Goal: Task Accomplishment & Management: Manage account settings

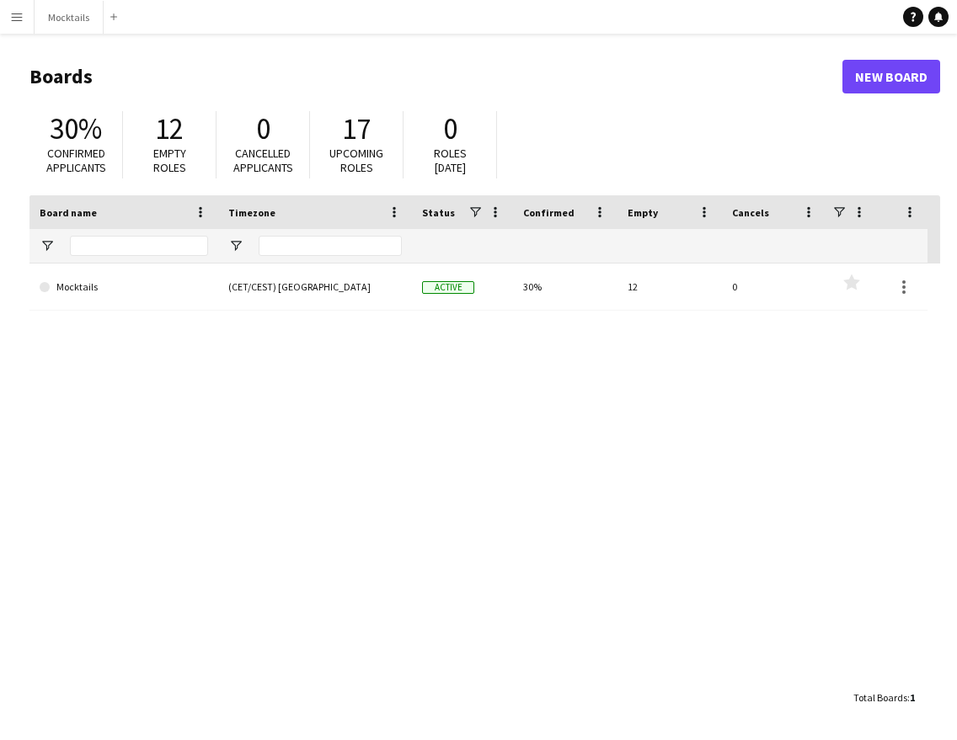
click at [19, 14] on app-icon "Menu" at bounding box center [16, 16] width 13 height 13
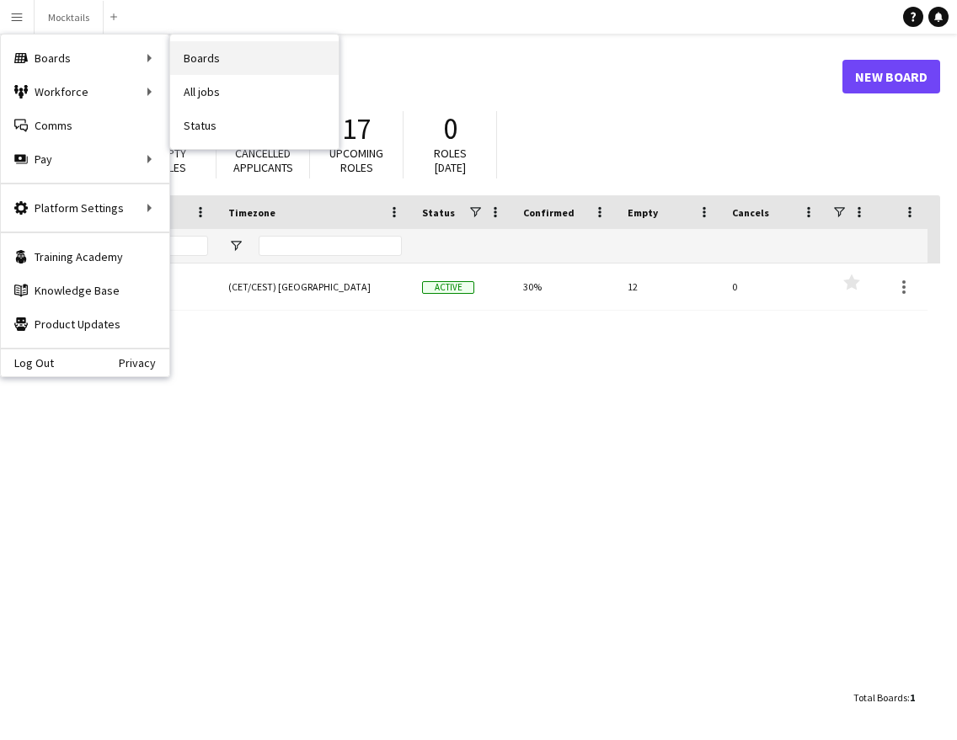
click at [232, 64] on link "Boards" at bounding box center [254, 58] width 168 height 34
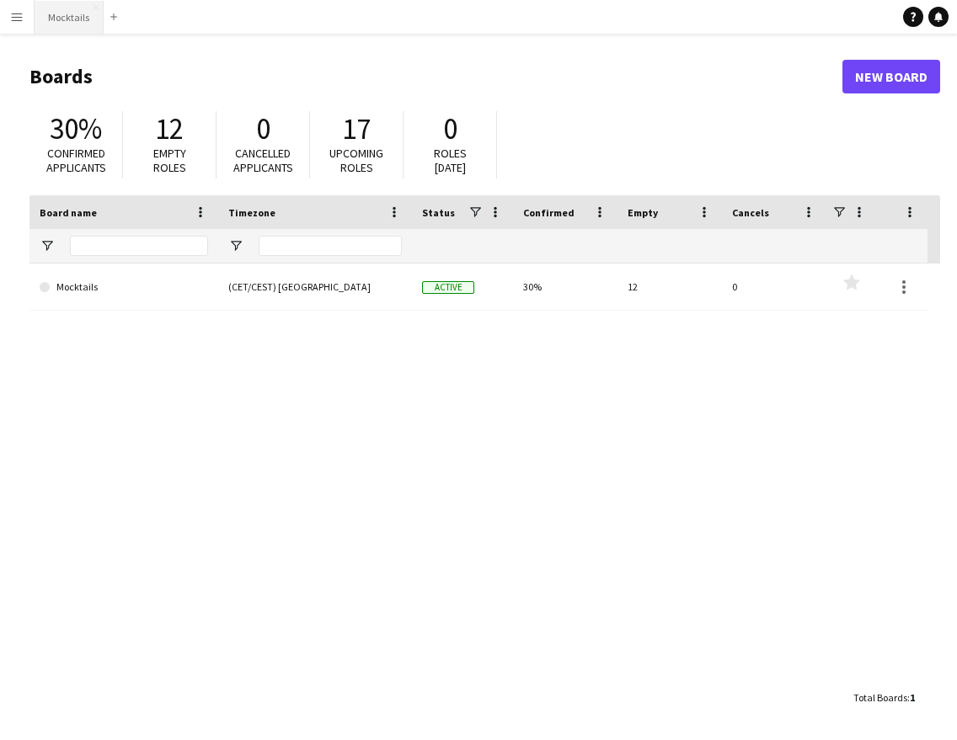
click at [72, 16] on button "Mocktails Close" at bounding box center [69, 17] width 69 height 33
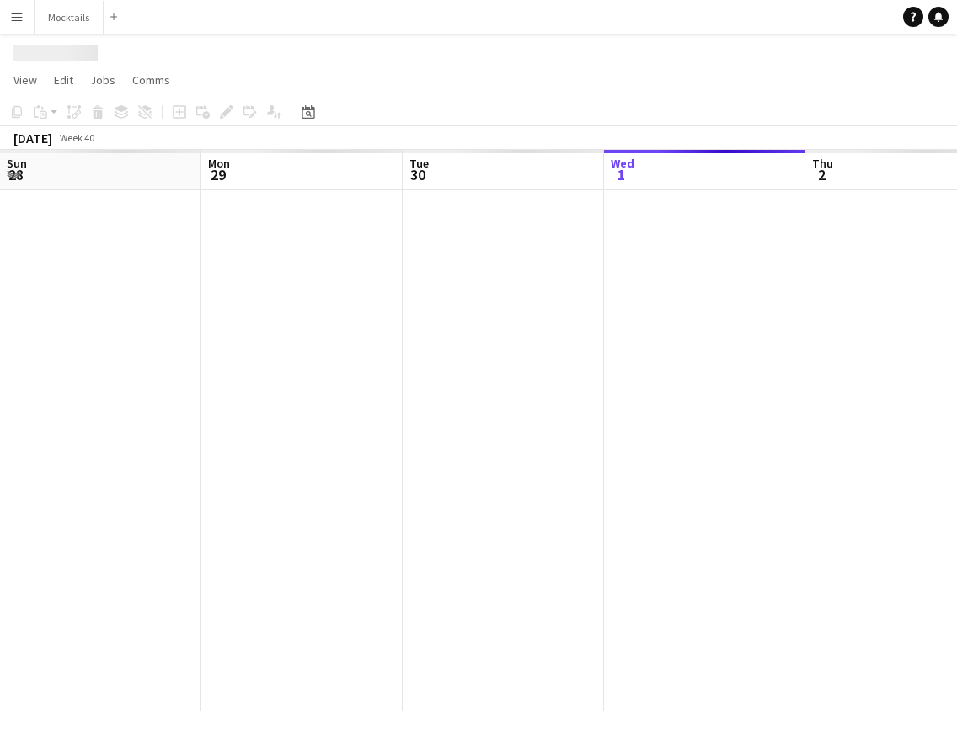
scroll to position [0, 403]
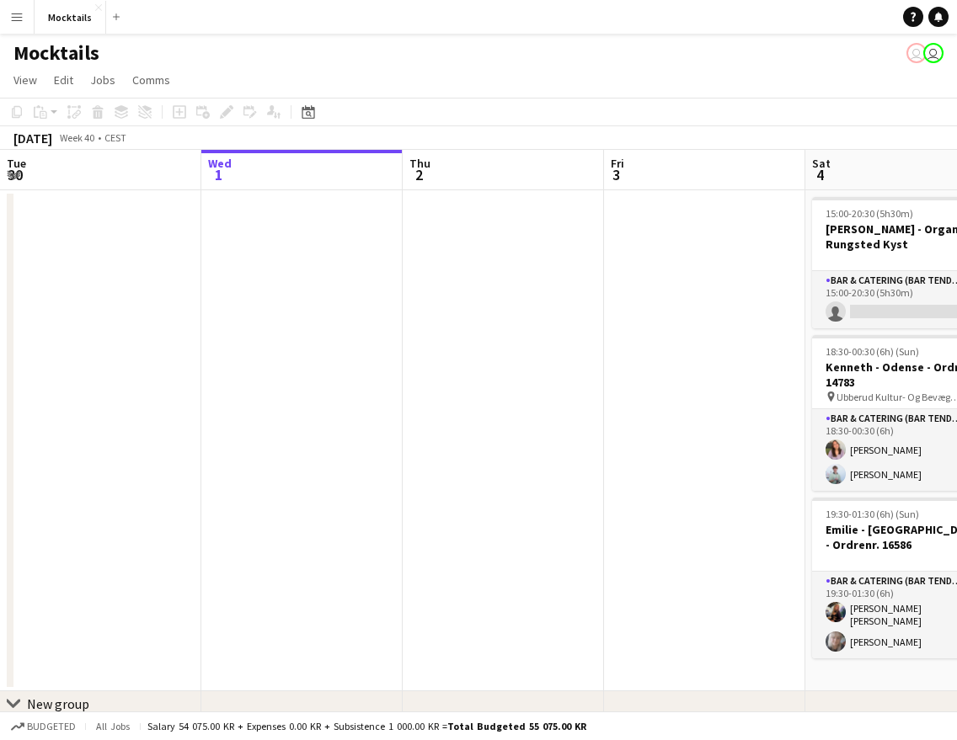
click at [20, 14] on app-icon "Menu" at bounding box center [16, 16] width 13 height 13
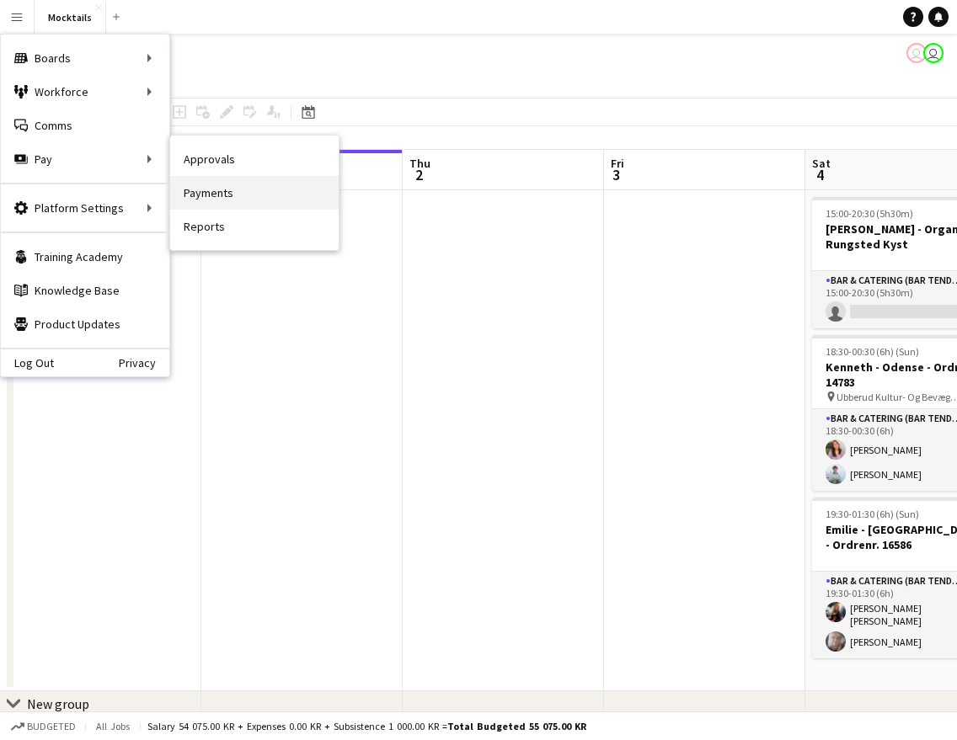
click at [224, 205] on link "Payments" at bounding box center [254, 193] width 168 height 34
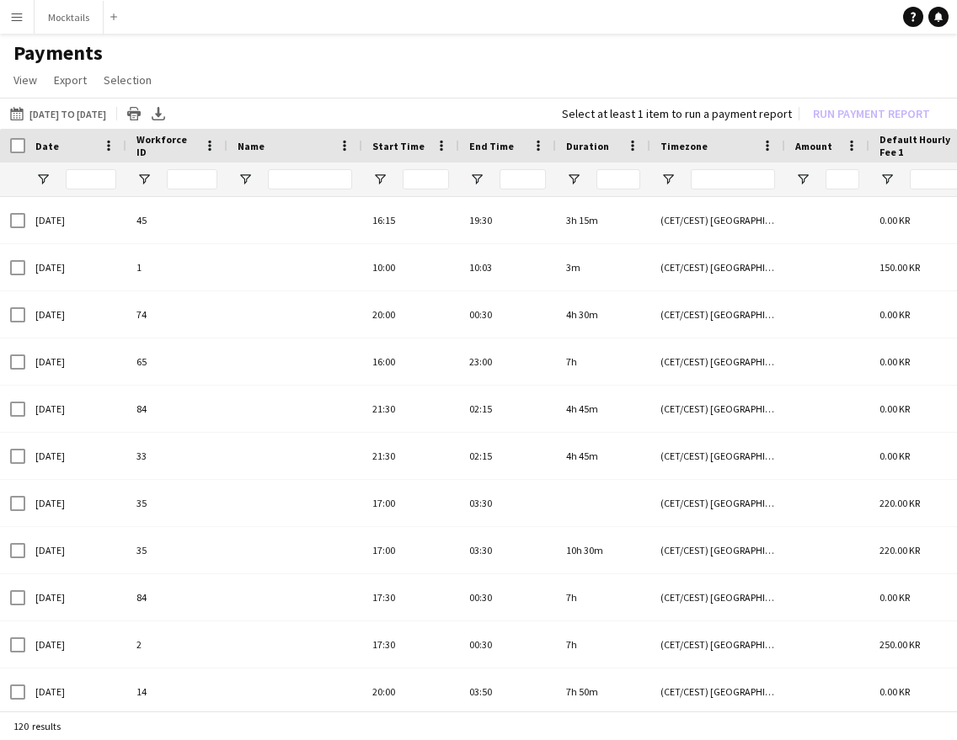
type input "*****"
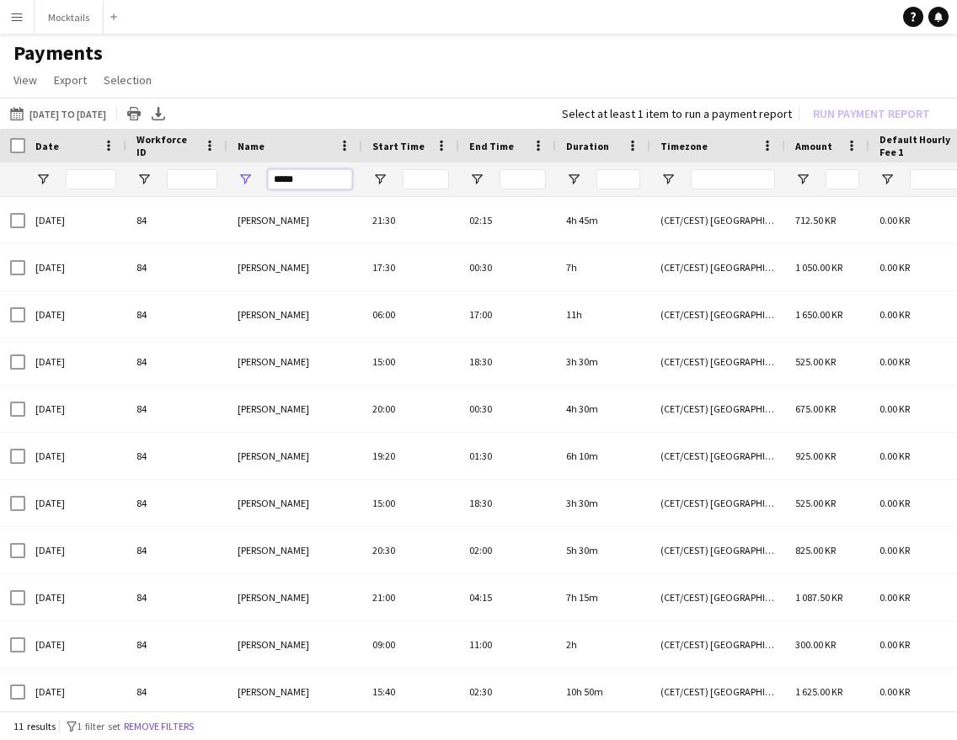
click at [298, 184] on input "*****" at bounding box center [310, 179] width 84 height 20
click at [51, 118] on button "[DATE] to [DATE] [DATE] to [DATE]" at bounding box center [58, 114] width 103 height 20
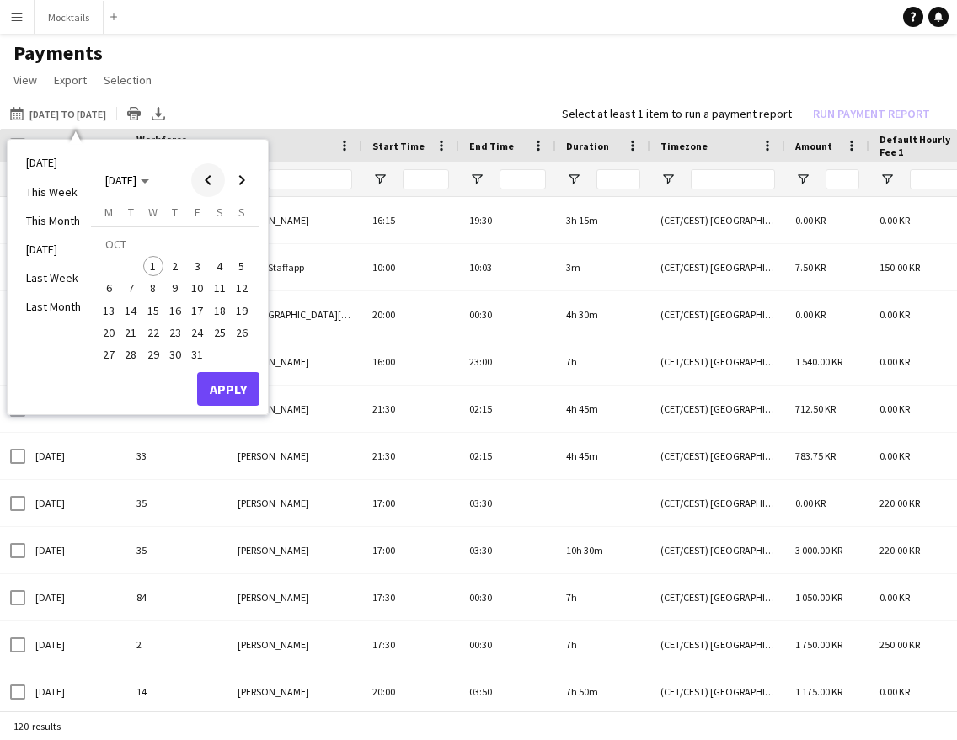
click at [206, 185] on span "Previous month" at bounding box center [208, 180] width 34 height 34
click at [226, 312] on span "20" at bounding box center [220, 311] width 20 height 20
click at [222, 311] on span "20" at bounding box center [220, 311] width 20 height 20
click at [239, 311] on span "21" at bounding box center [242, 311] width 20 height 20
click at [239, 175] on span "Next month" at bounding box center [242, 180] width 34 height 34
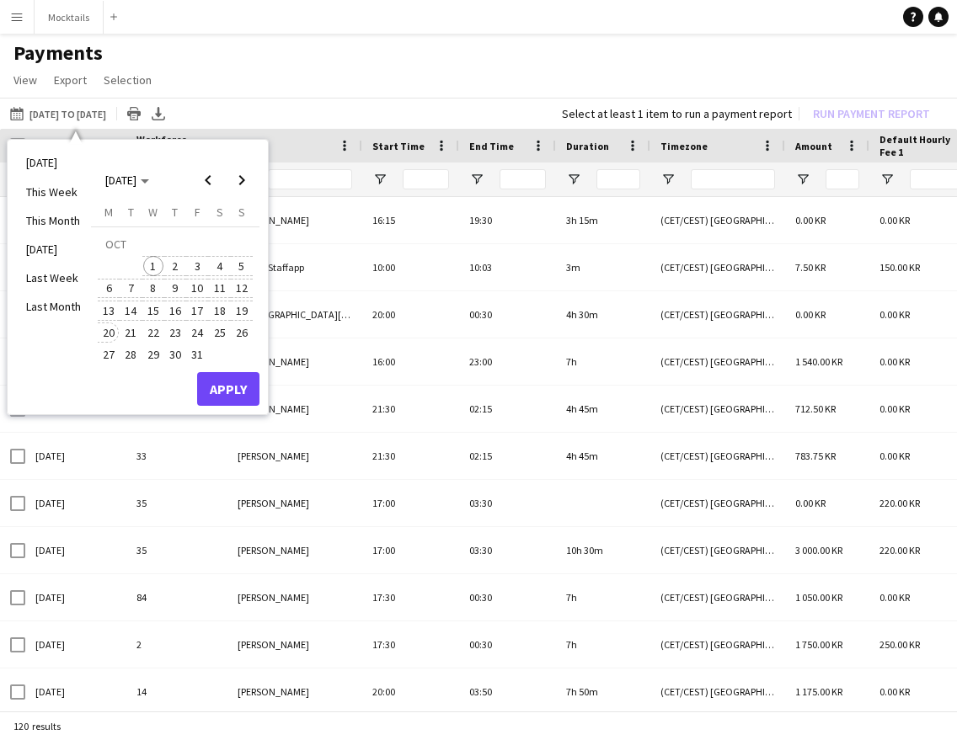
click at [111, 328] on span "20" at bounding box center [109, 333] width 20 height 20
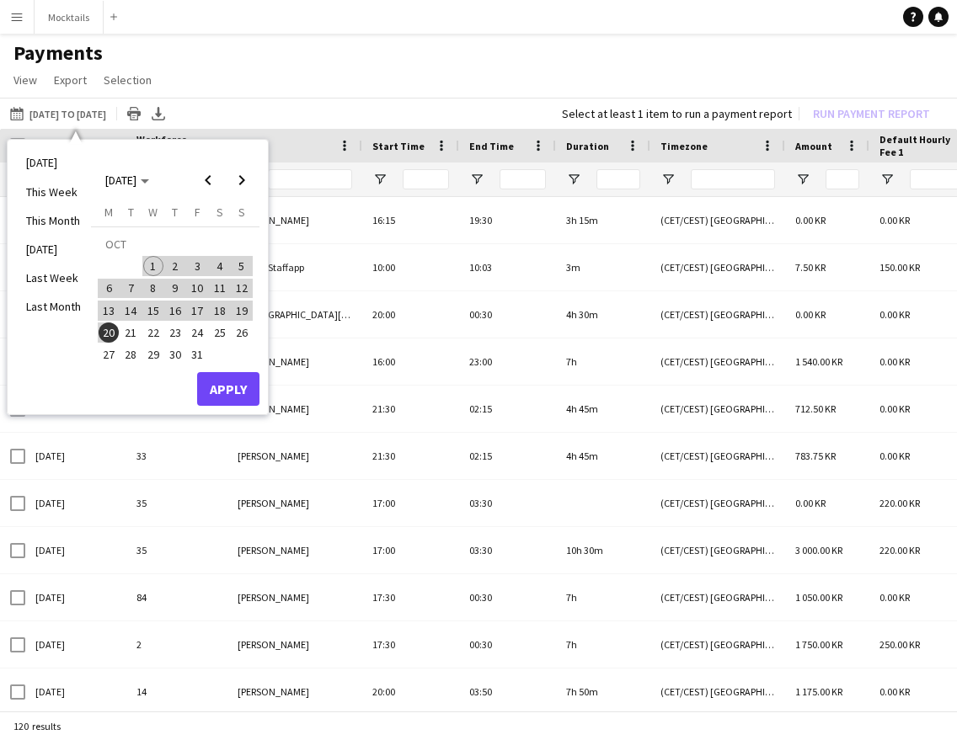
click at [233, 390] on button "Apply" at bounding box center [228, 389] width 62 height 34
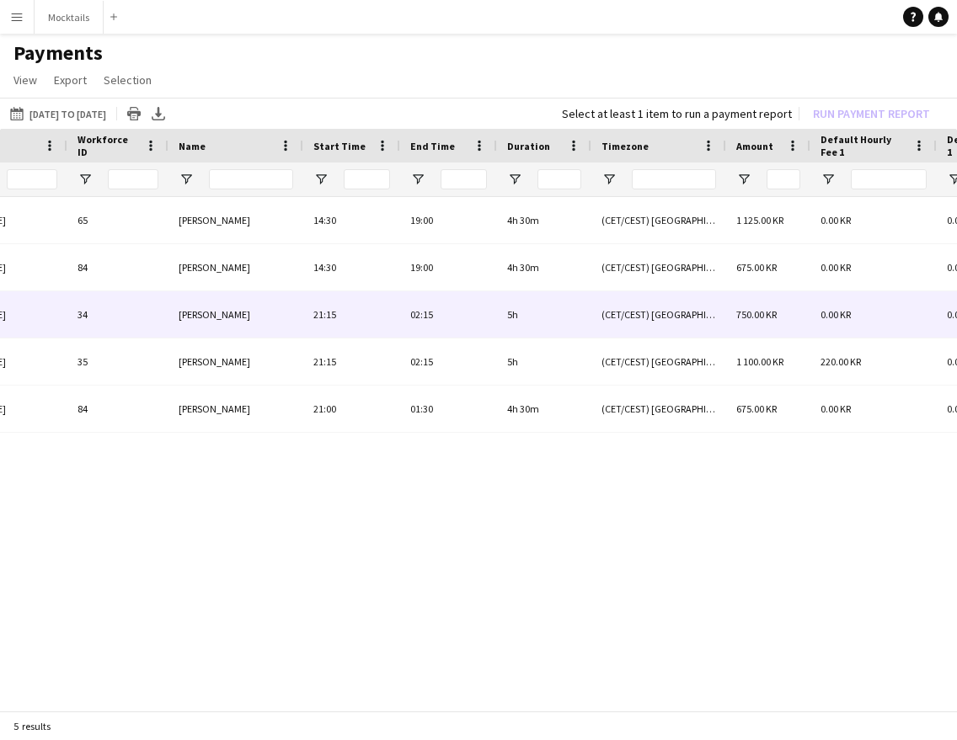
scroll to position [0, 285]
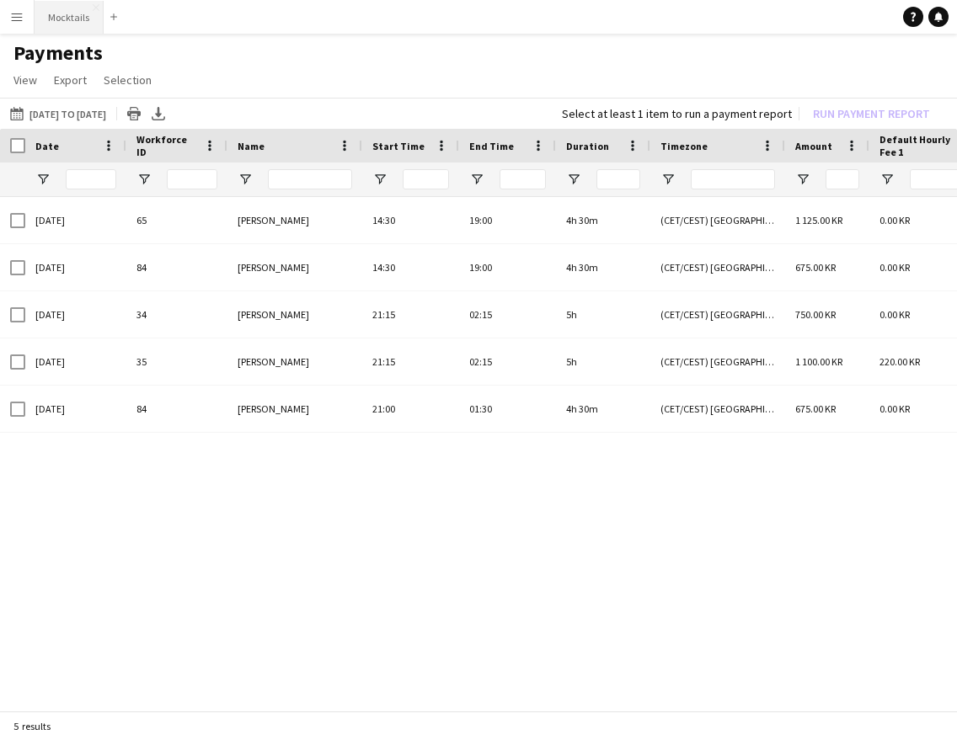
click at [69, 21] on button "Mocktails Close" at bounding box center [69, 17] width 69 height 33
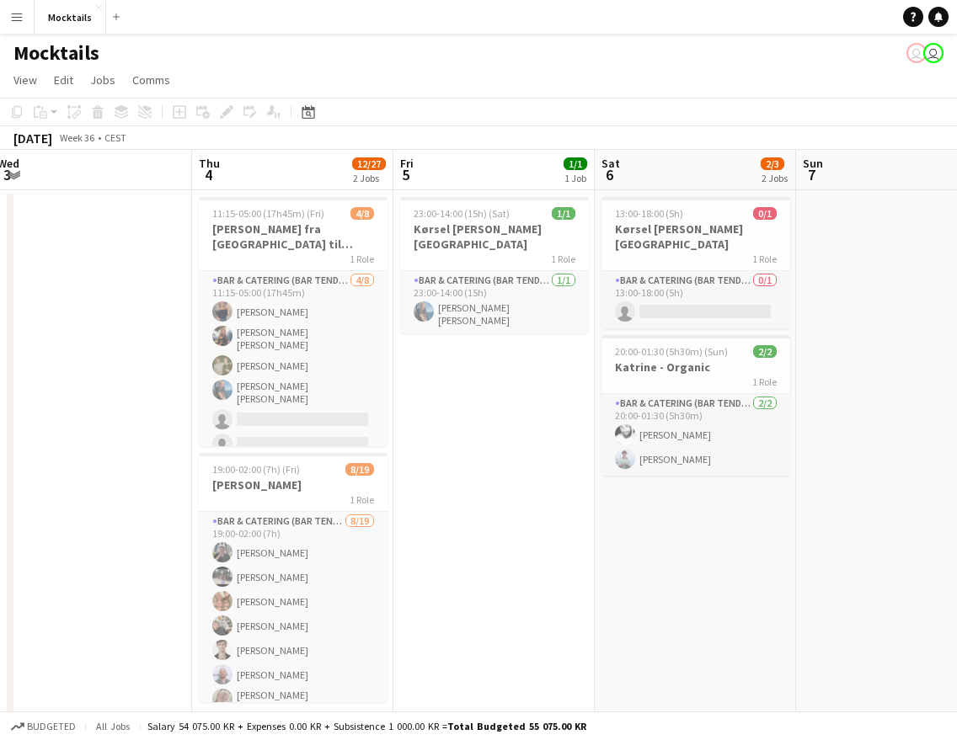
click at [24, 14] on button "Menu" at bounding box center [17, 17] width 34 height 34
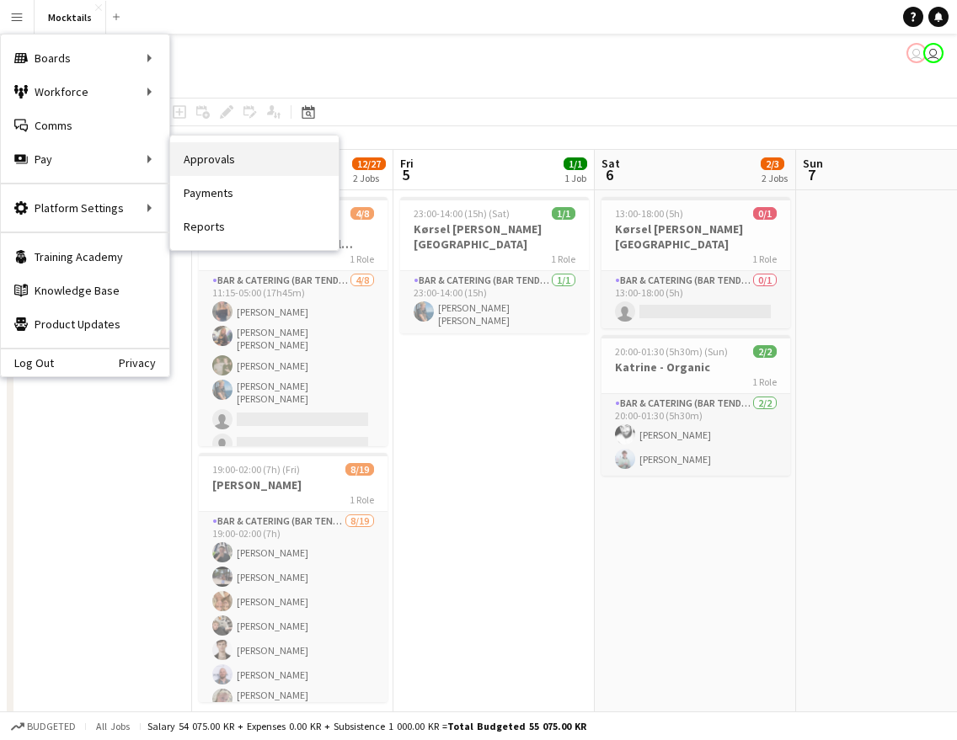
click at [211, 174] on link "Approvals" at bounding box center [254, 159] width 168 height 34
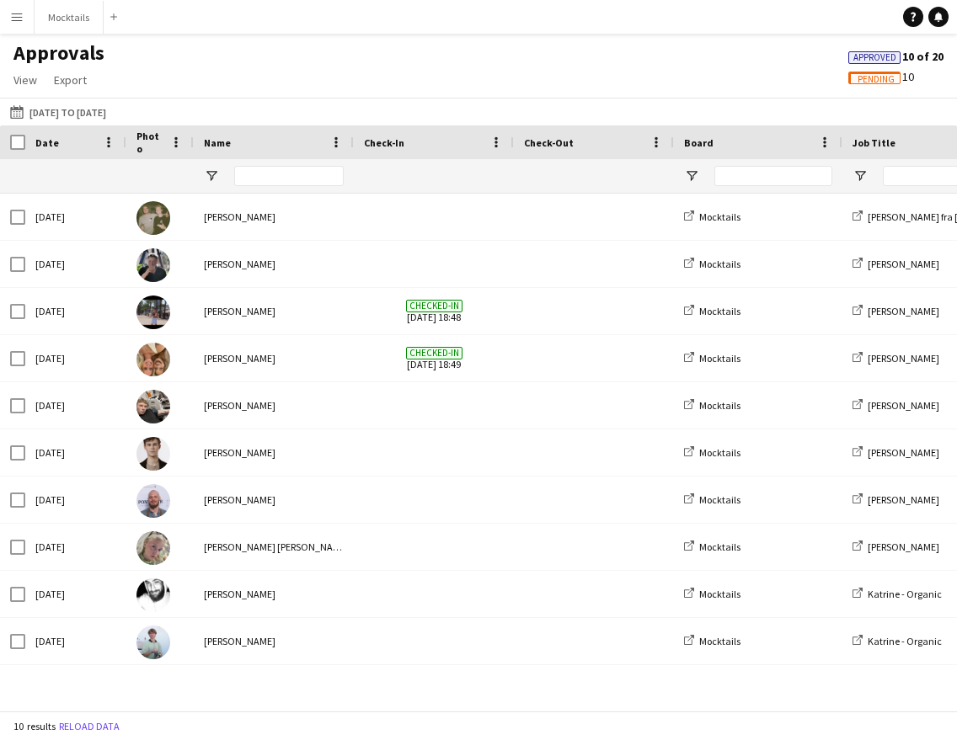
click at [19, 11] on app-icon "Menu" at bounding box center [16, 16] width 13 height 13
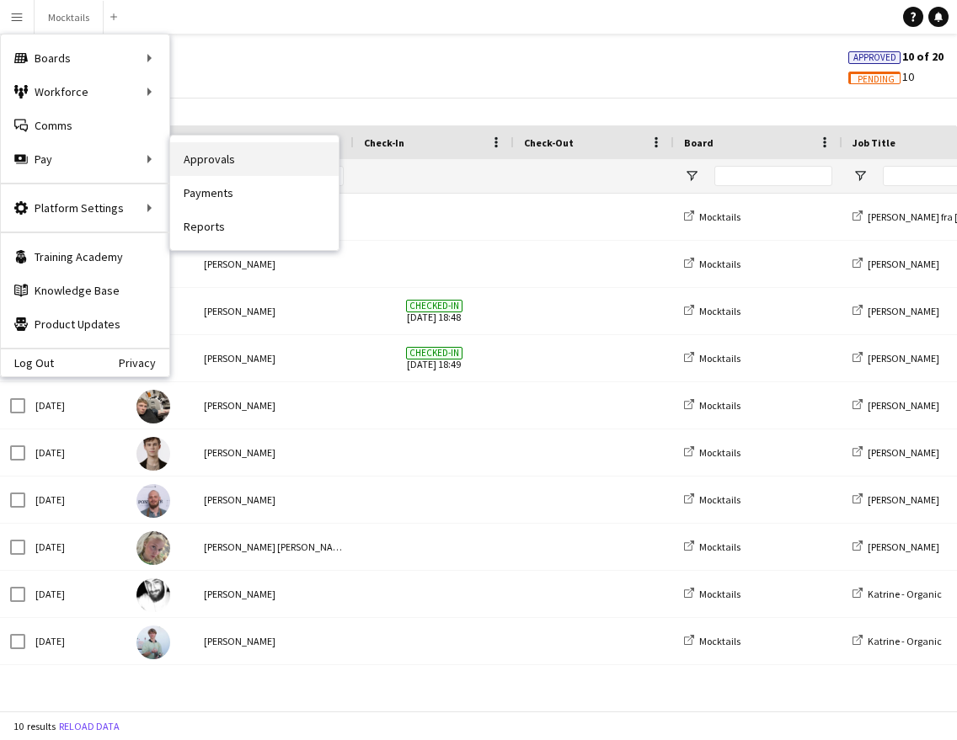
click at [222, 165] on link "Approvals" at bounding box center [254, 159] width 168 height 34
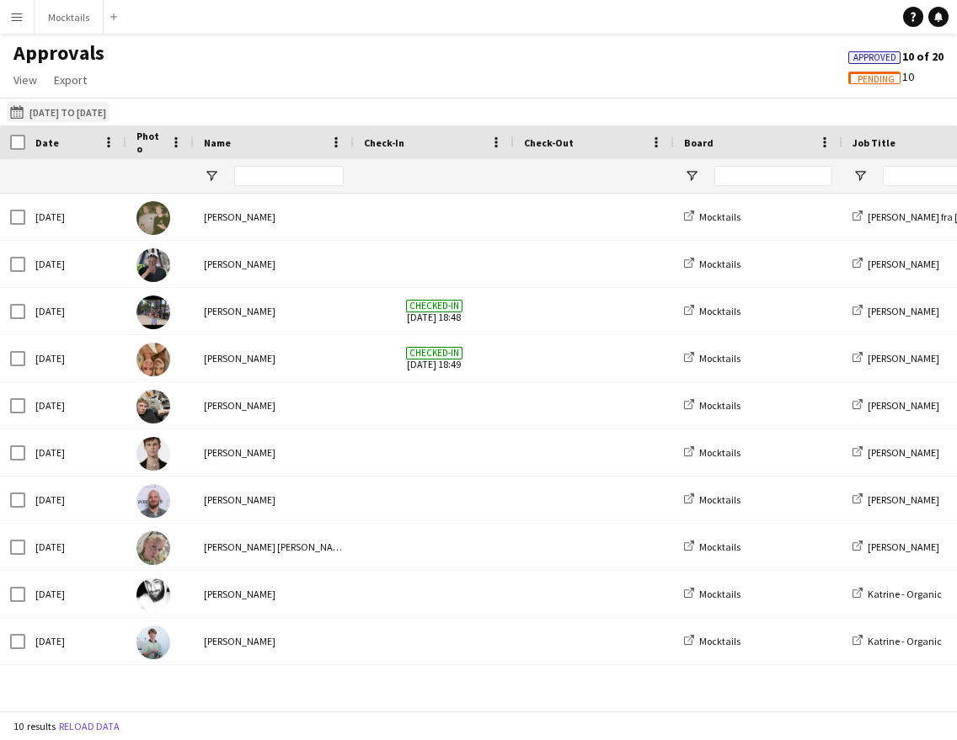
click at [70, 102] on button "[DATE] to [DATE] [DATE] to [DATE]" at bounding box center [58, 112] width 103 height 20
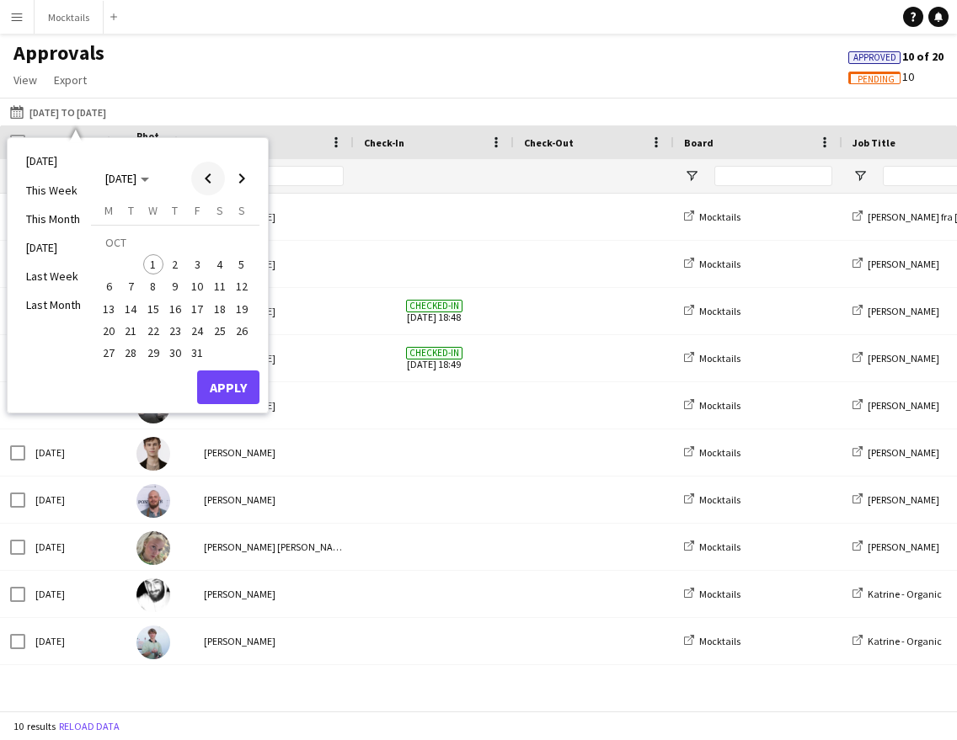
click at [206, 168] on span "Previous month" at bounding box center [208, 179] width 34 height 34
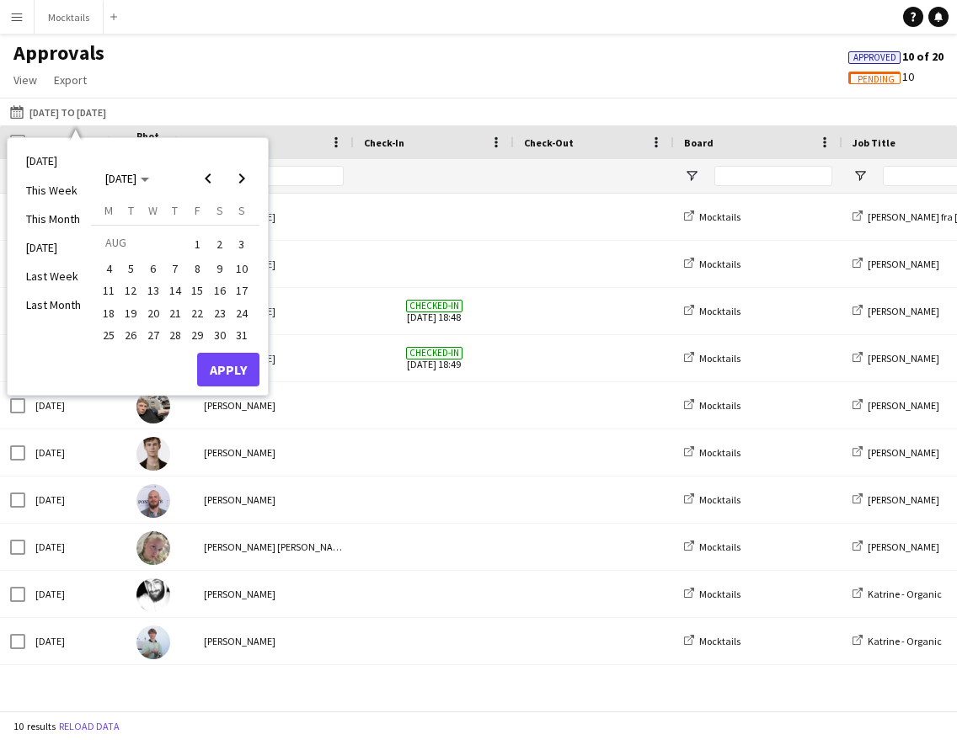
click at [183, 307] on span "21" at bounding box center [175, 313] width 20 height 20
click at [247, 184] on span "Next month" at bounding box center [242, 179] width 34 height 34
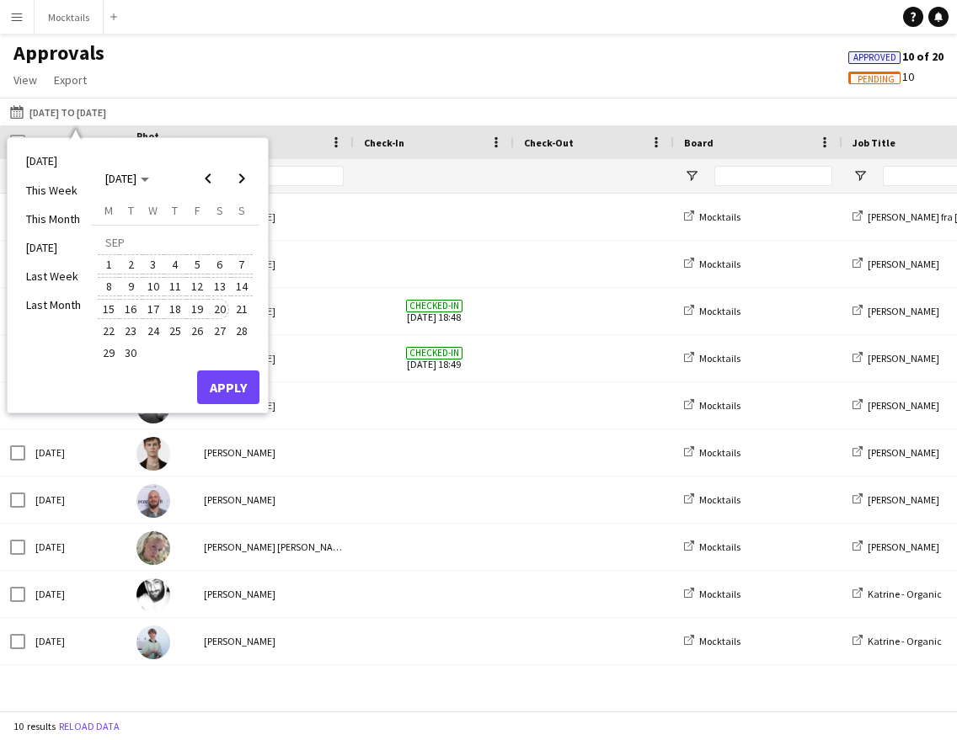
click at [217, 313] on span "20" at bounding box center [220, 309] width 20 height 20
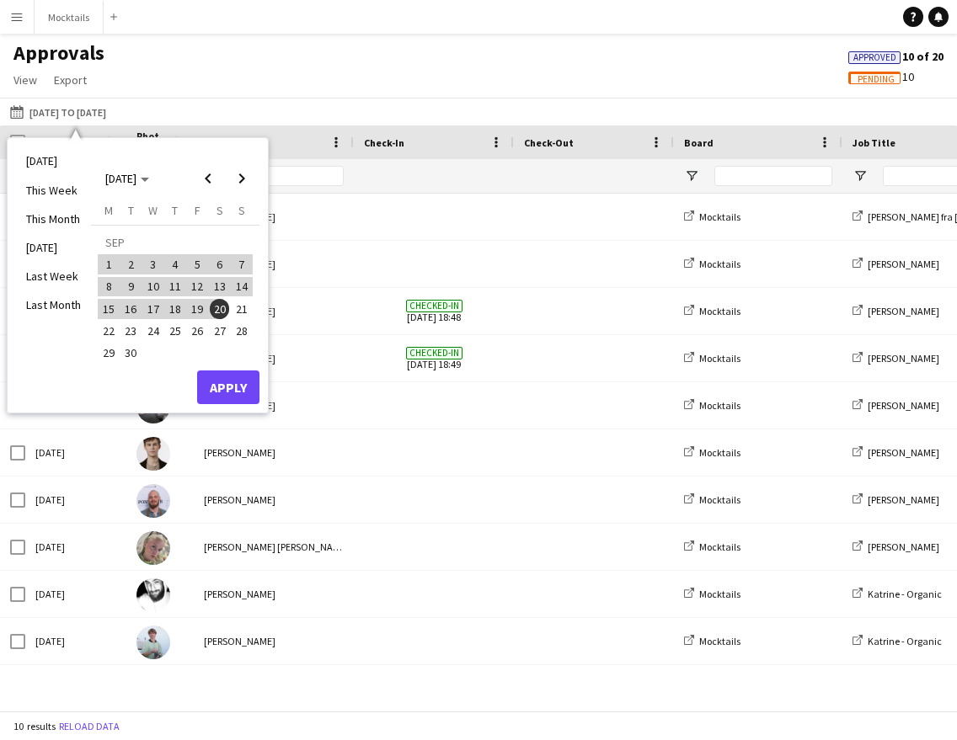
click at [231, 389] on button "Apply" at bounding box center [228, 388] width 62 height 34
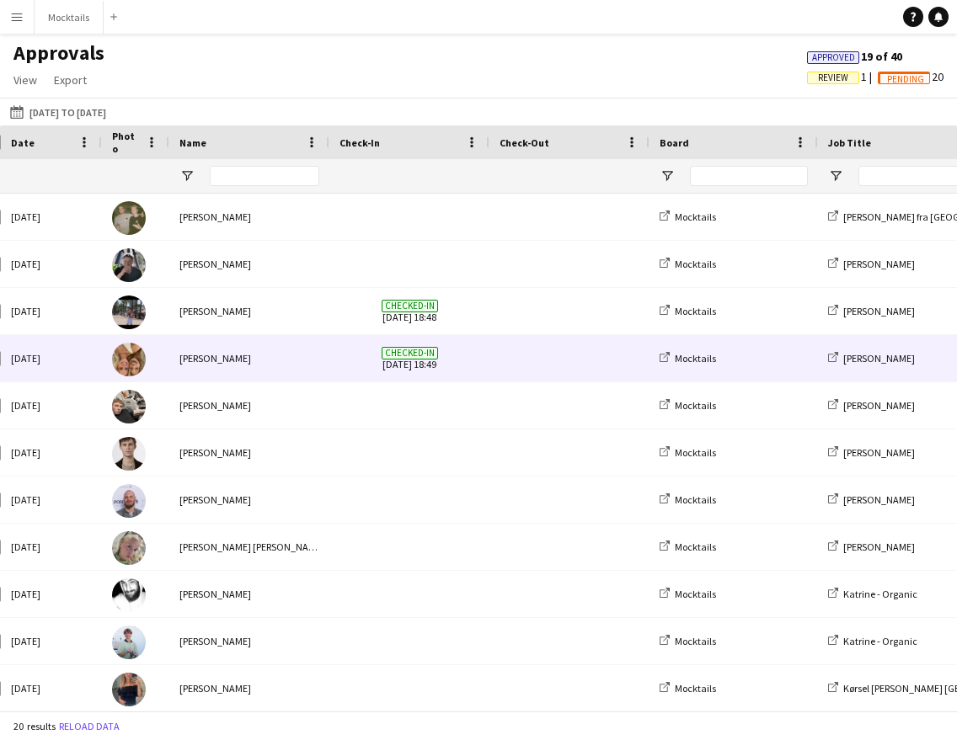
scroll to position [0, 43]
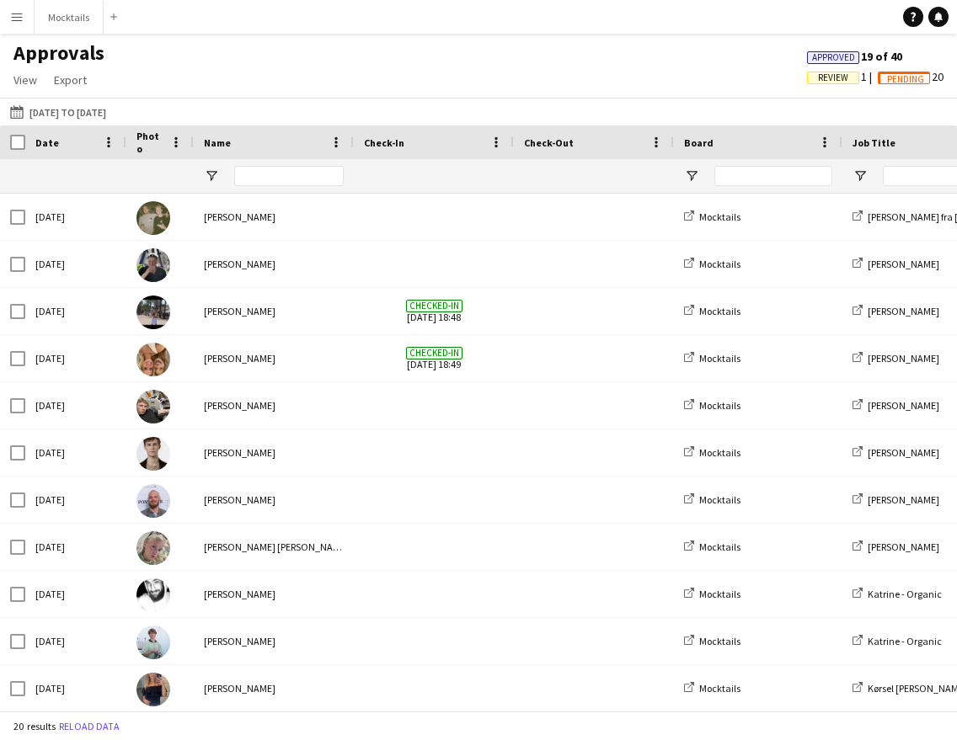
click at [21, 9] on button "Menu" at bounding box center [17, 17] width 34 height 34
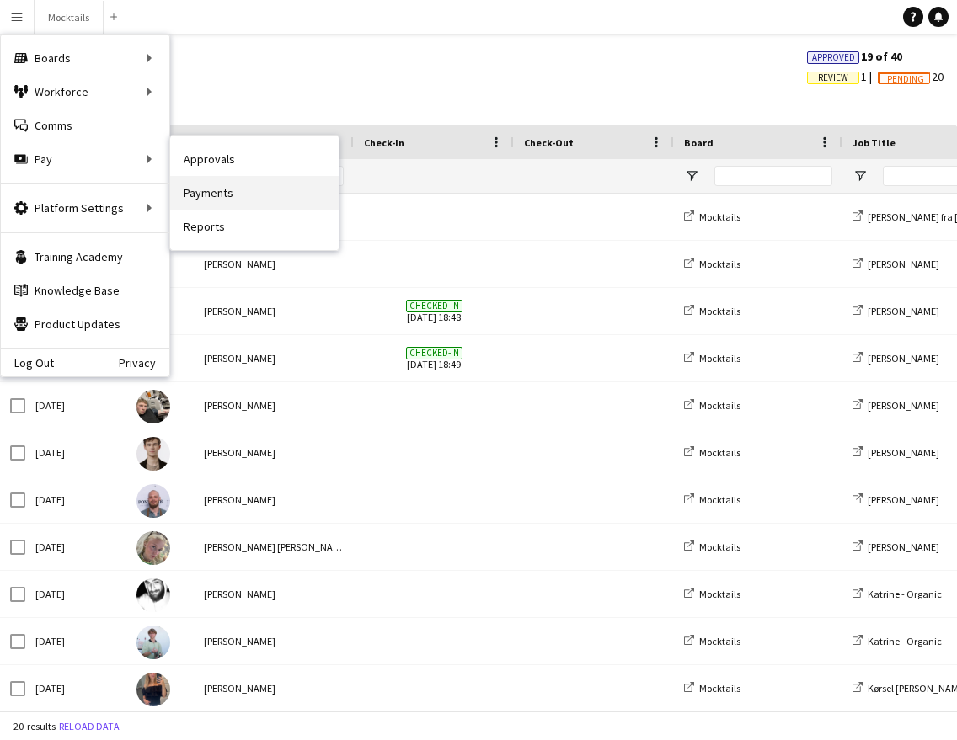
click at [237, 197] on link "Payments" at bounding box center [254, 193] width 168 height 34
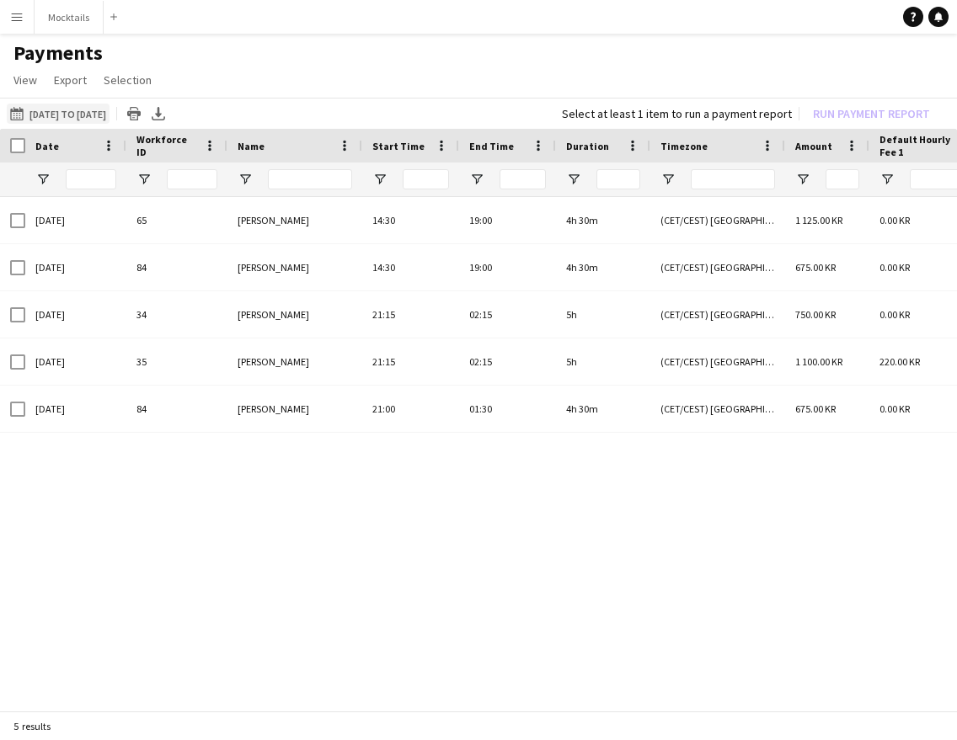
click at [50, 105] on button "[DATE] to [DATE] [DATE] to [DATE]" at bounding box center [58, 114] width 103 height 20
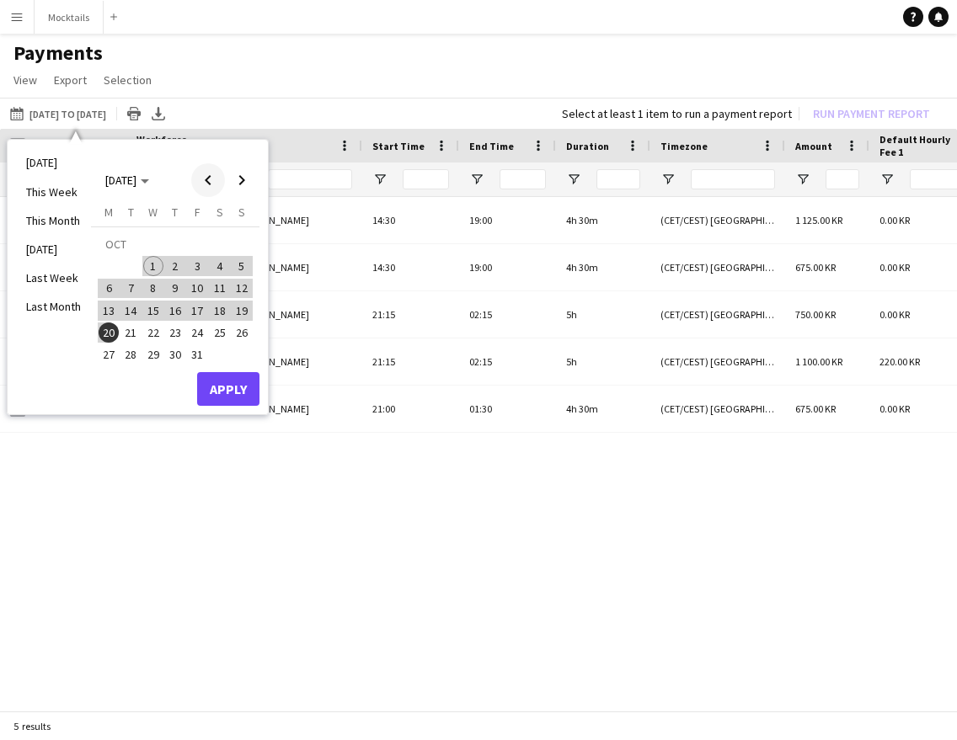
click at [204, 181] on span "Previous month" at bounding box center [208, 180] width 34 height 34
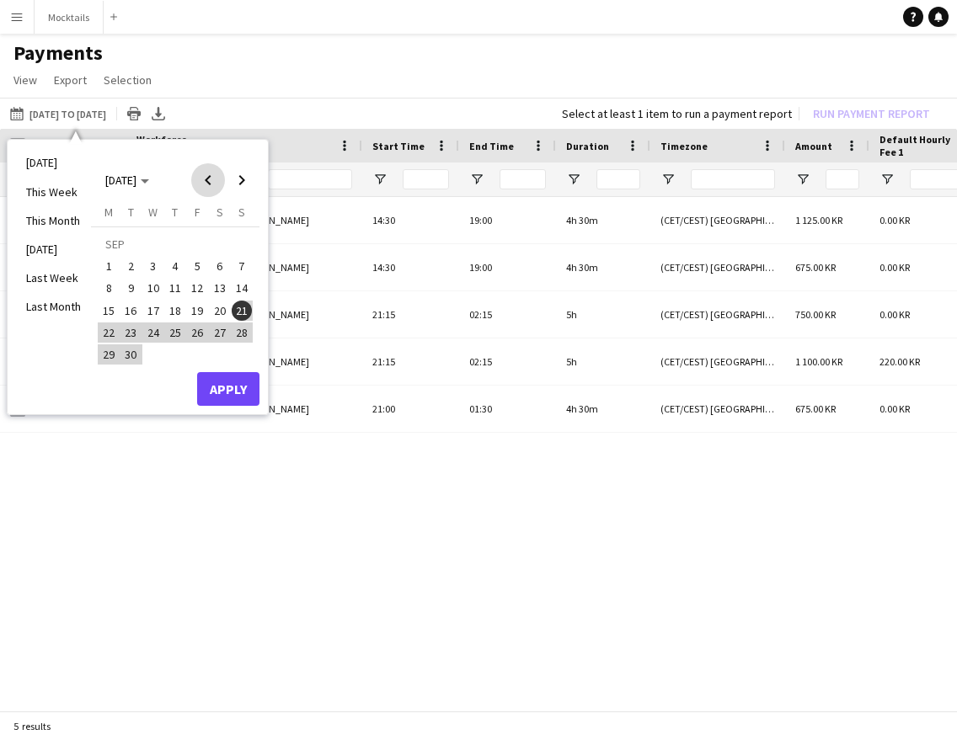
click at [204, 181] on span "Previous month" at bounding box center [208, 180] width 34 height 34
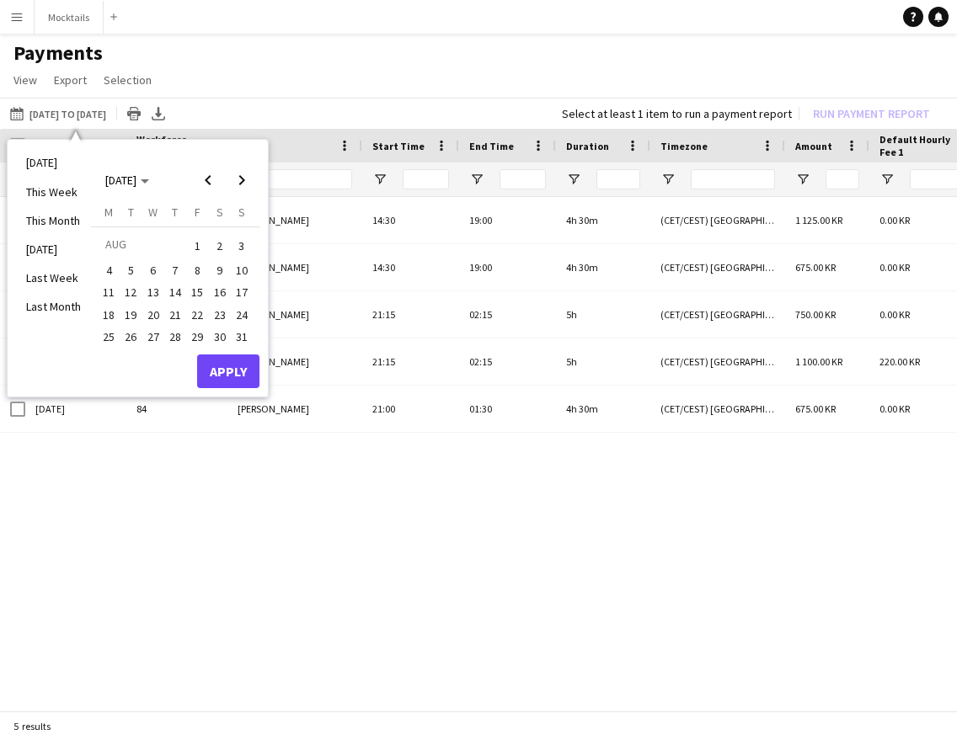
click at [152, 307] on span "20" at bounding box center [153, 315] width 20 height 20
click at [243, 184] on span "Next month" at bounding box center [242, 180] width 34 height 34
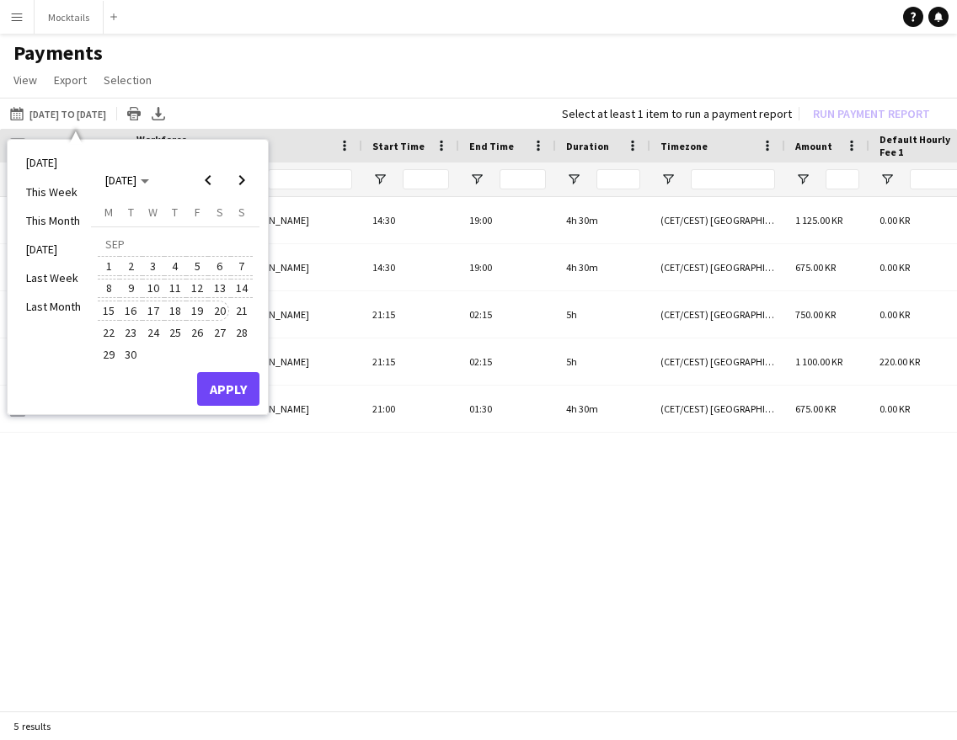
click at [217, 312] on span "20" at bounding box center [220, 311] width 20 height 20
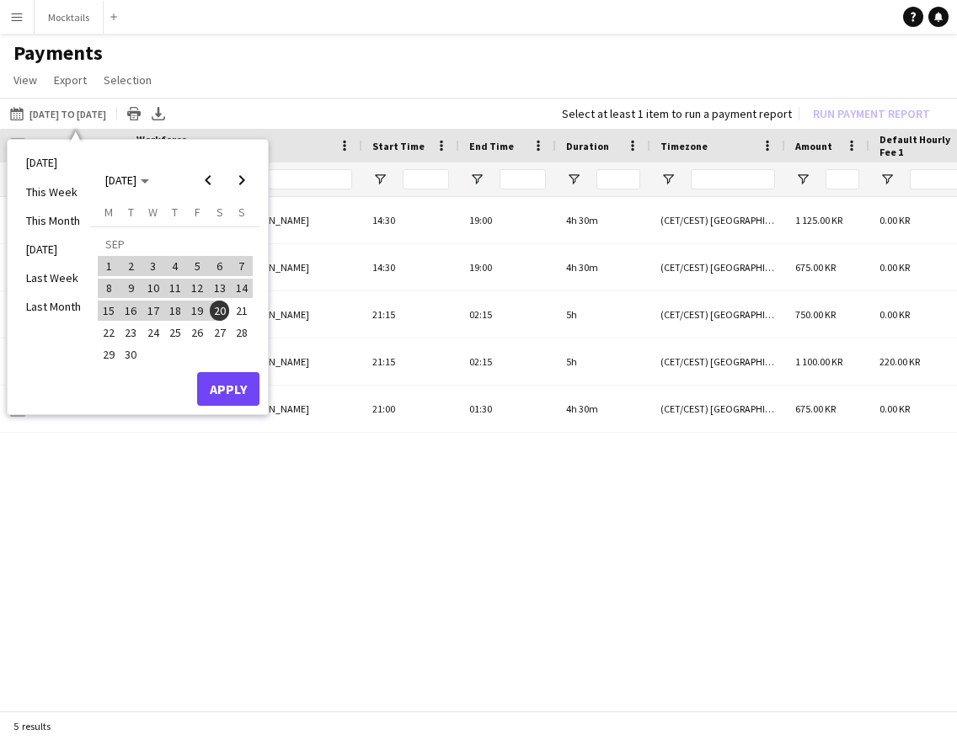
click at [238, 389] on button "Apply" at bounding box center [228, 389] width 62 height 34
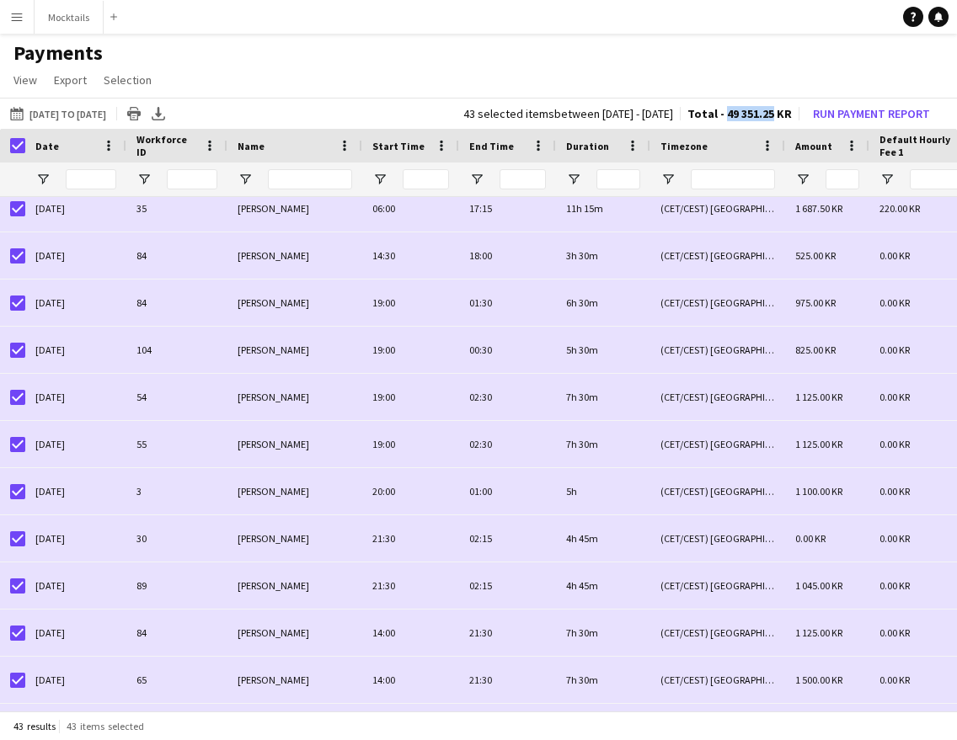
drag, startPoint x: 727, startPoint y: 118, endPoint x: 777, endPoint y: 117, distance: 49.7
click at [777, 117] on span "Total - 49 351.25 KR" at bounding box center [739, 113] width 104 height 15
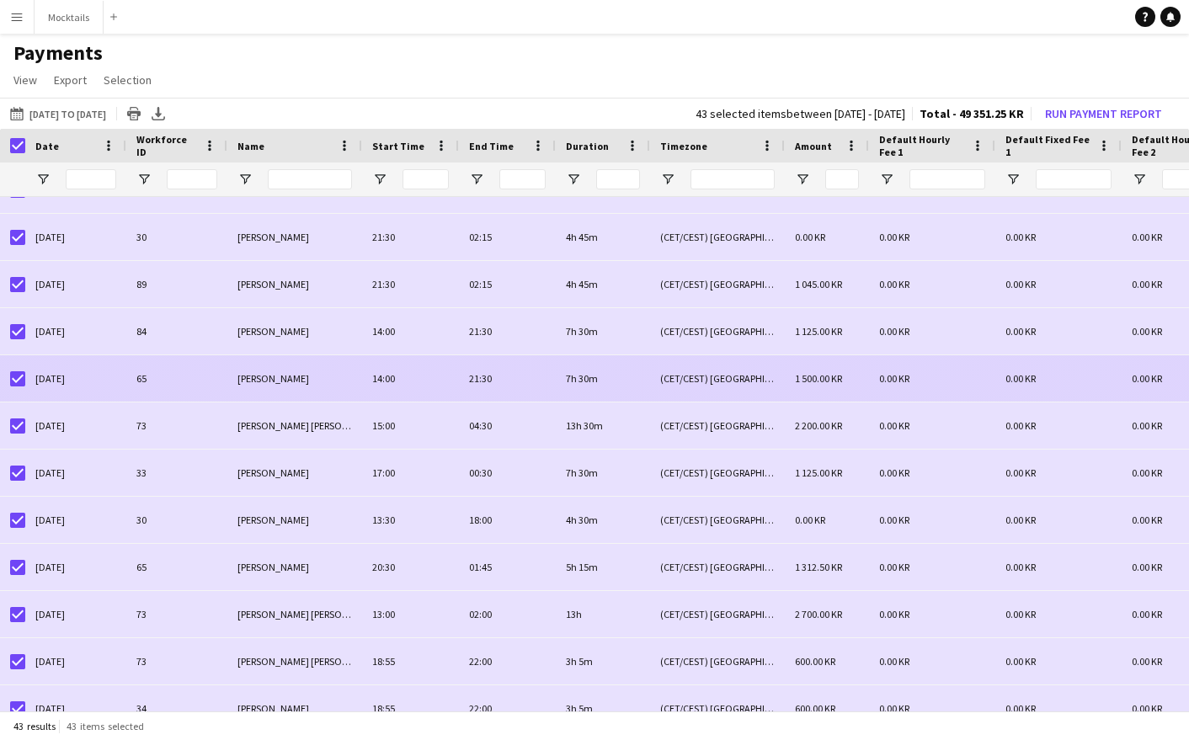
scroll to position [553, 0]
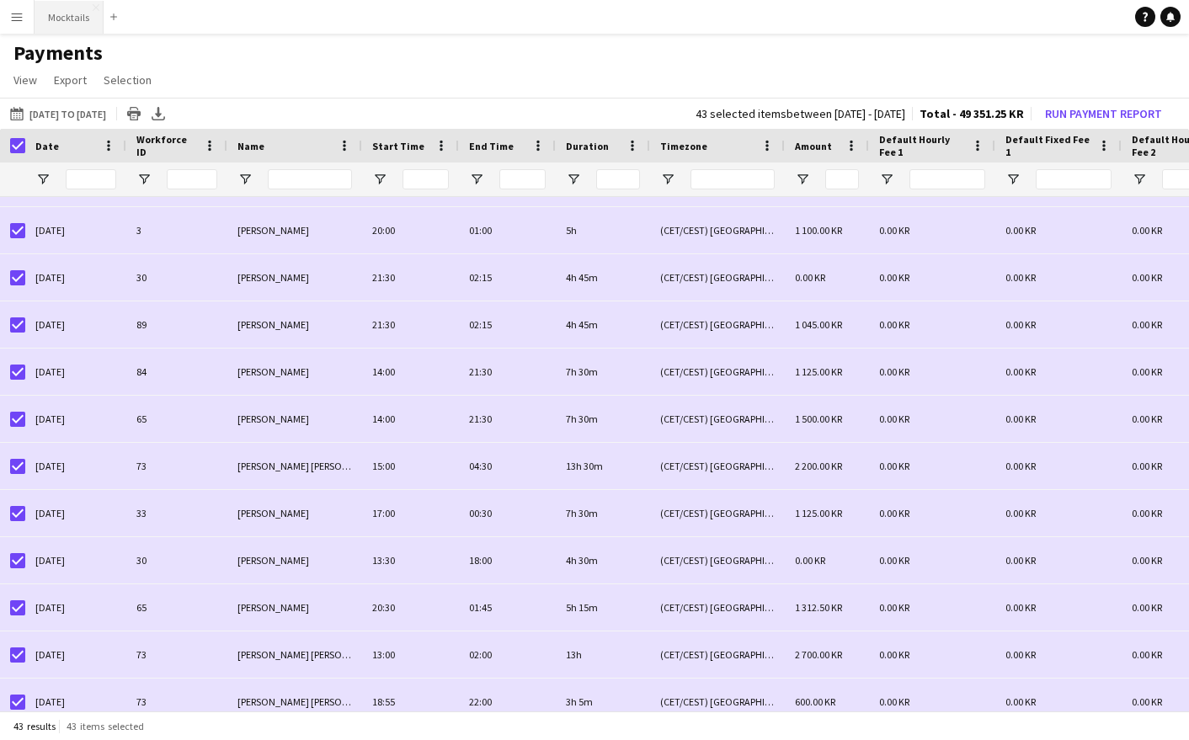
click at [84, 13] on button "Mocktails Close" at bounding box center [69, 17] width 69 height 33
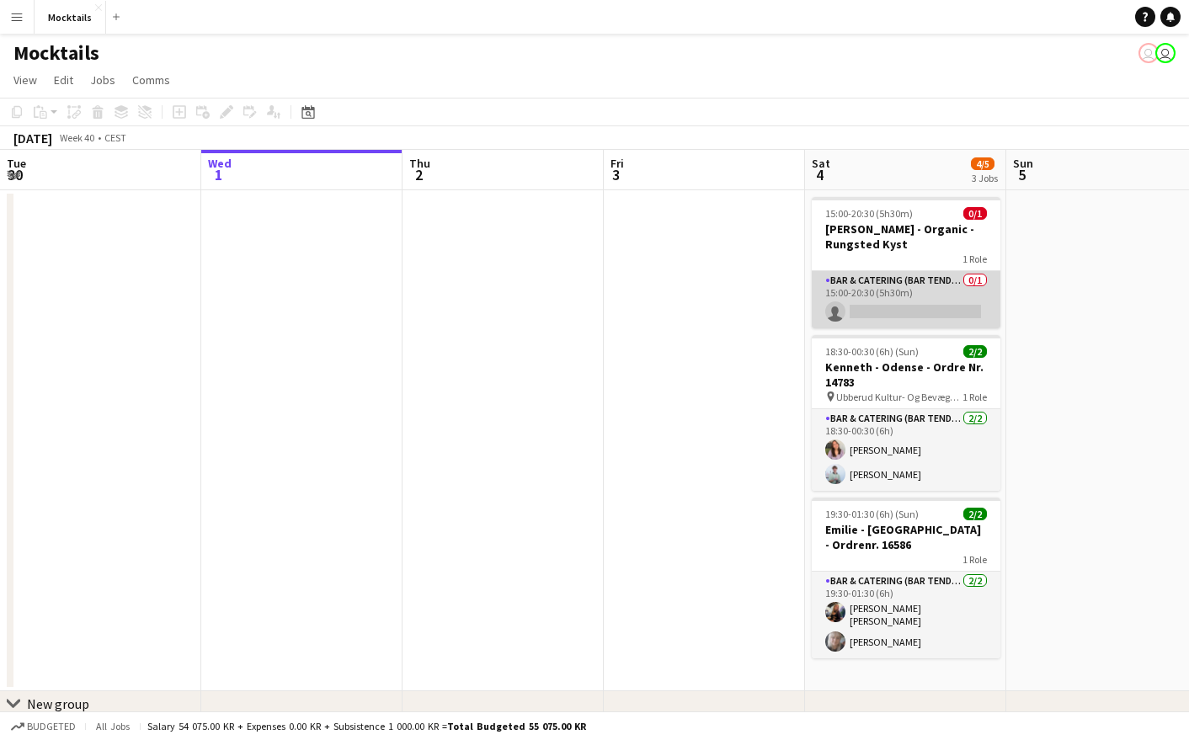
click at [912, 296] on app-card-role "Bar & Catering (Bar Tender) 0/1 15:00-20:30 (5h30m) single-neutral-actions" at bounding box center [906, 299] width 189 height 57
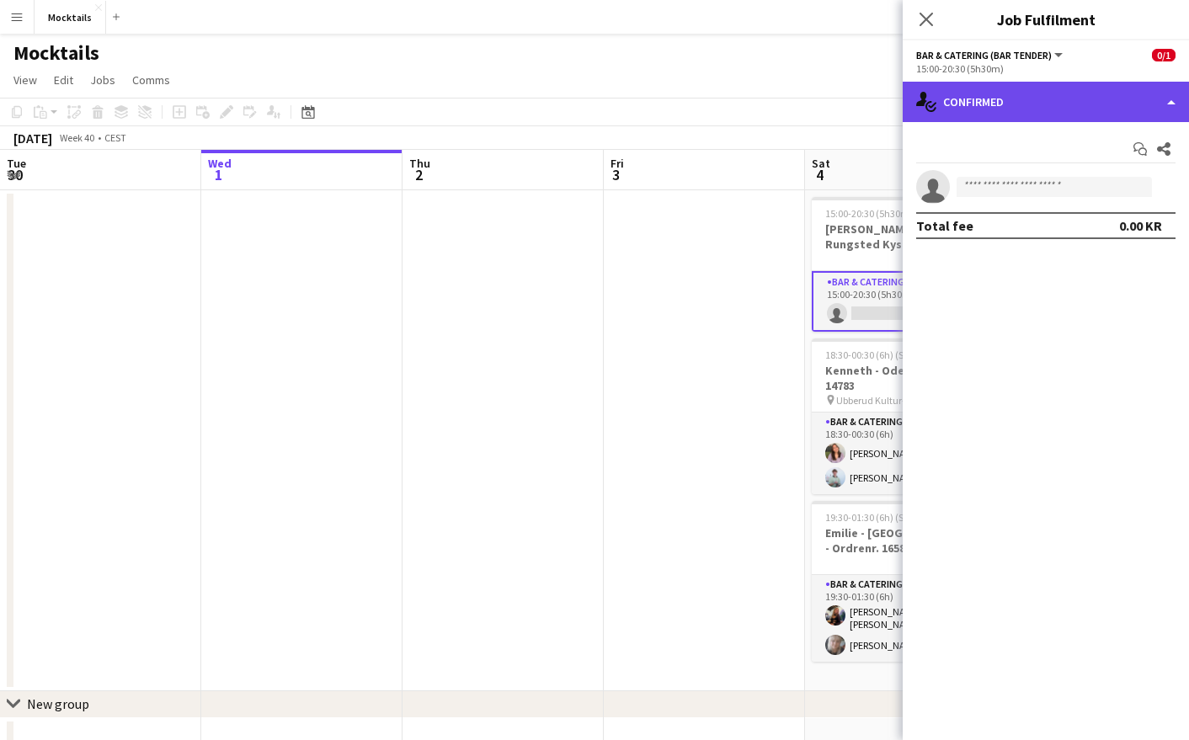
click at [956, 109] on div "single-neutral-actions-check-2 Confirmed" at bounding box center [1046, 102] width 286 height 40
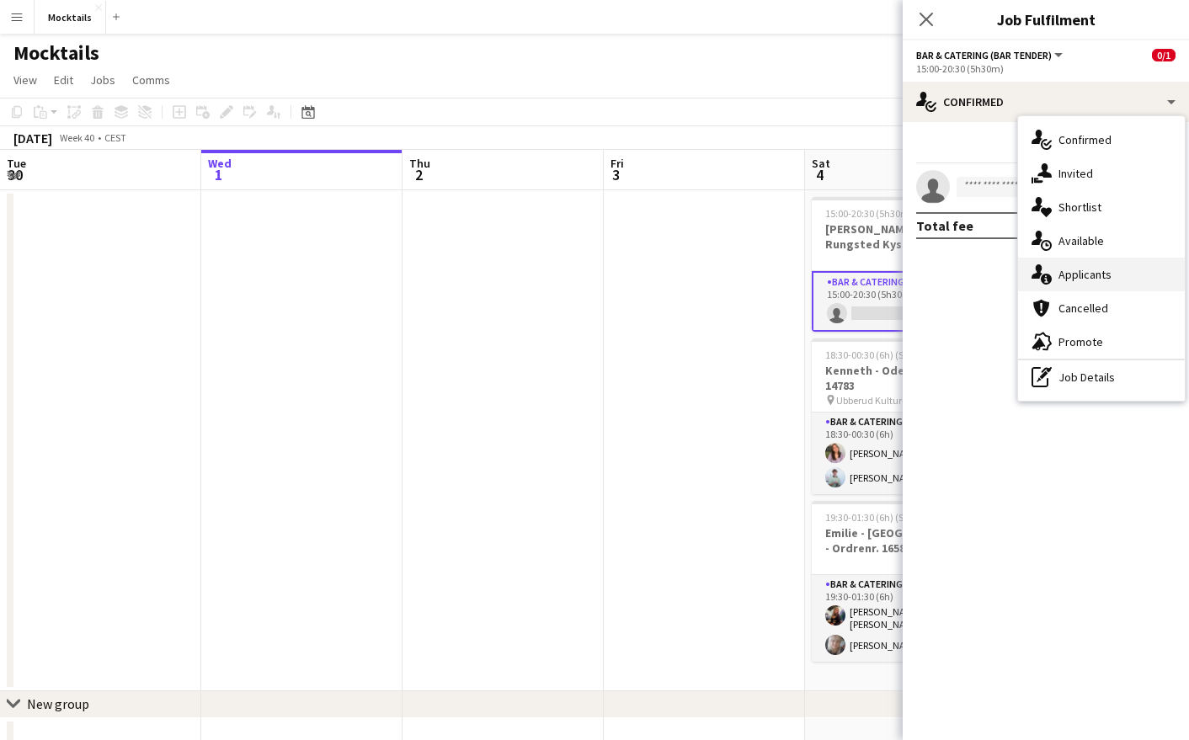
click at [956, 268] on span "Applicants" at bounding box center [1085, 274] width 53 height 15
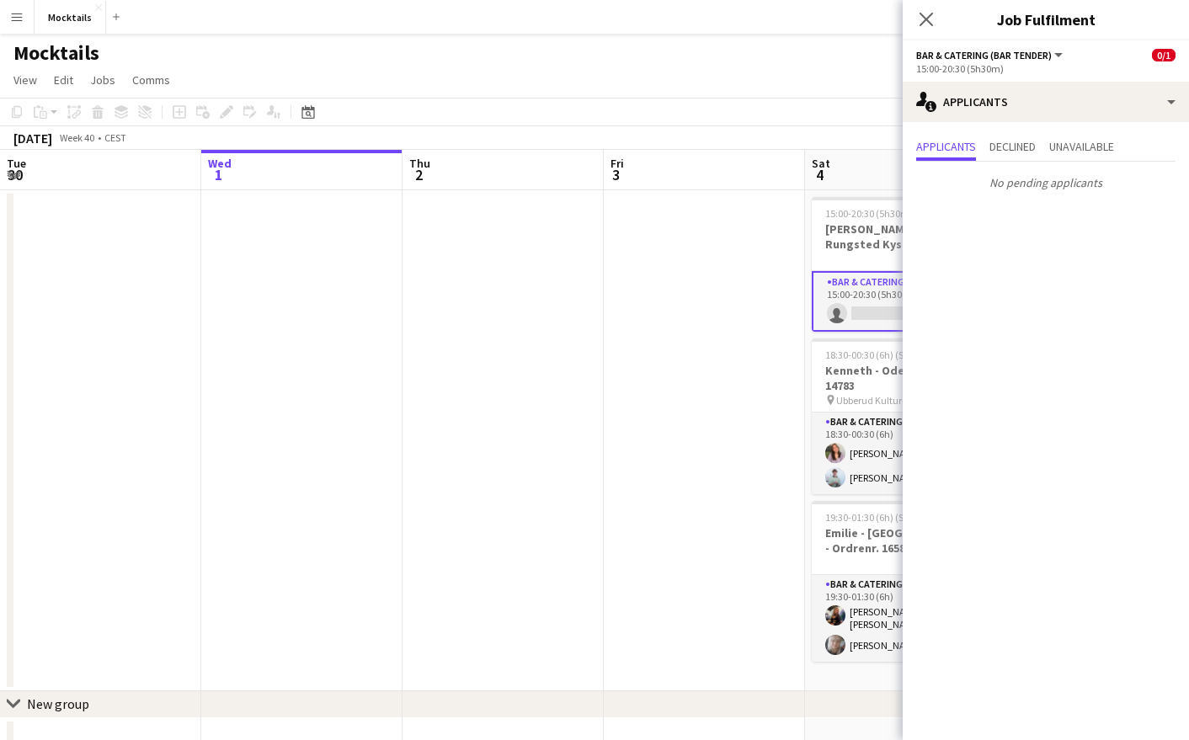
click at [932, 31] on div "Close pop-in" at bounding box center [926, 19] width 47 height 39
click at [931, 24] on icon at bounding box center [926, 19] width 16 height 16
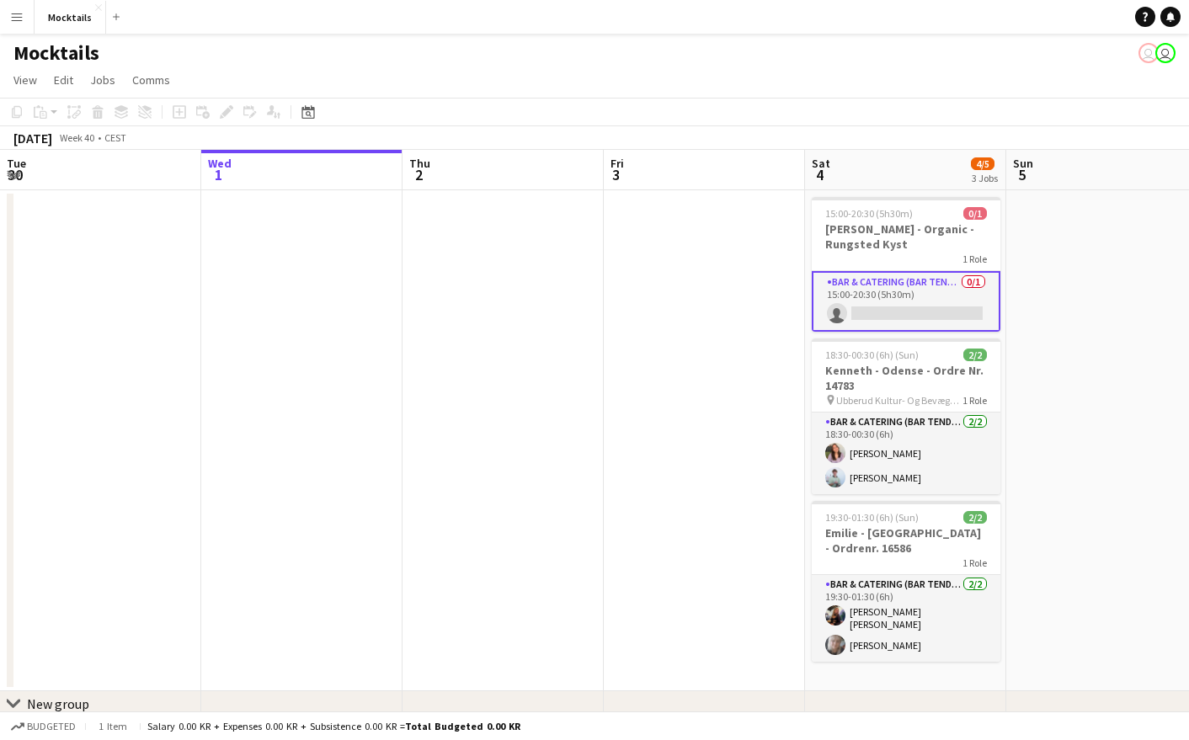
click at [905, 281] on app-card-role "Bar & Catering (Bar Tender) 0/1 15:00-20:30 (5h30m) single-neutral-actions" at bounding box center [906, 301] width 189 height 61
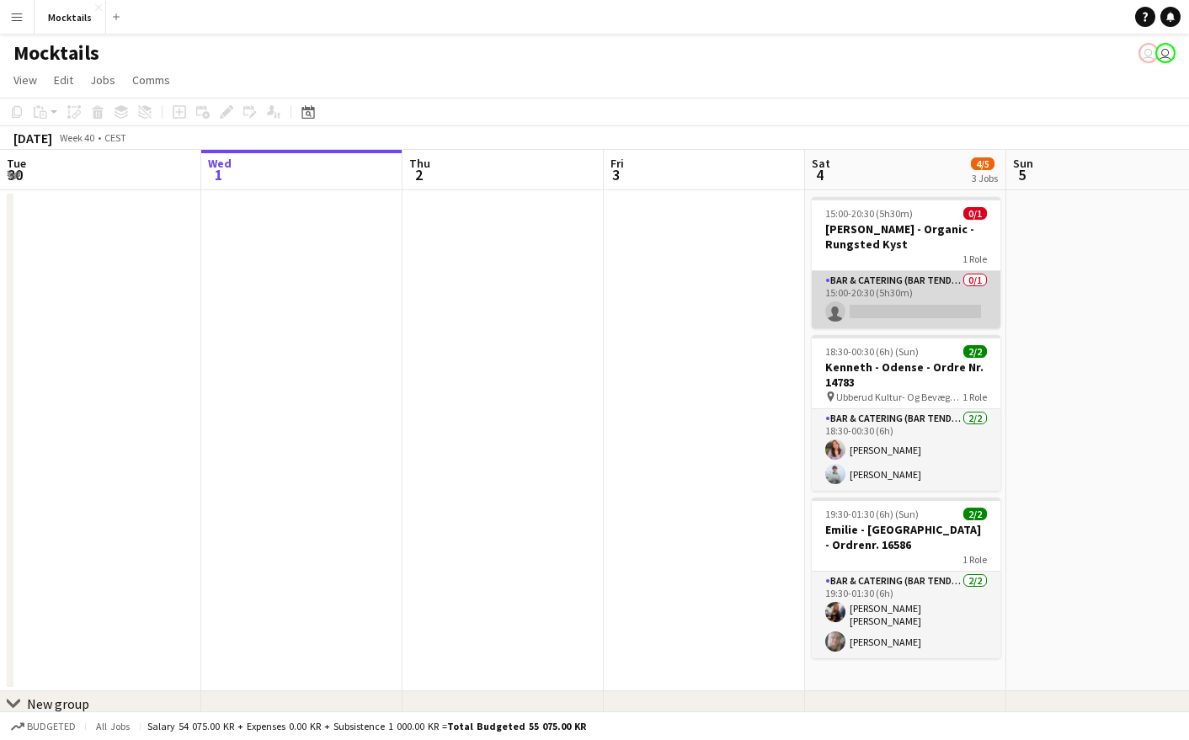
click at [943, 289] on app-card-role "Bar & Catering (Bar Tender) 0/1 15:00-20:30 (5h30m) single-neutral-actions" at bounding box center [906, 299] width 189 height 57
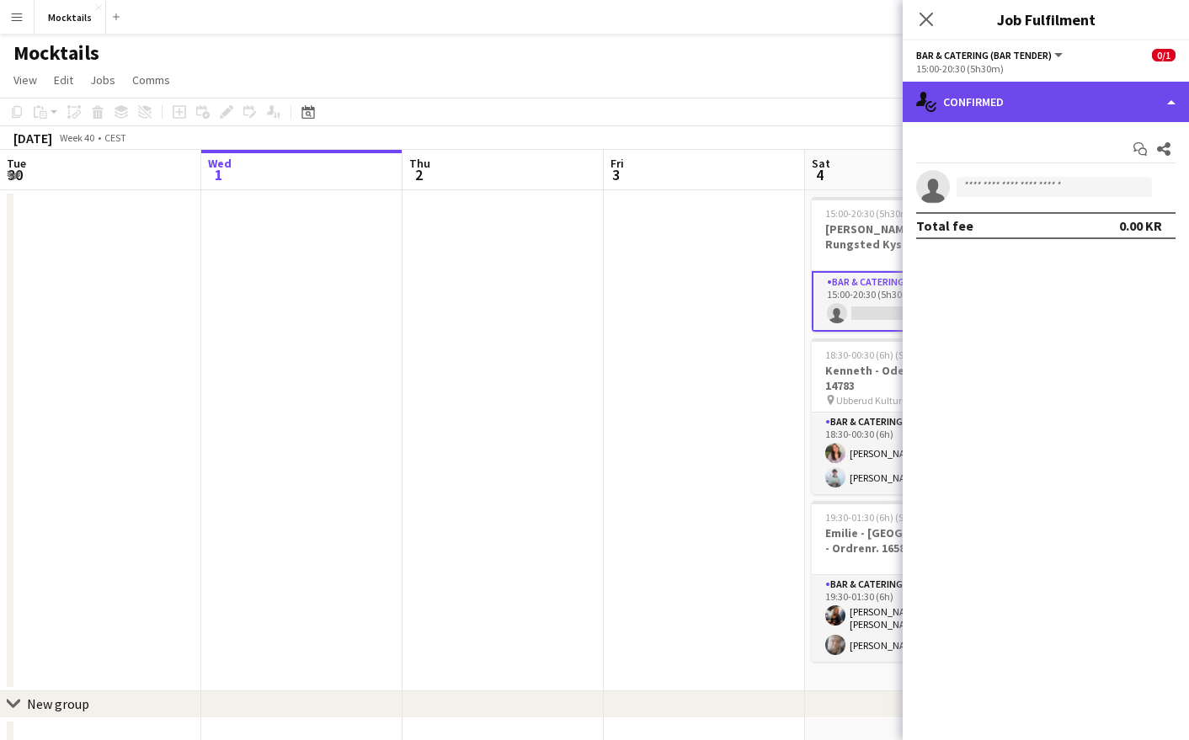
click at [956, 103] on div "single-neutral-actions-check-2 Confirmed" at bounding box center [1046, 102] width 286 height 40
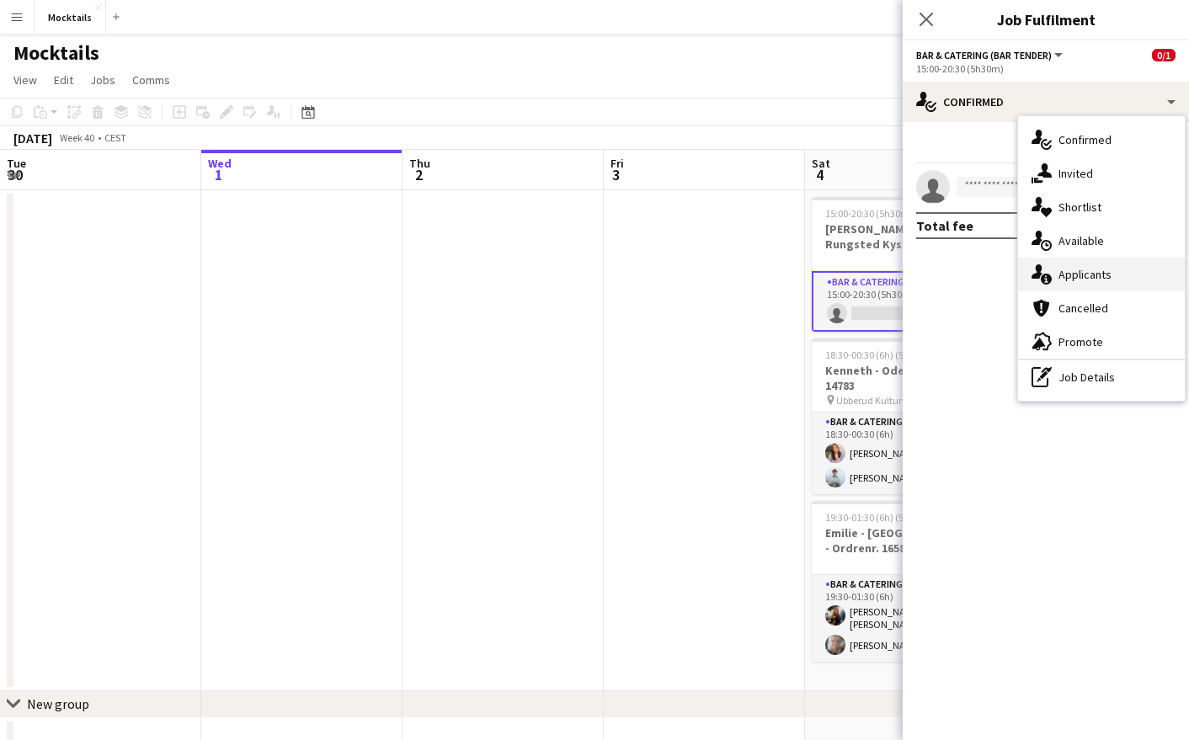
click at [956, 281] on div "single-neutral-actions-information Applicants" at bounding box center [1101, 275] width 167 height 34
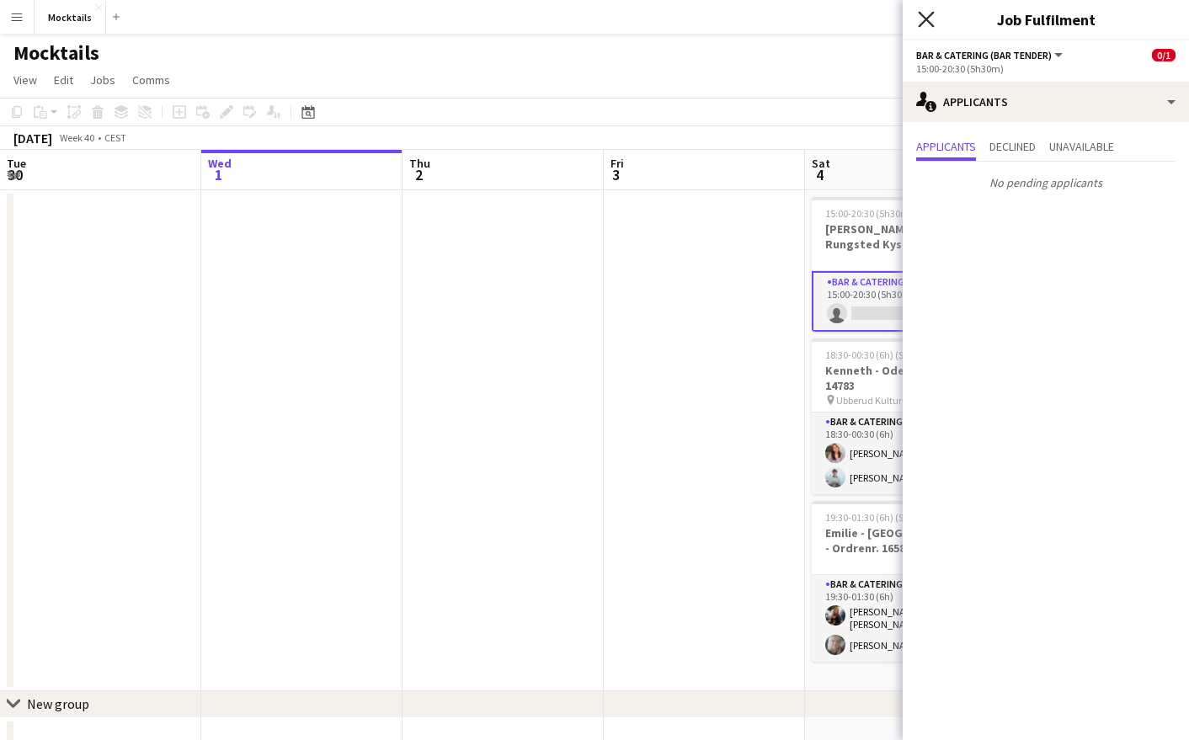
click at [925, 19] on icon "Close pop-in" at bounding box center [926, 19] width 16 height 16
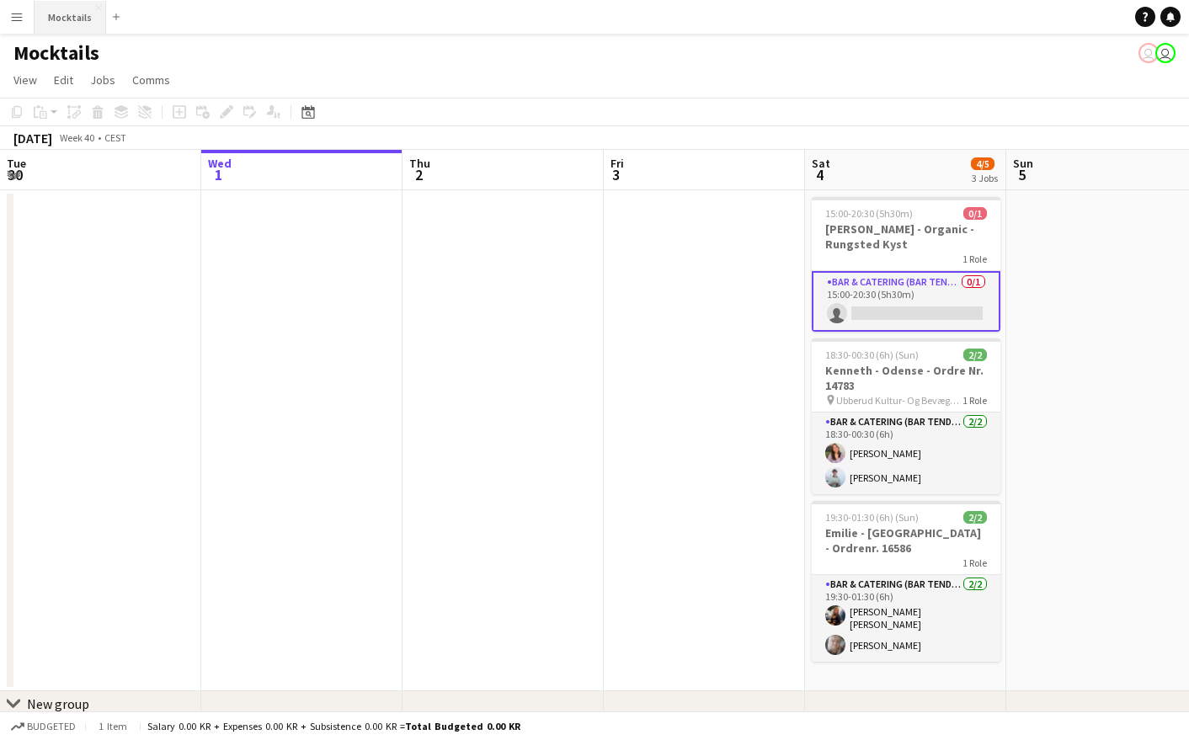
click at [73, 20] on button "Mocktails Close" at bounding box center [71, 17] width 72 height 33
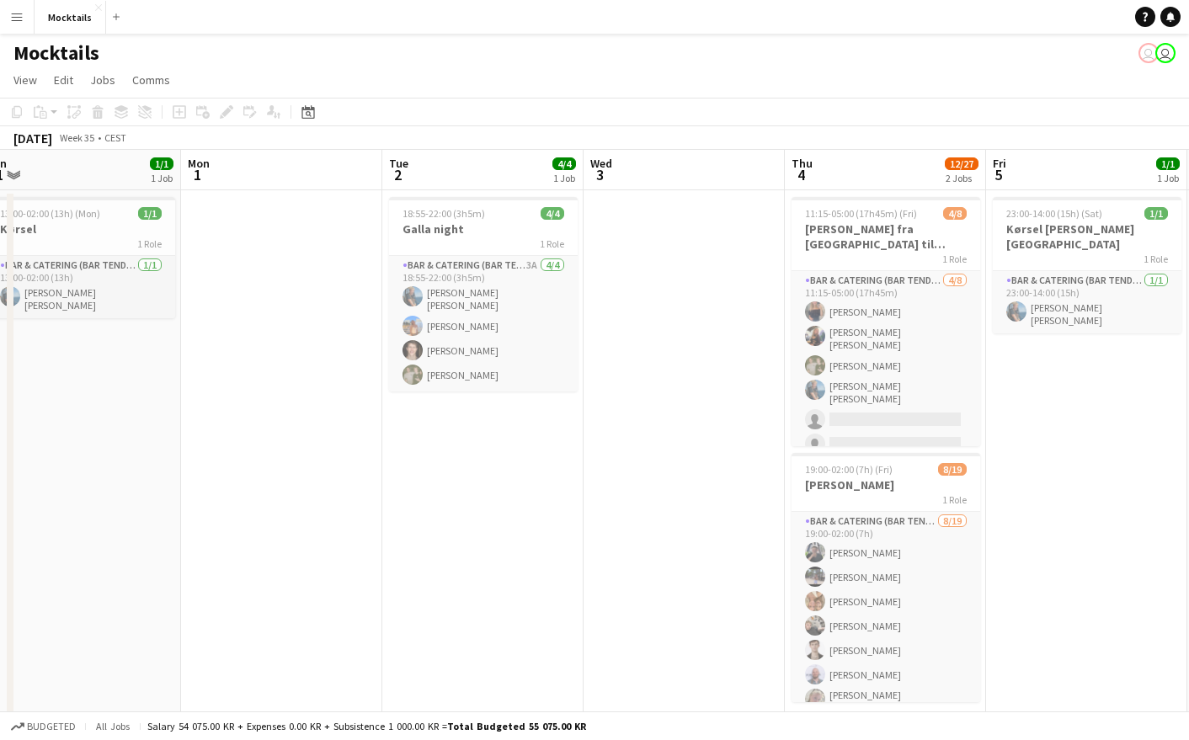
scroll to position [0, 430]
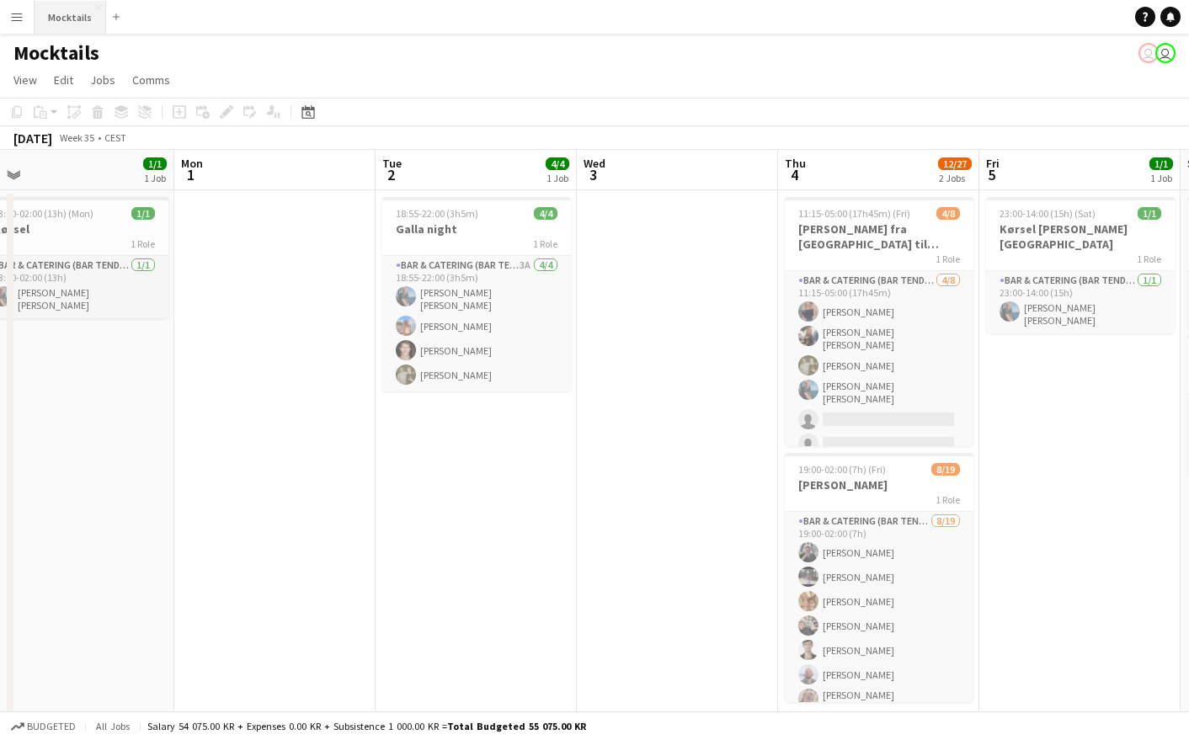
click at [54, 20] on button "Mocktails Close" at bounding box center [71, 17] width 72 height 33
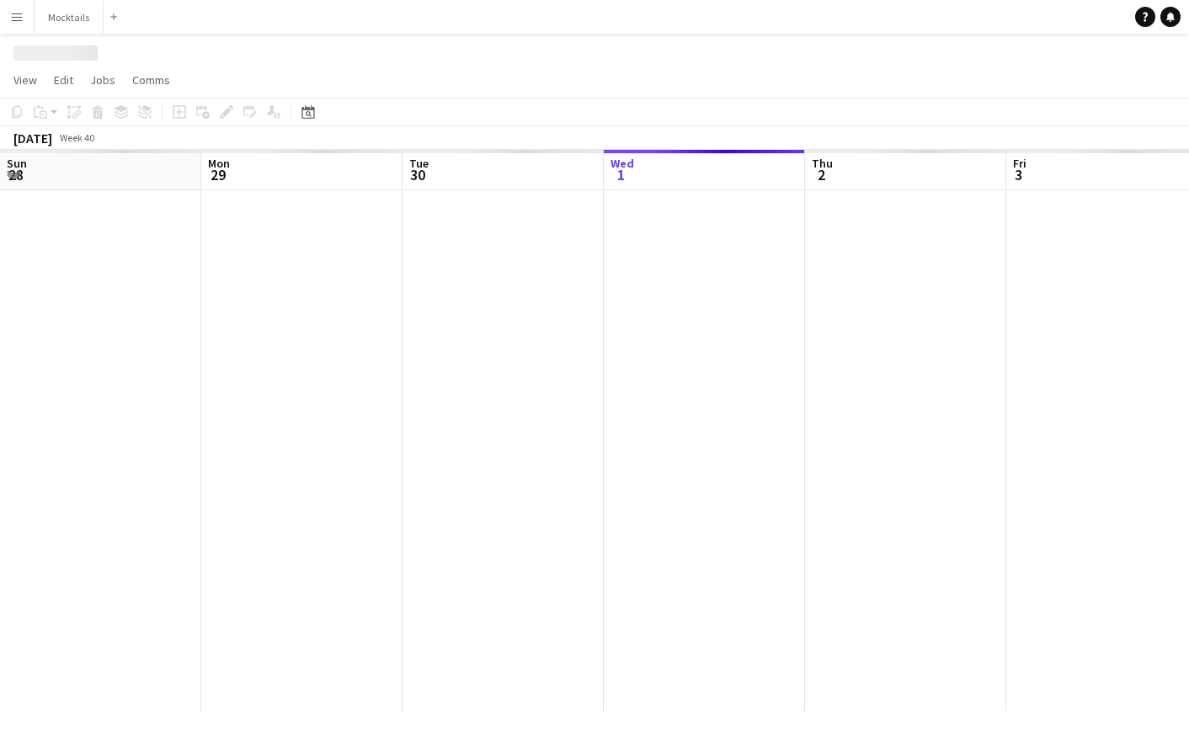
scroll to position [0, 403]
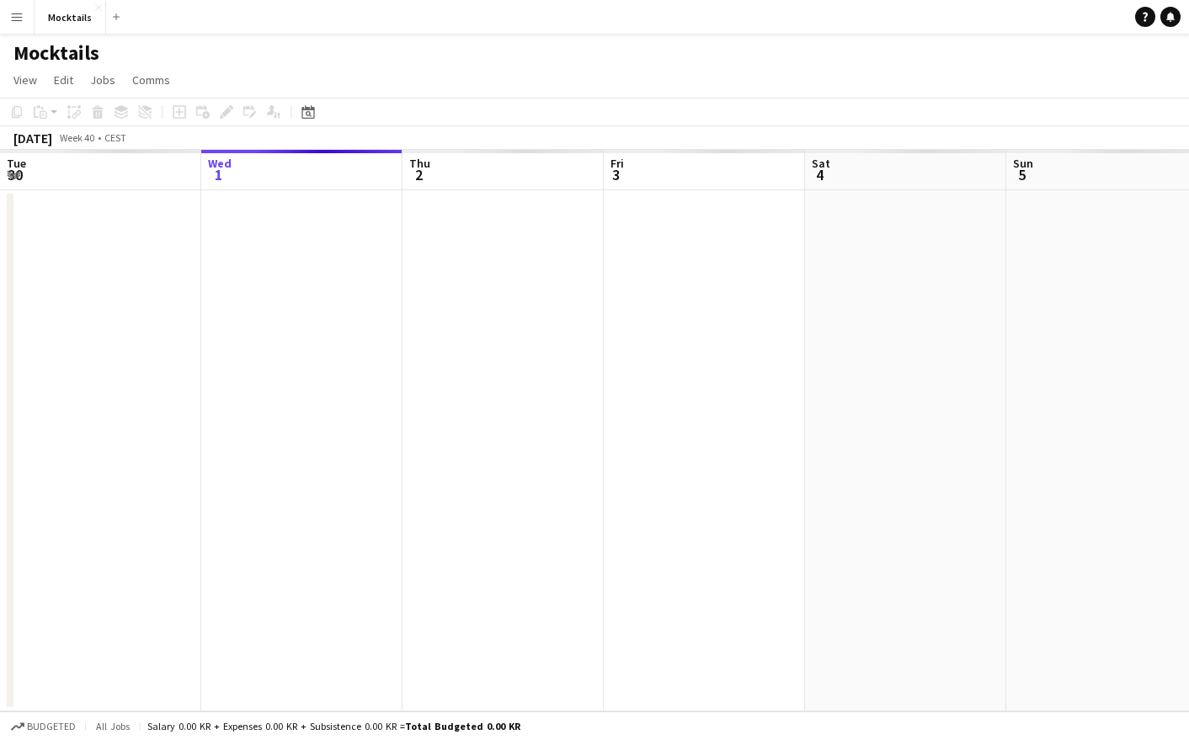
click at [12, 24] on button "Menu" at bounding box center [17, 17] width 34 height 34
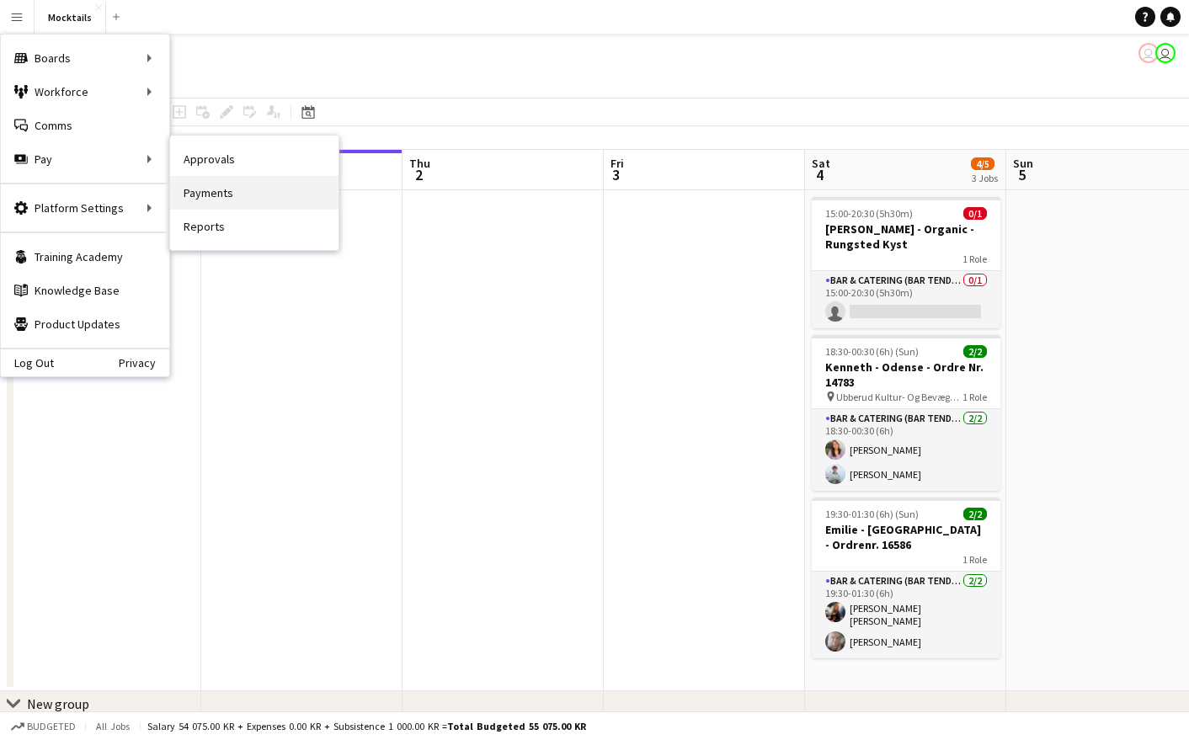
click at [206, 188] on link "Payments" at bounding box center [254, 193] width 168 height 34
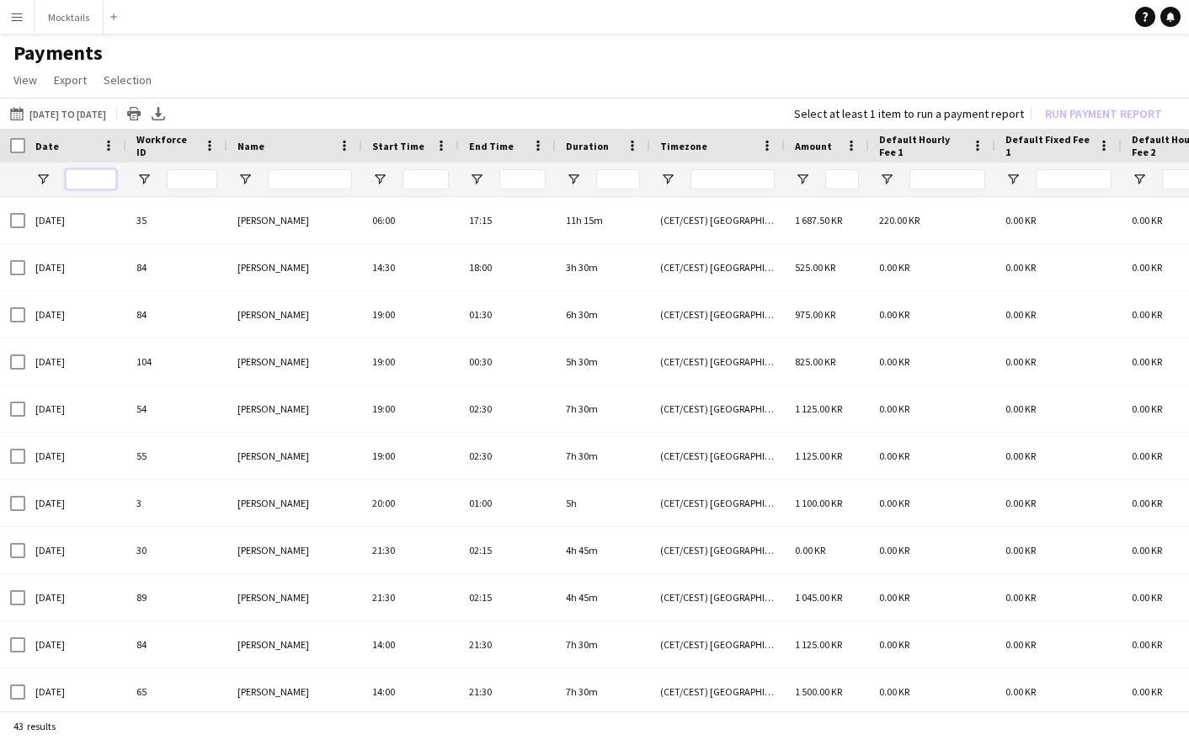
click at [99, 179] on input "Date Filter Input" at bounding box center [91, 179] width 51 height 20
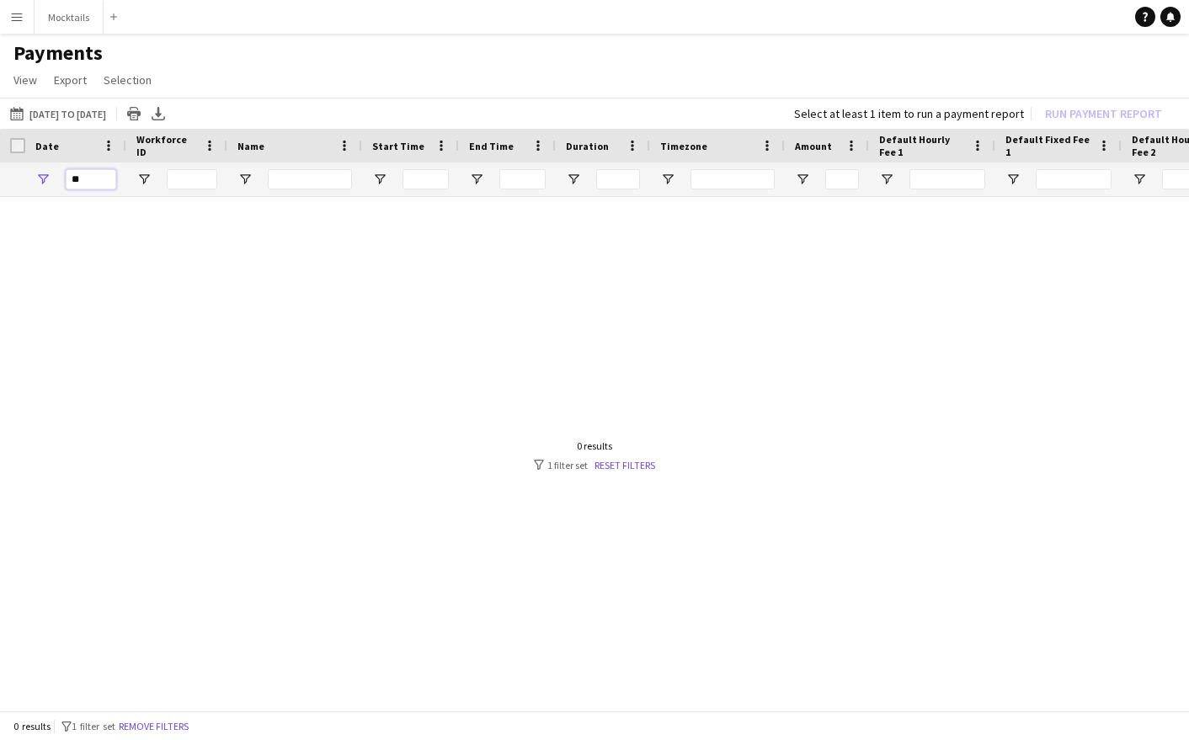
type input "*"
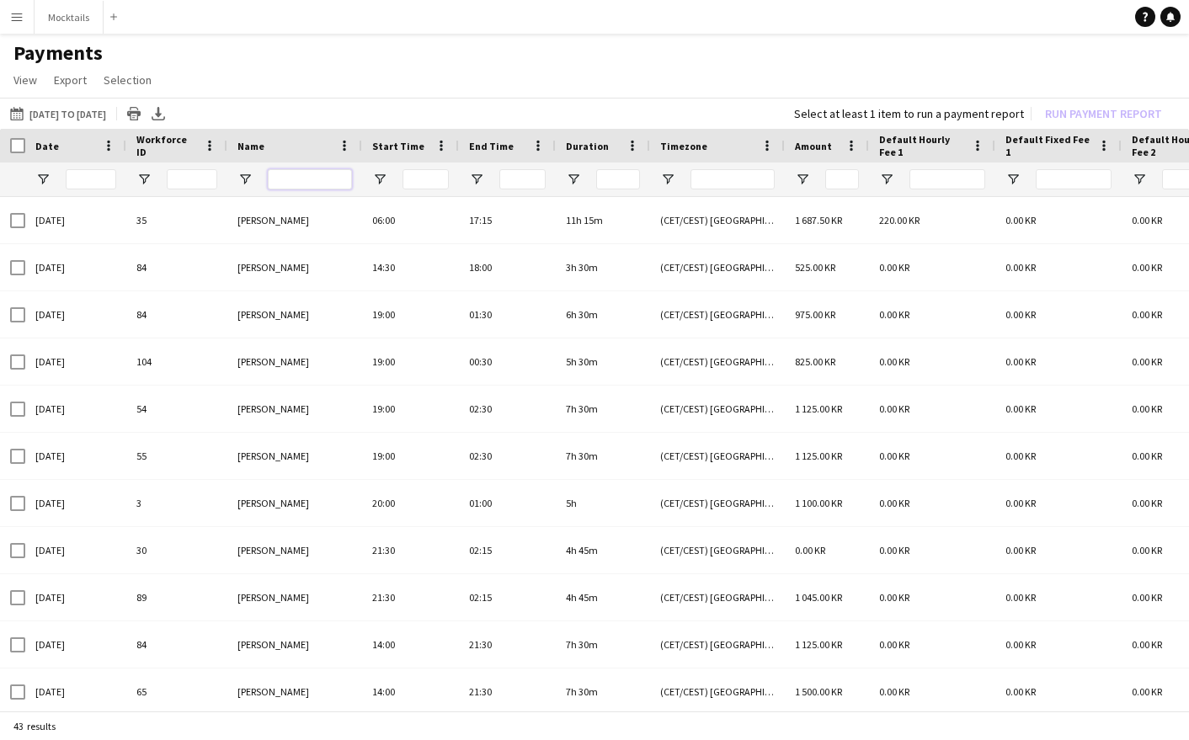
click at [318, 176] on input "Name Filter Input" at bounding box center [310, 179] width 84 height 20
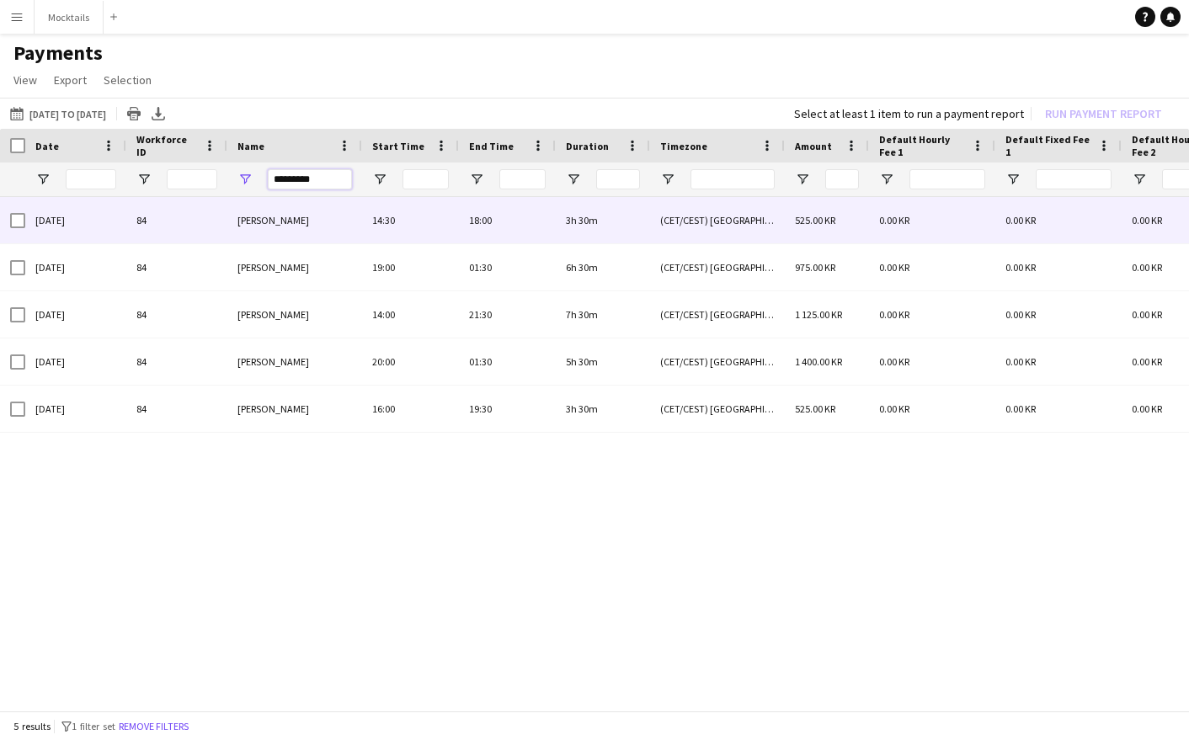
type input "*********"
drag, startPoint x: 325, startPoint y: 207, endPoint x: 350, endPoint y: 547, distance: 341.2
click at [350, 547] on div "[DATE] 84 [PERSON_NAME] 14:30 18:00 3h 30m (CET/CEST) [GEOGRAPHIC_DATA] 525.00 …" at bounding box center [594, 455] width 1189 height 517
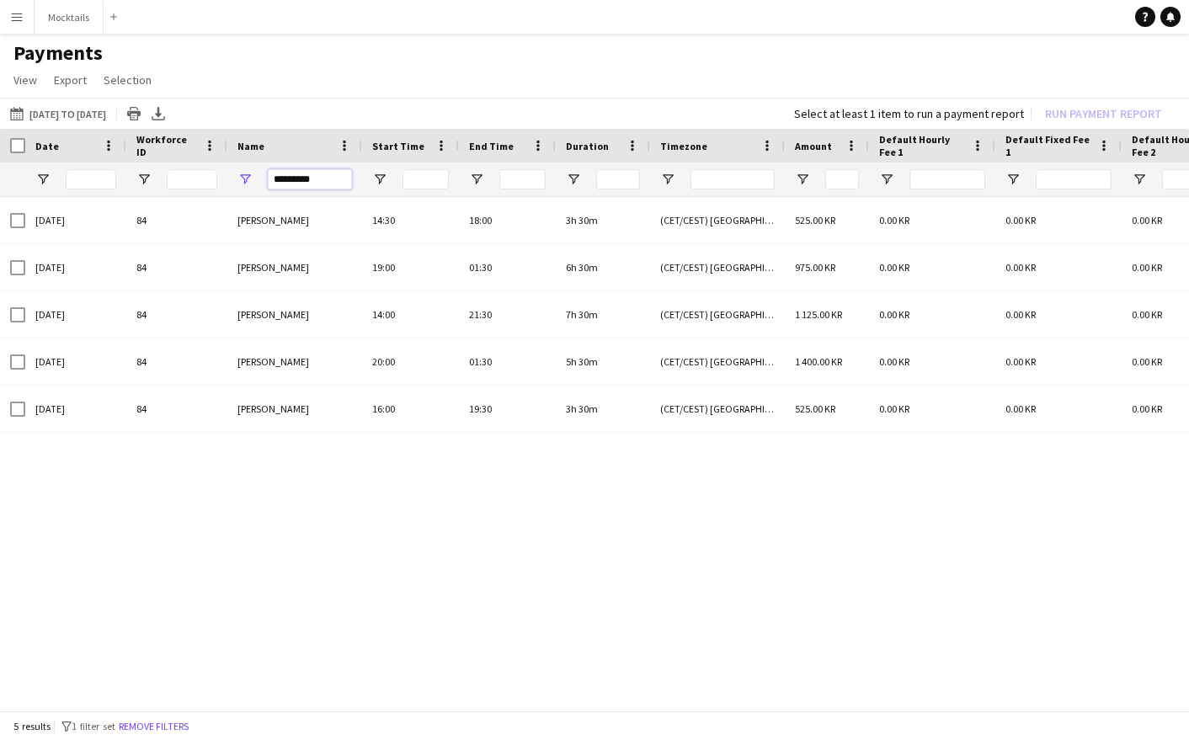
click at [312, 183] on input "*********" at bounding box center [310, 179] width 84 height 20
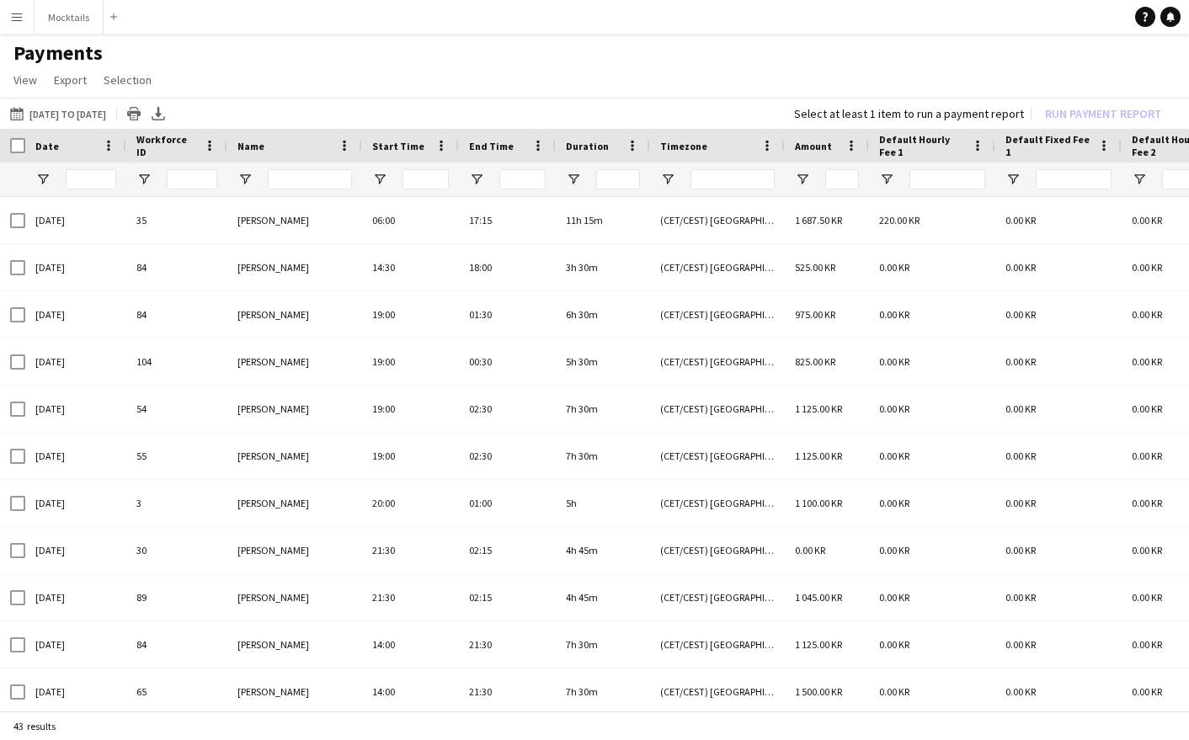
click at [28, 19] on button "Menu" at bounding box center [17, 17] width 34 height 34
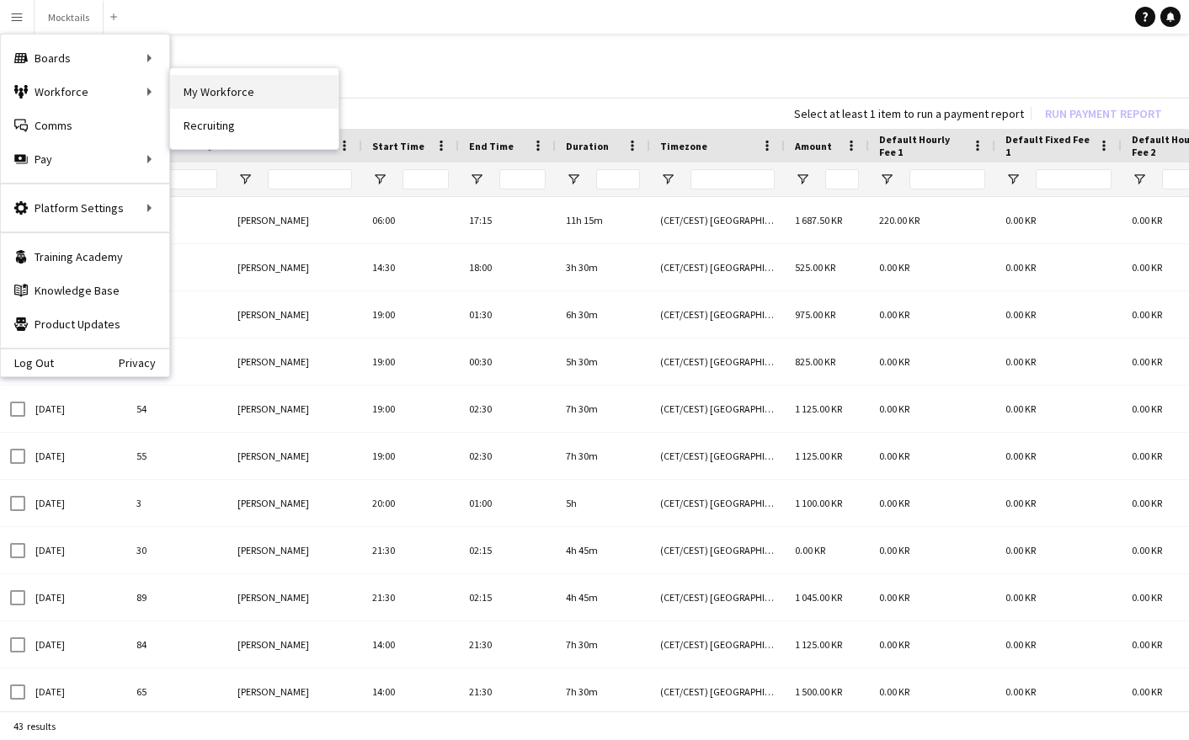
click at [218, 95] on link "My Workforce" at bounding box center [254, 92] width 168 height 34
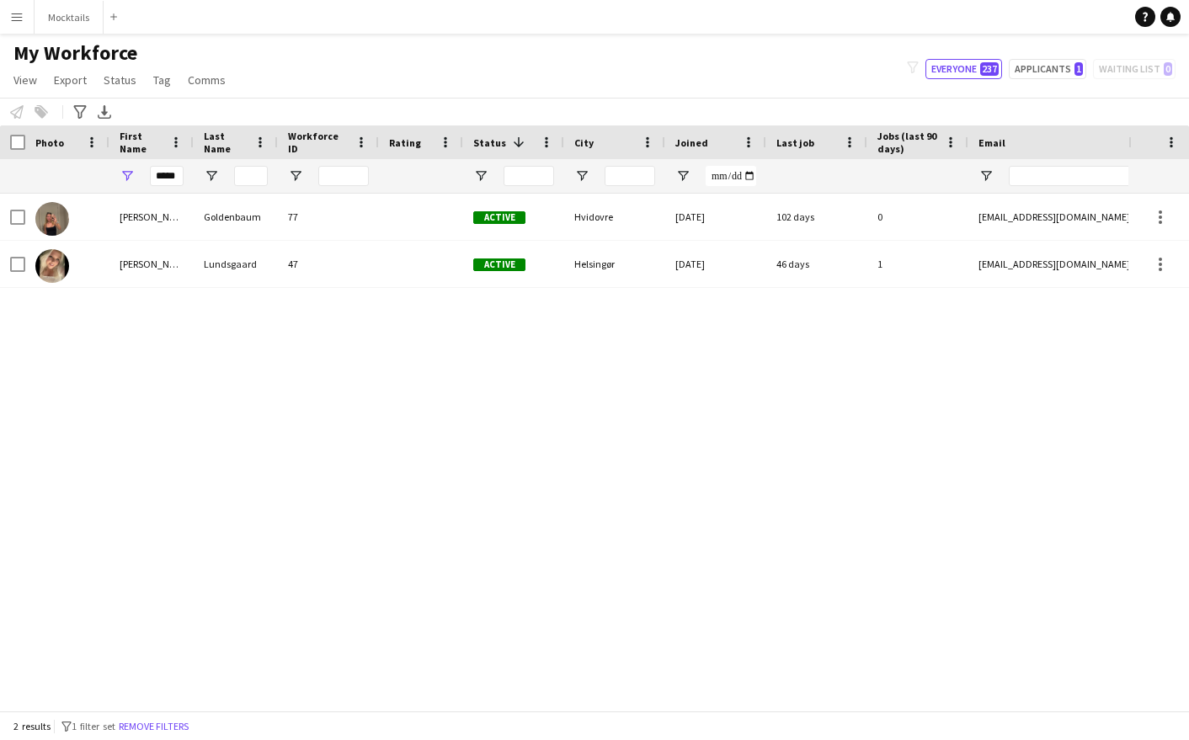
click at [20, 15] on app-icon "Menu" at bounding box center [16, 16] width 13 height 13
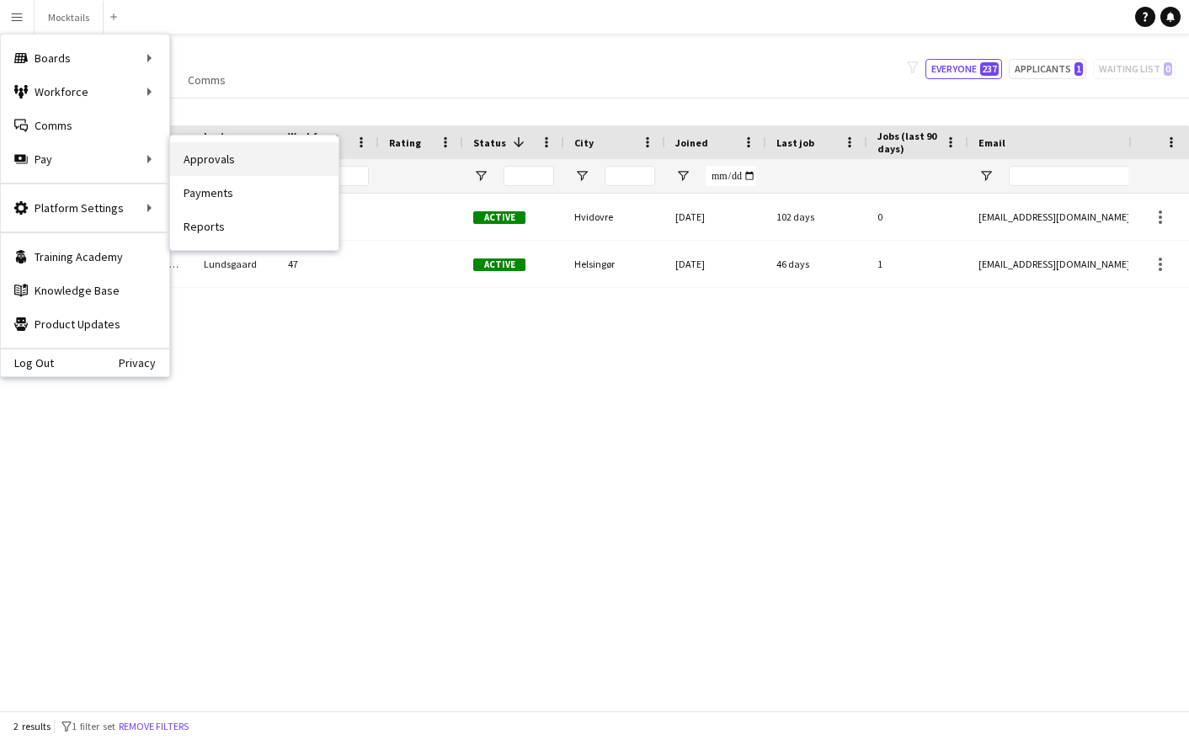
click at [229, 160] on link "Approvals" at bounding box center [254, 159] width 168 height 34
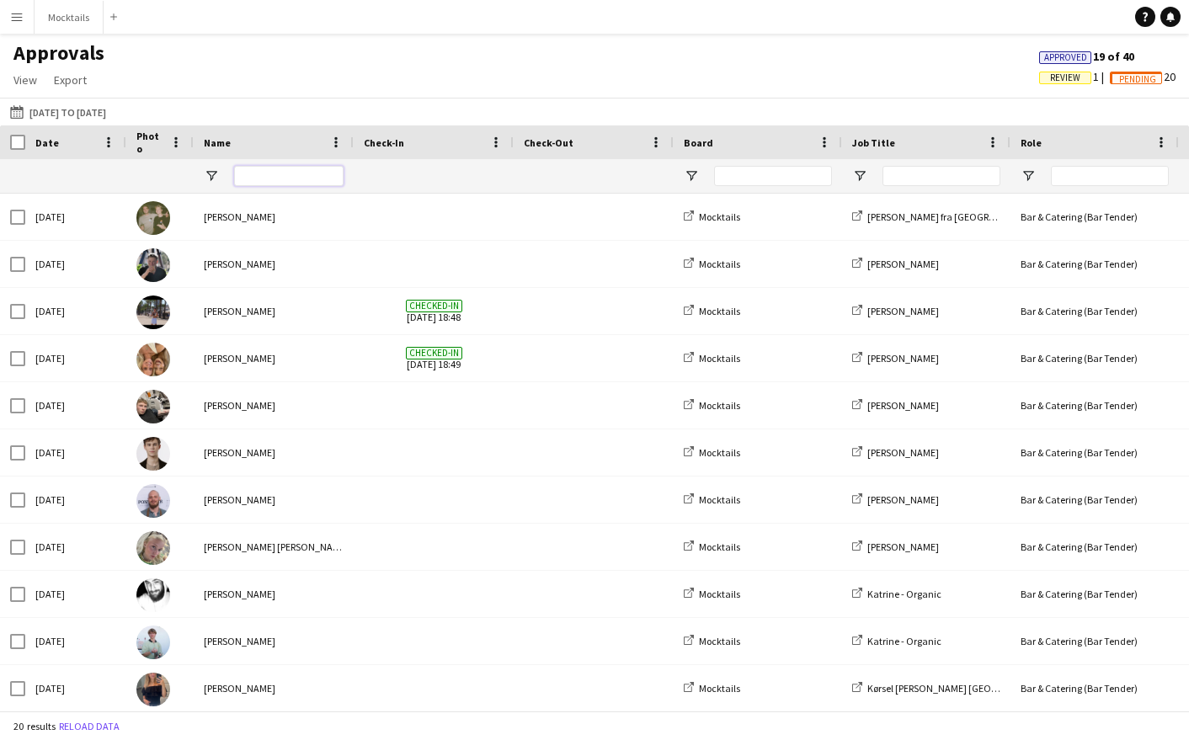
click at [279, 180] on input "Name Filter Input" at bounding box center [288, 176] width 109 height 20
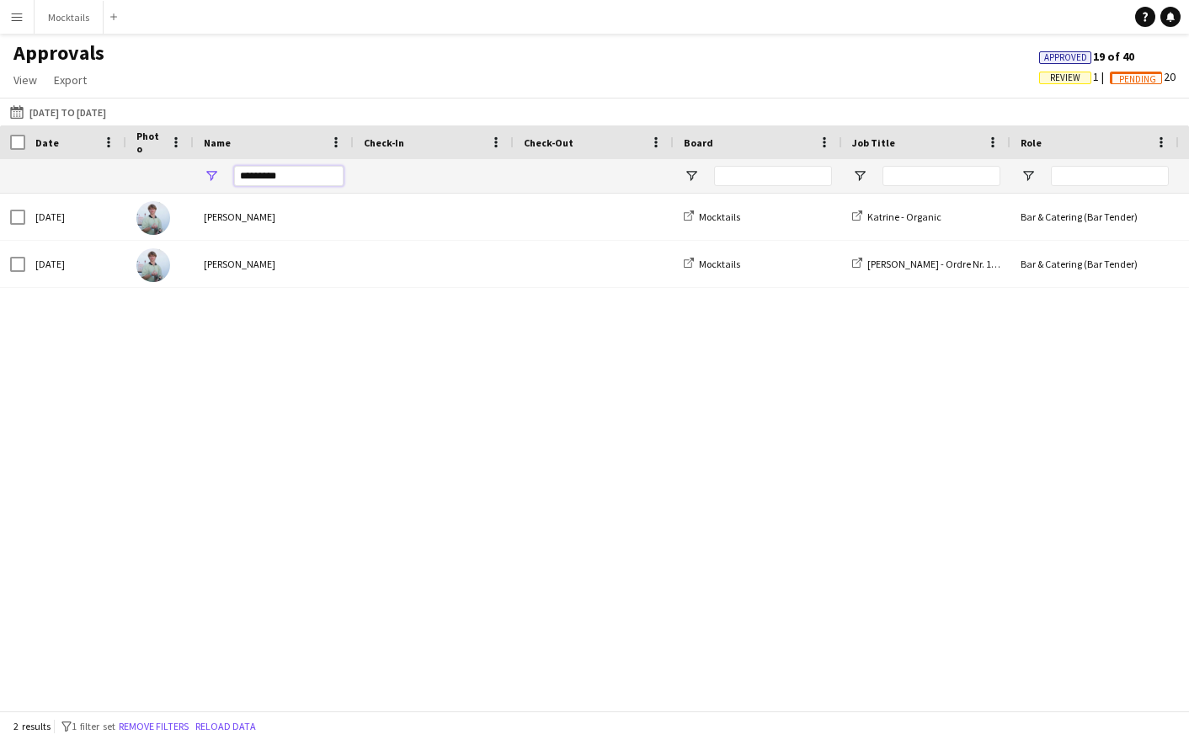
type input "*********"
drag, startPoint x: 279, startPoint y: 180, endPoint x: 389, endPoint y: 387, distance: 234.0
click at [389, 387] on div "[DATE] [PERSON_NAME] Mocktails Katrine - Organic Bar & Catering (Bar Tender) 20…" at bounding box center [594, 452] width 1189 height 517
click at [61, 14] on button "Mocktails Close" at bounding box center [69, 17] width 69 height 33
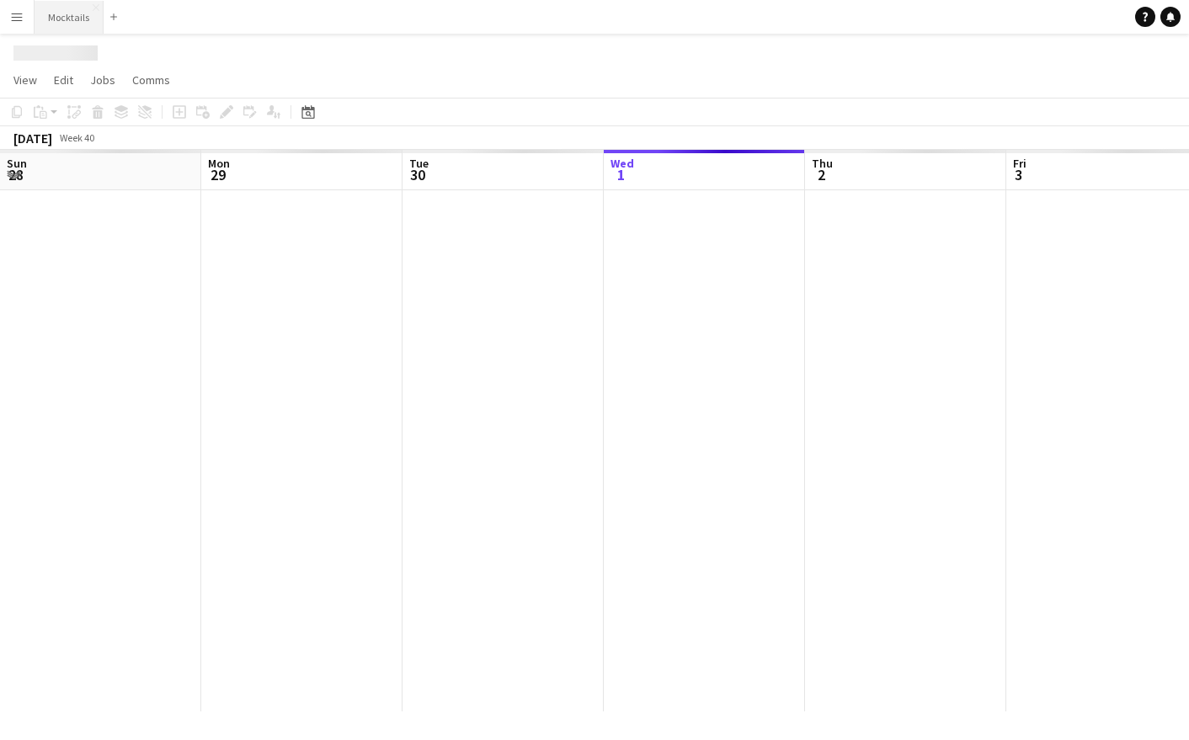
scroll to position [0, 403]
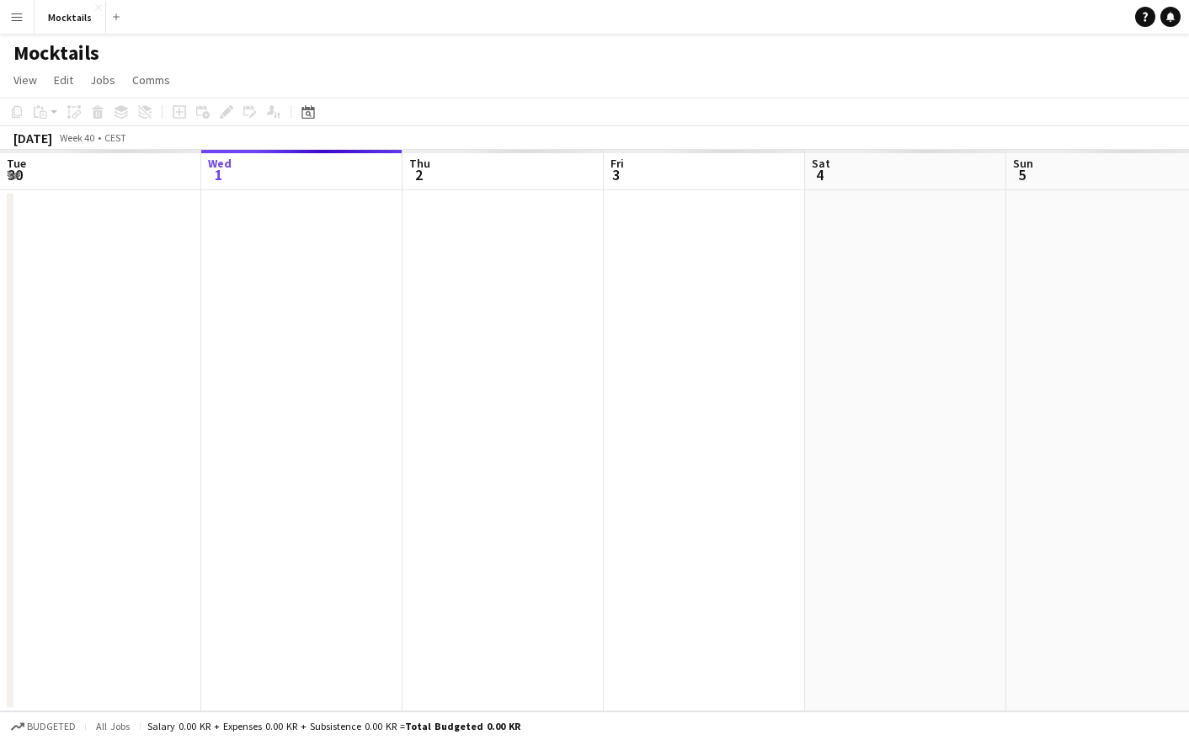
click at [30, 25] on button "Menu" at bounding box center [17, 17] width 34 height 34
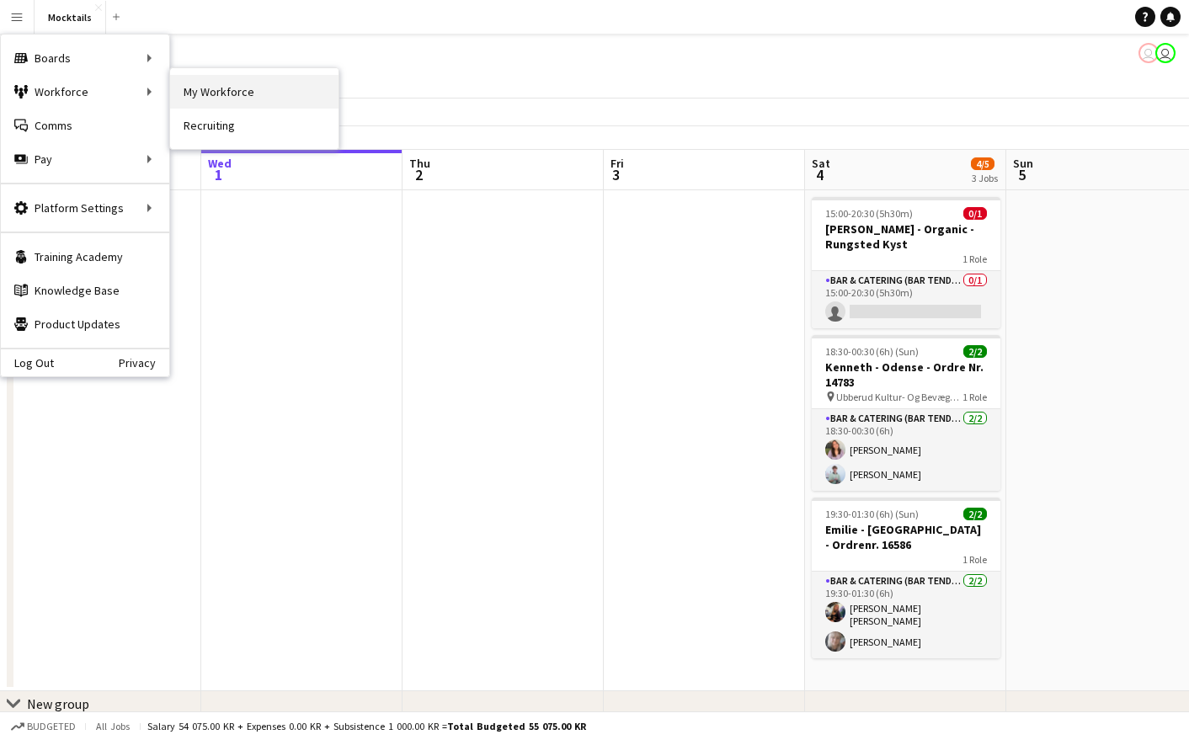
click at [219, 84] on link "My Workforce" at bounding box center [254, 92] width 168 height 34
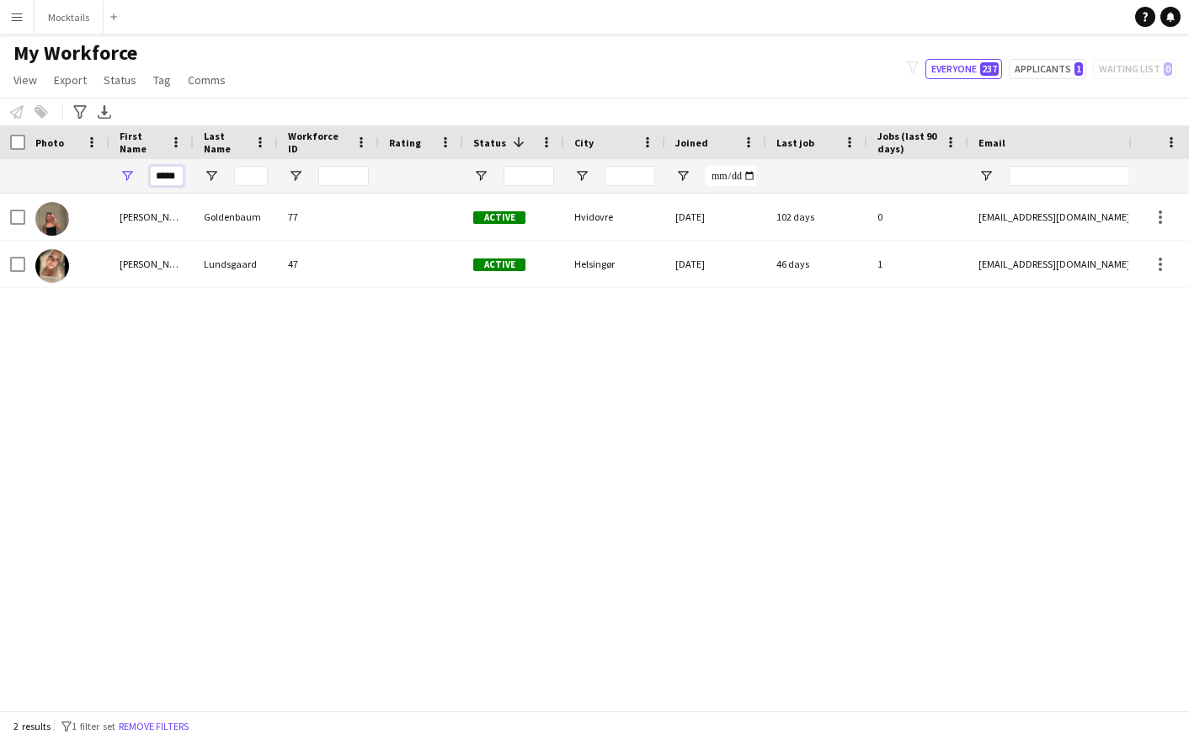
click at [171, 179] on input "*****" at bounding box center [167, 176] width 34 height 20
type input "*"
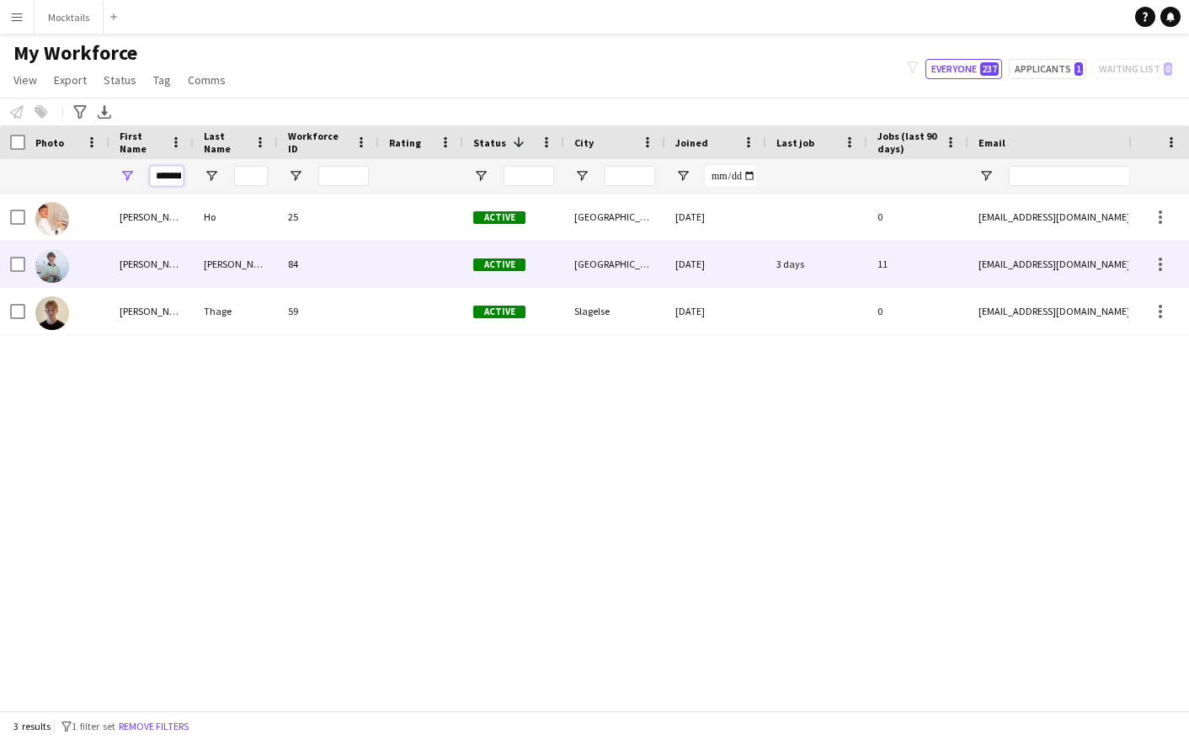
click at [228, 267] on div "[PERSON_NAME]" at bounding box center [236, 264] width 84 height 46
type input "*********"
click at [508, 286] on div "Active" at bounding box center [513, 264] width 101 height 46
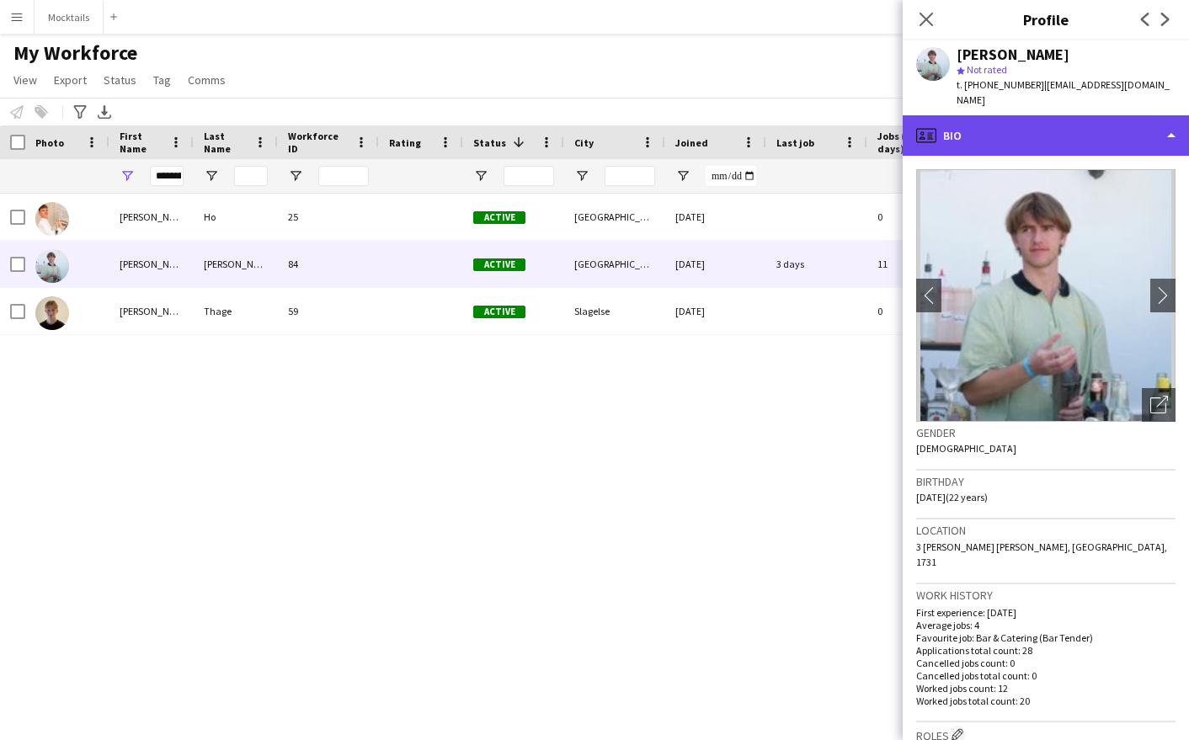
click at [956, 125] on div "profile Bio" at bounding box center [1046, 135] width 286 height 40
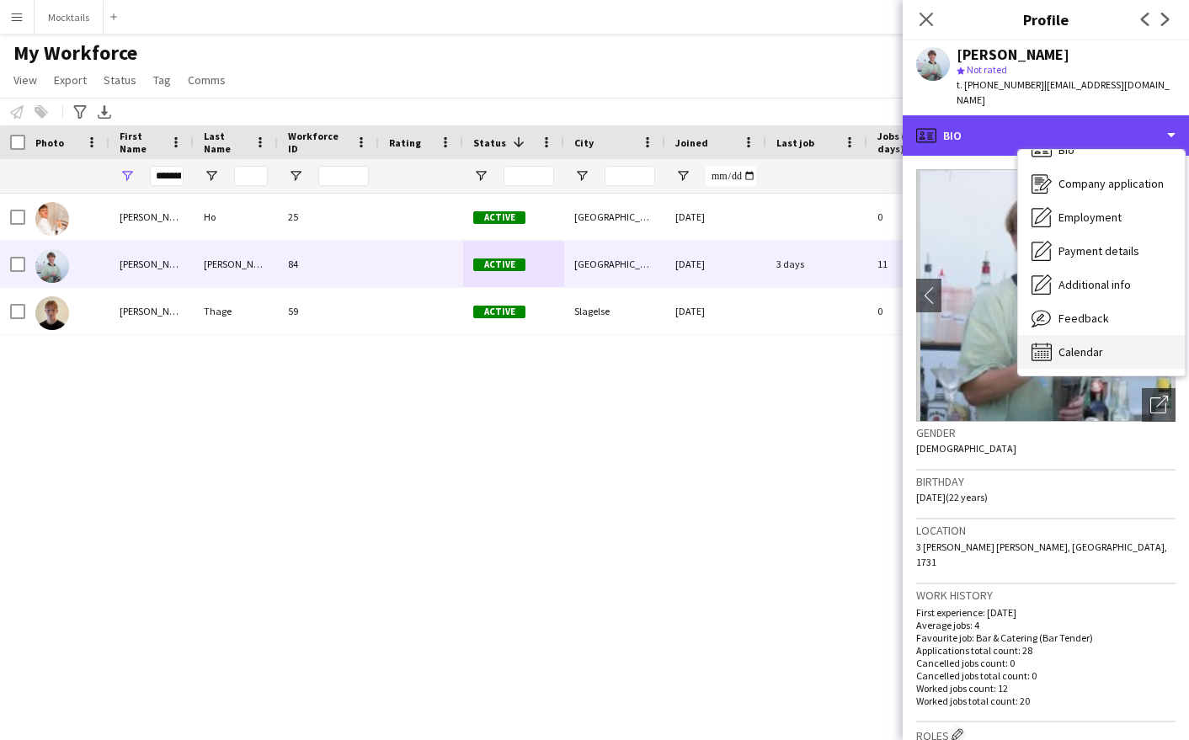
scroll to position [24, 0]
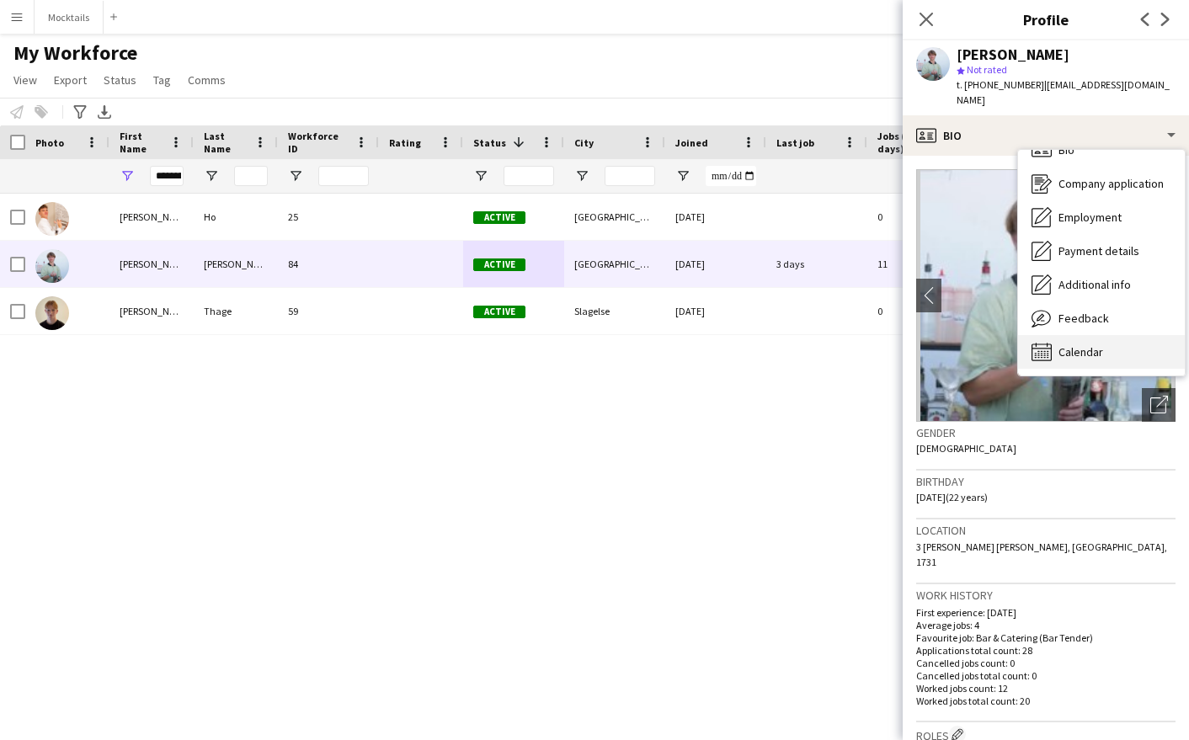
click at [956, 347] on span "Calendar" at bounding box center [1081, 351] width 45 height 15
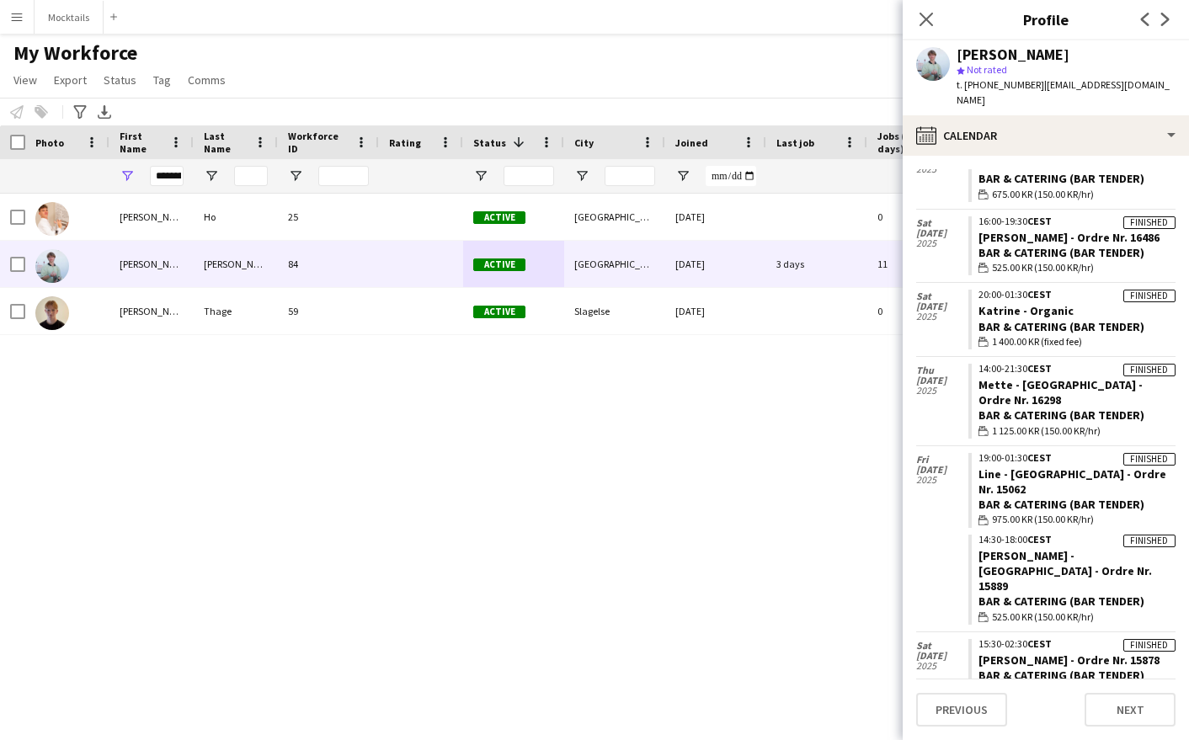
scroll to position [270, 0]
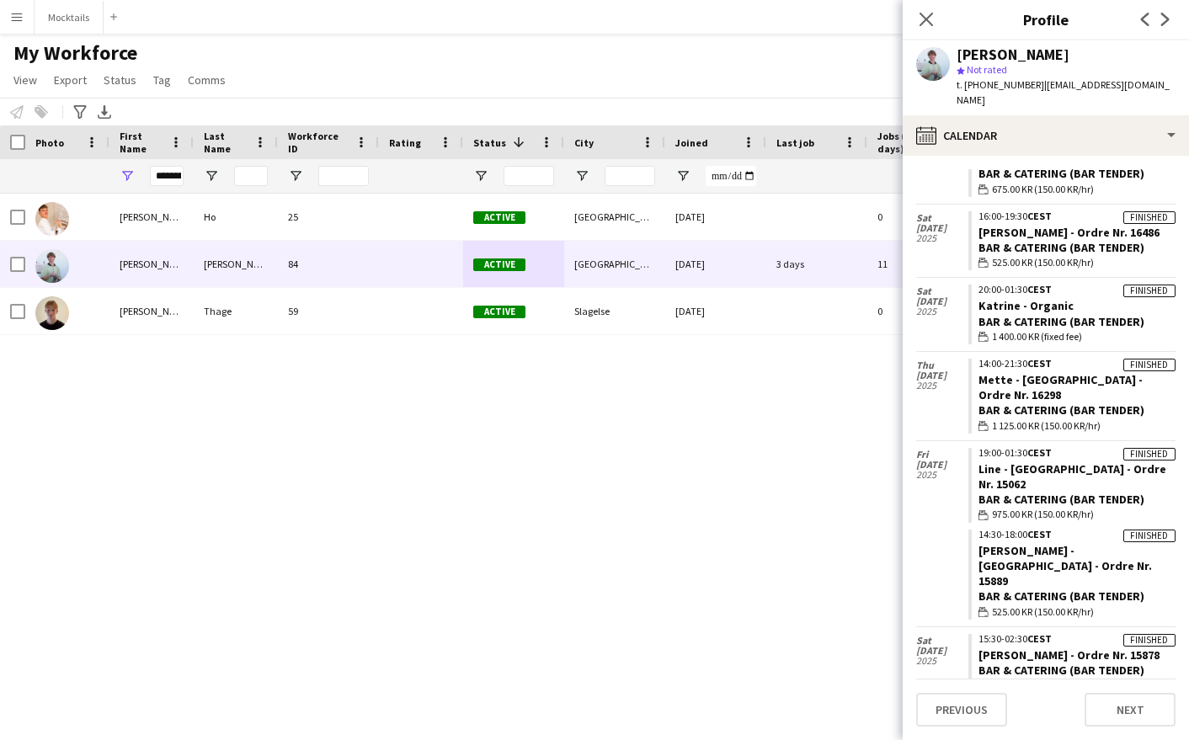
click at [801, 521] on div "[PERSON_NAME] 25 Active [GEOGRAPHIC_DATA] [DATE] 0 [EMAIL_ADDRESS][DOMAIN_NAME]…" at bounding box center [564, 452] width 1129 height 517
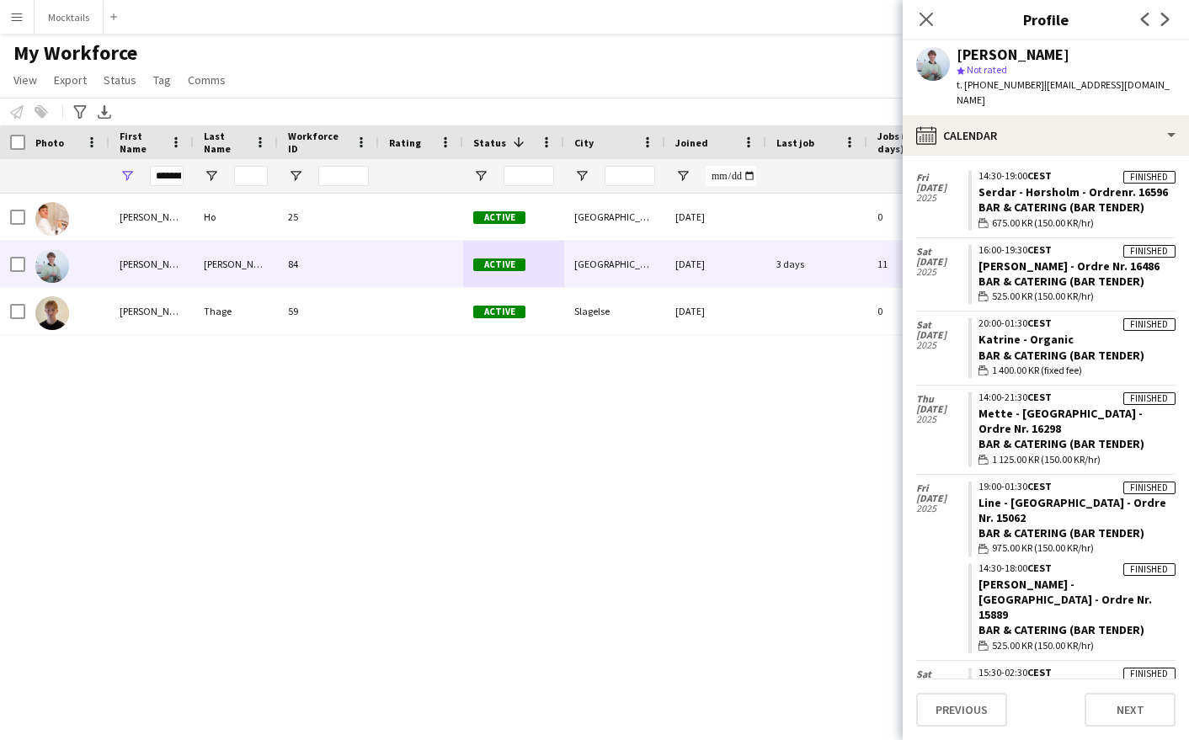
scroll to position [235, 0]
click at [956, 353] on app-crew-calendar-job-card "Finished 20:00-01:30 CEST Katrine - Organic Bar & Catering (Bar Tender) wallet …" at bounding box center [1072, 349] width 207 height 60
click at [922, 24] on icon at bounding box center [926, 19] width 16 height 16
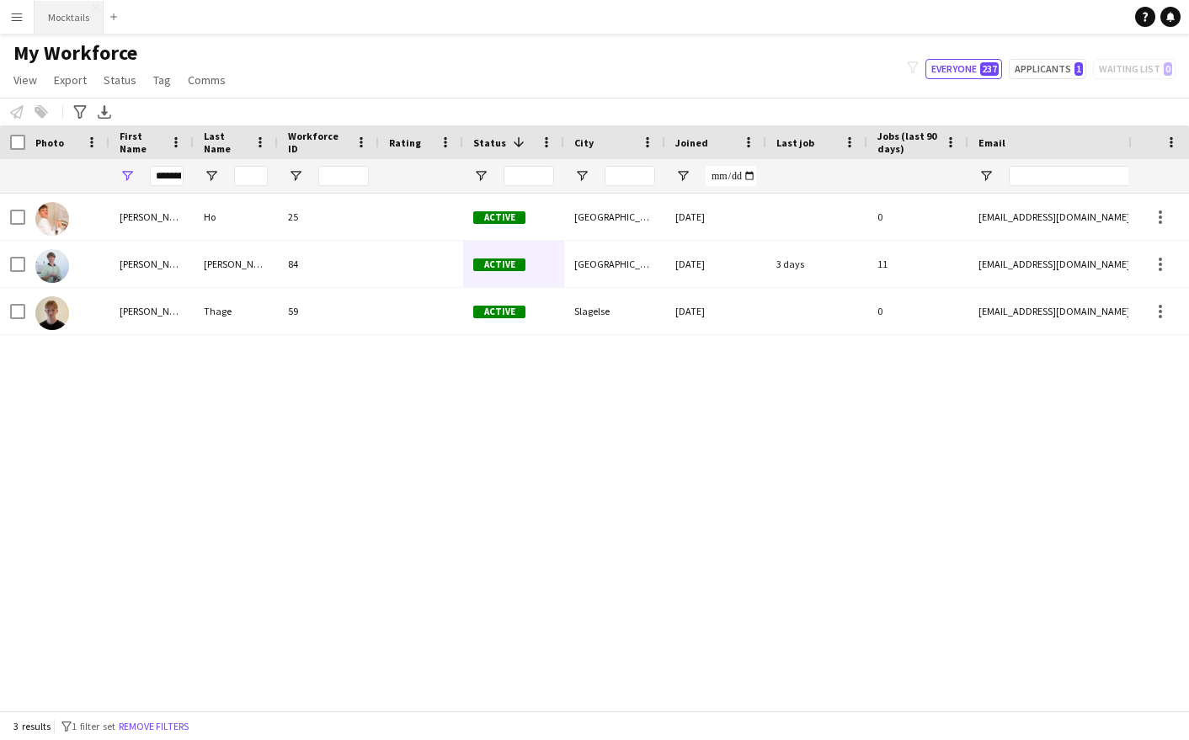
click at [73, 14] on button "Mocktails Close" at bounding box center [69, 17] width 69 height 33
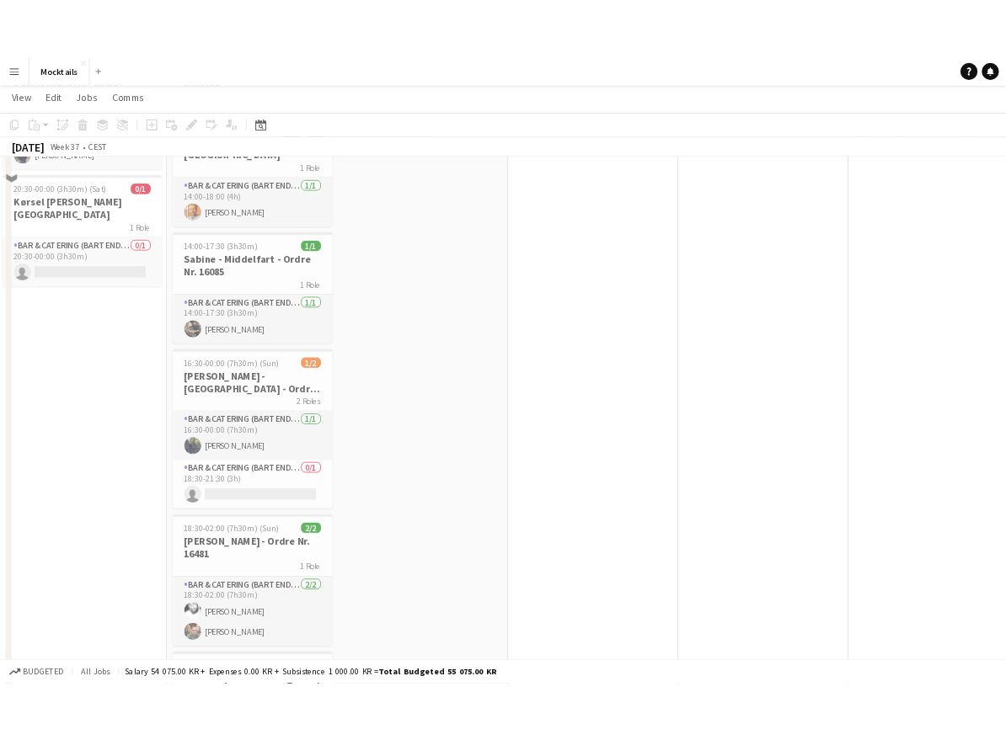
scroll to position [93, 0]
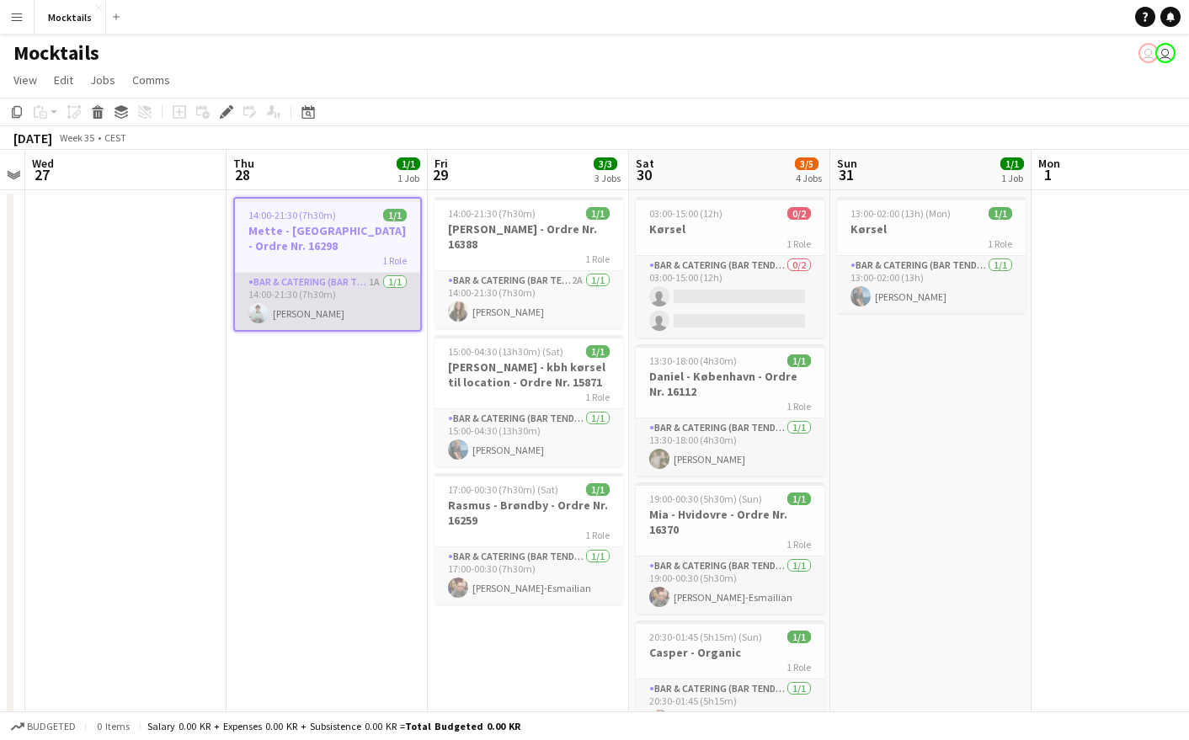
click at [333, 302] on app-card-role "Bar & Catering (Bar Tender) 1A 1/1 14:00-21:30 (7h30m) Sebastian Lysholt Skjold" at bounding box center [327, 301] width 185 height 57
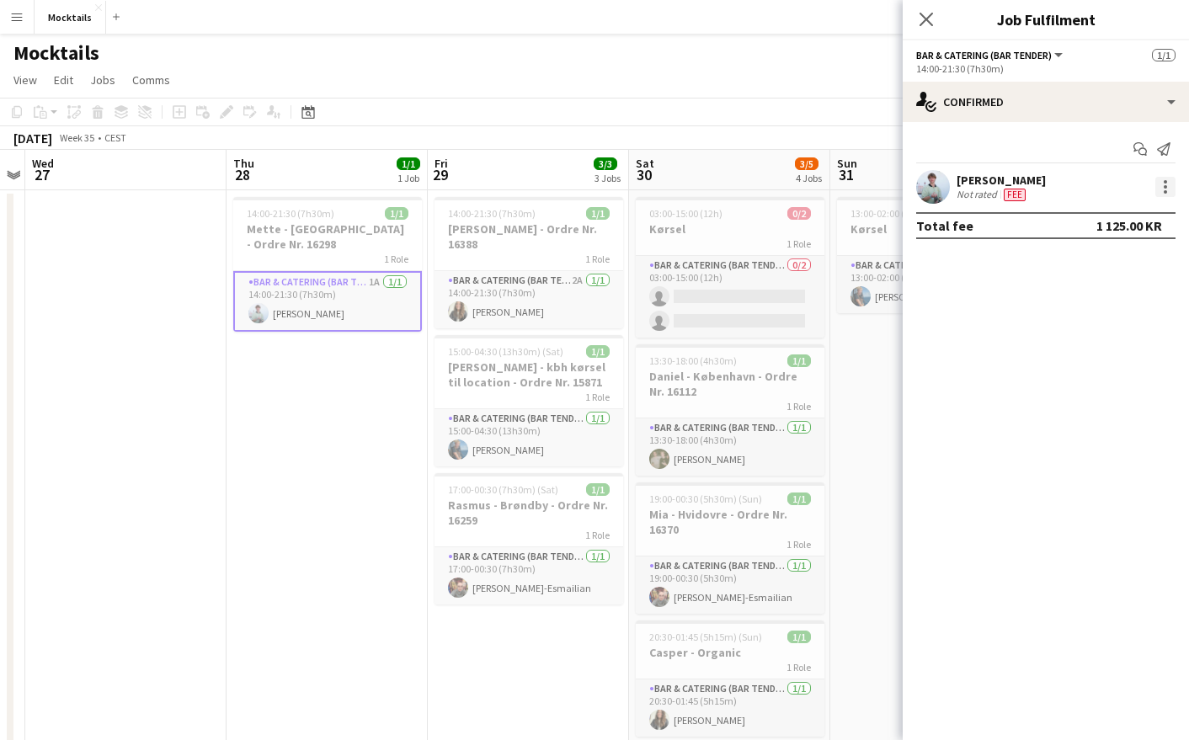
click at [1166, 196] on div at bounding box center [1166, 187] width 20 height 20
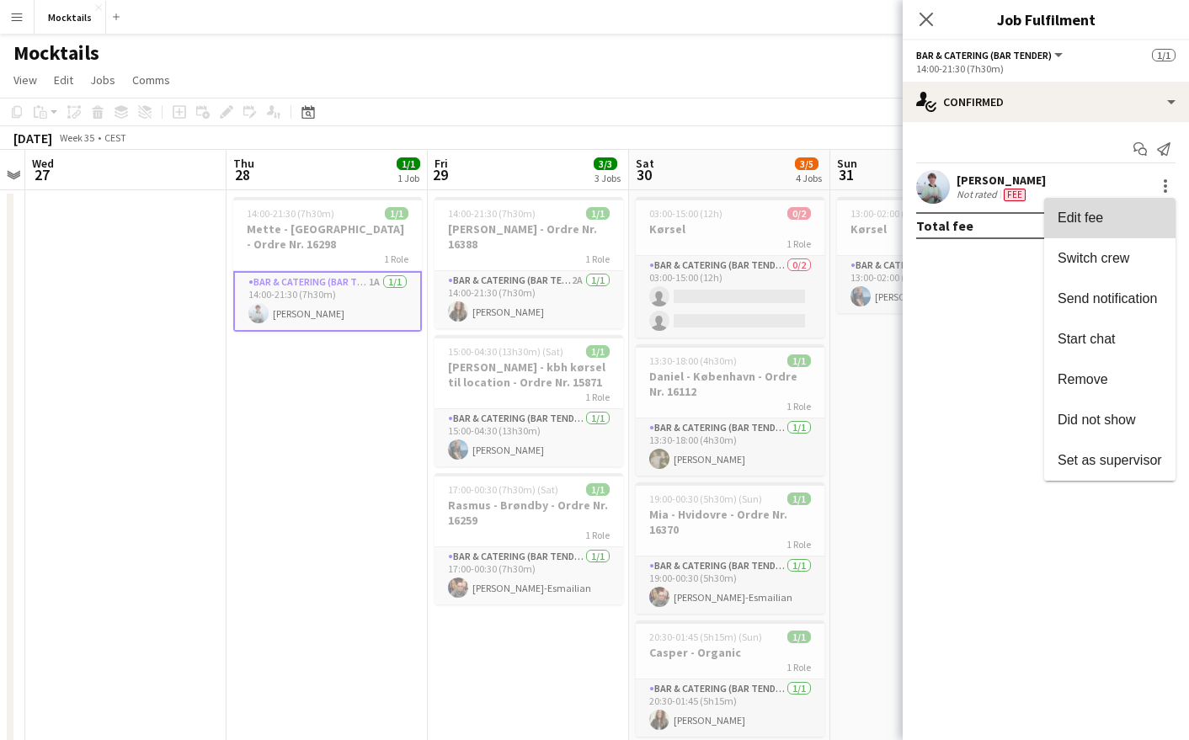
click at [1107, 235] on button "Edit fee" at bounding box center [1109, 218] width 131 height 40
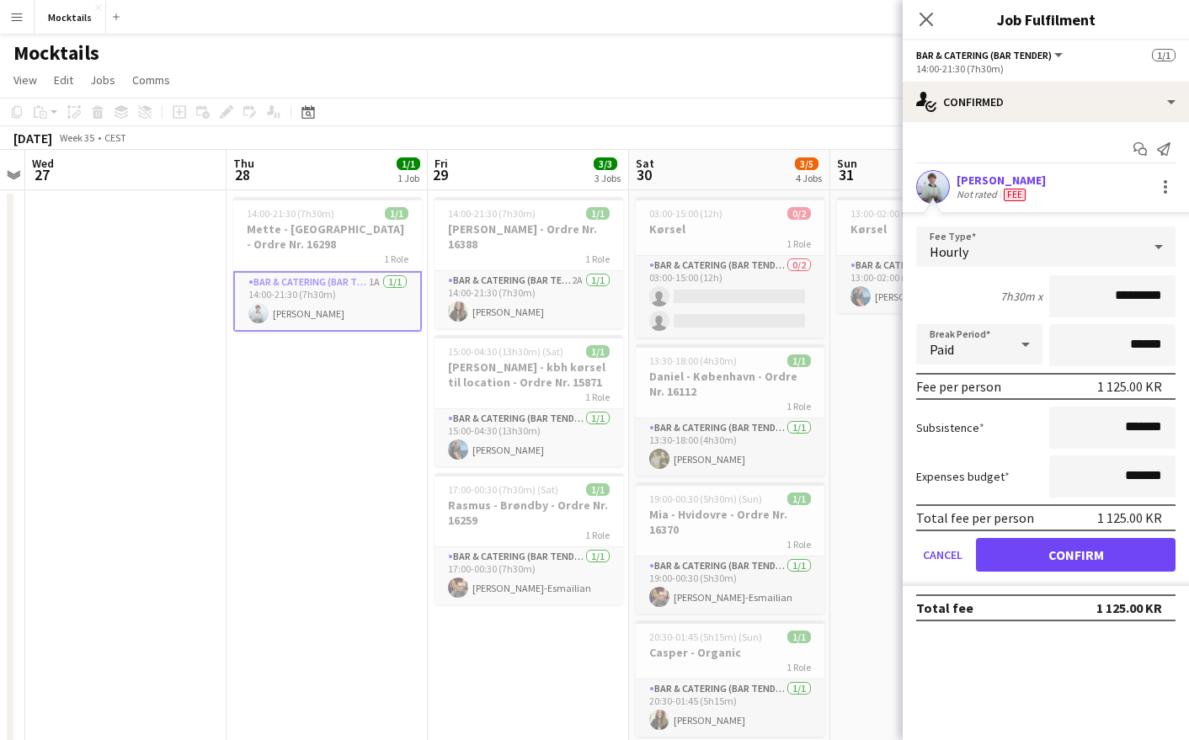
click at [1125, 300] on input "*********" at bounding box center [1112, 296] width 126 height 42
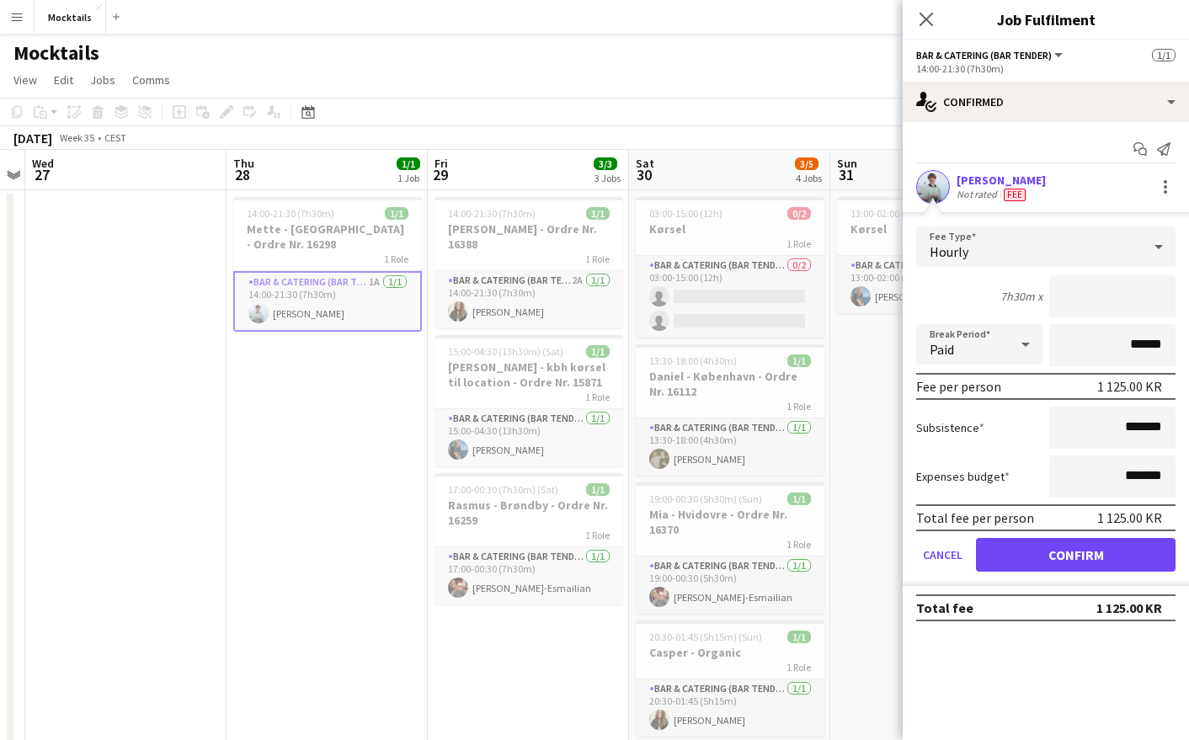
type input "****"
click at [1106, 558] on button "Confirm" at bounding box center [1076, 555] width 200 height 34
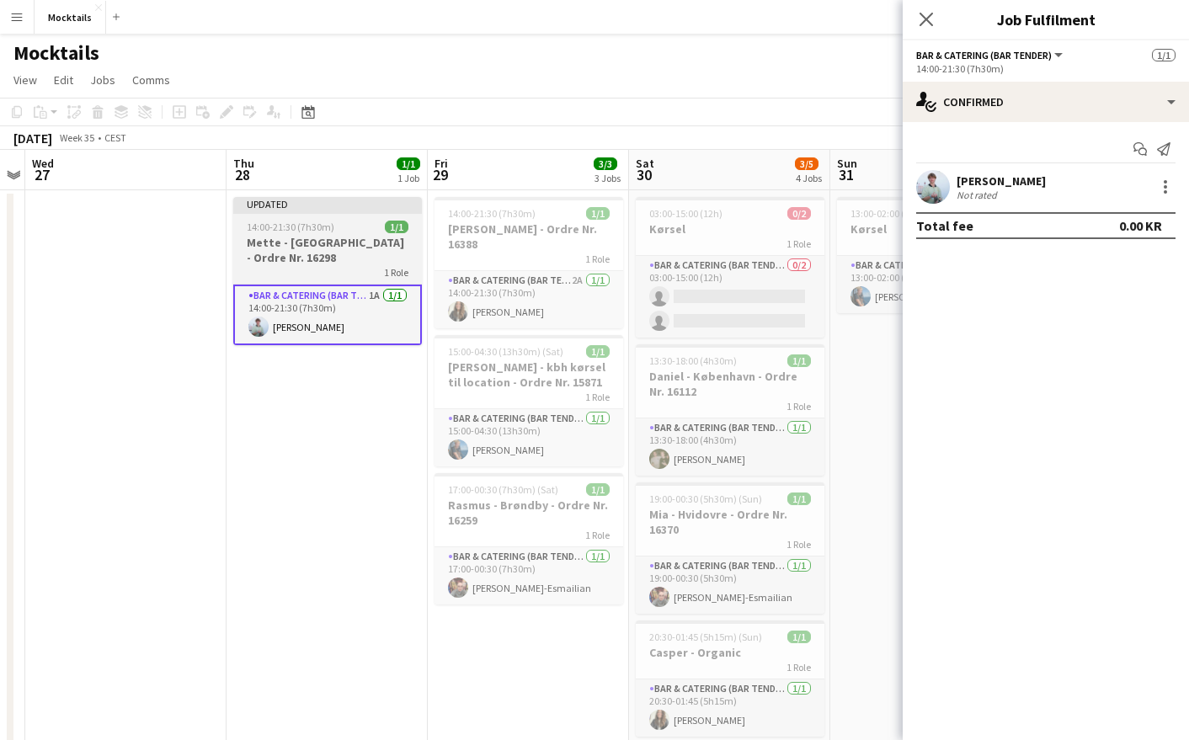
click at [344, 254] on h3 "Mette - [GEOGRAPHIC_DATA] - Ordre Nr. 16298" at bounding box center [327, 250] width 189 height 30
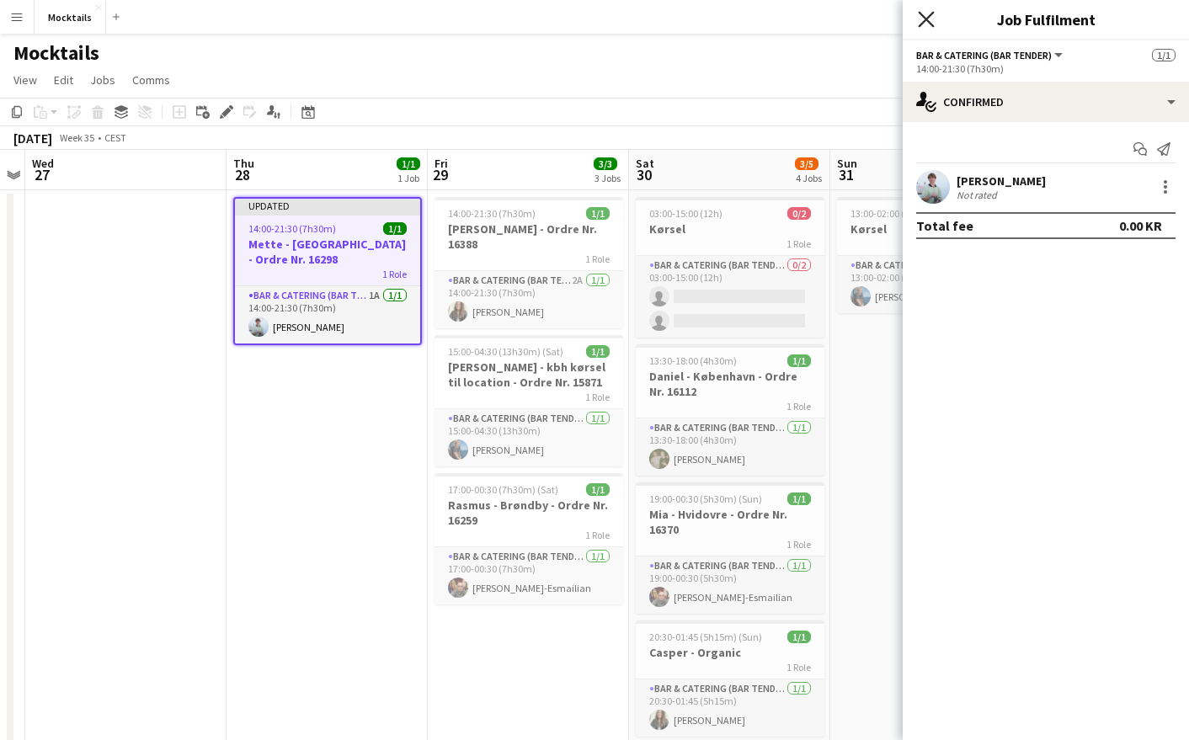
click at [922, 25] on icon "Close pop-in" at bounding box center [926, 19] width 16 height 16
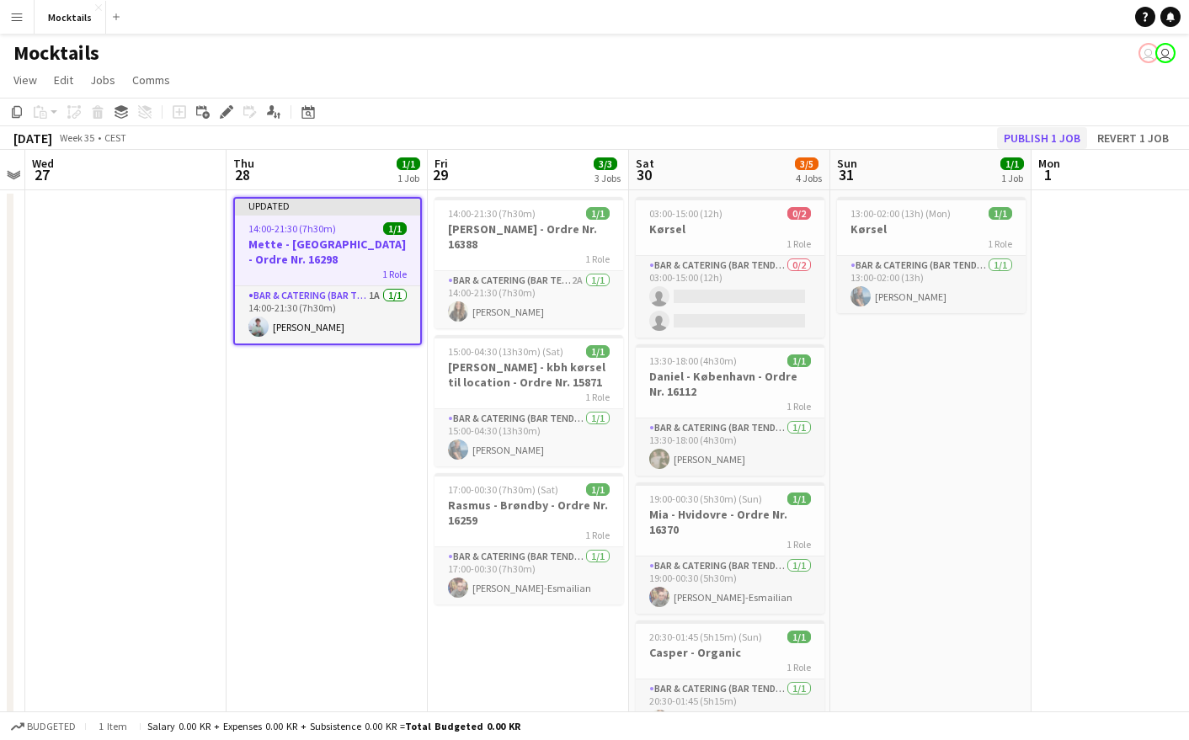
click at [1058, 138] on button "Publish 1 job" at bounding box center [1042, 138] width 90 height 22
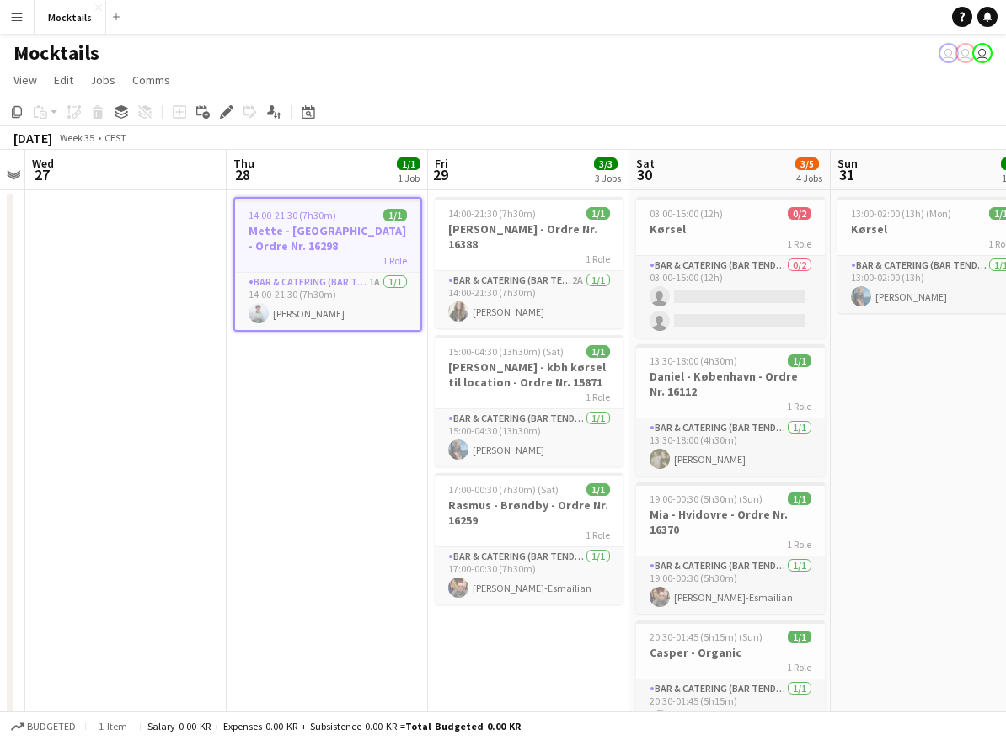
click at [336, 421] on app-date-cell "14:00-21:30 (7h30m) 1/1 Mette - København - Ordre Nr. 16298 1 Role Bar & Cateri…" at bounding box center [327, 482] width 201 height 585
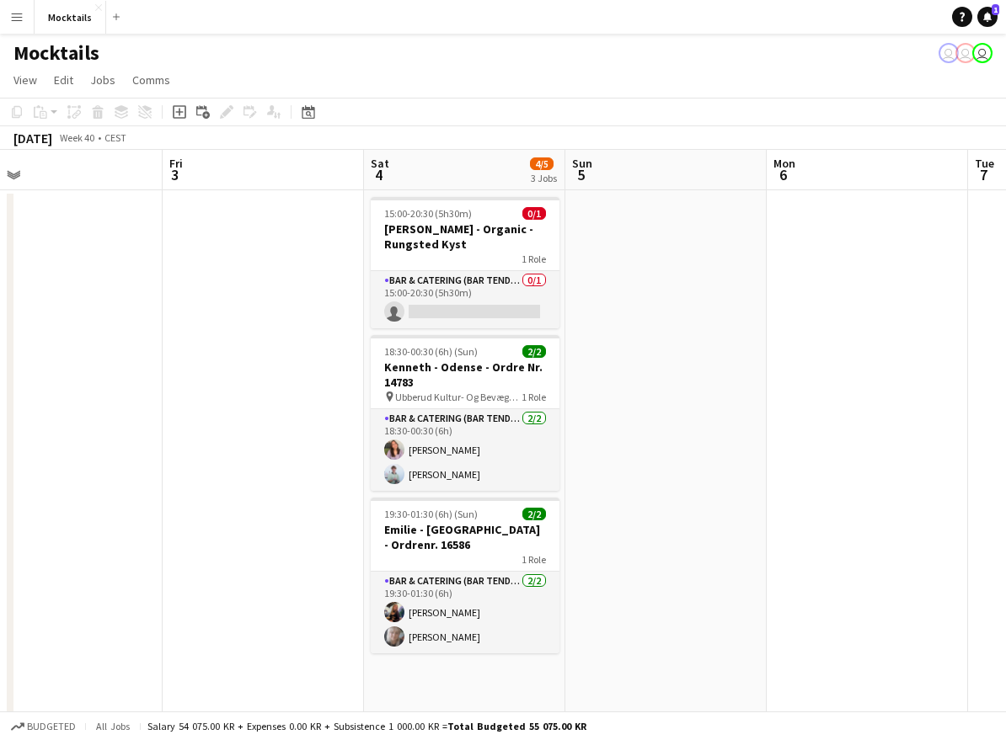
scroll to position [0, 533]
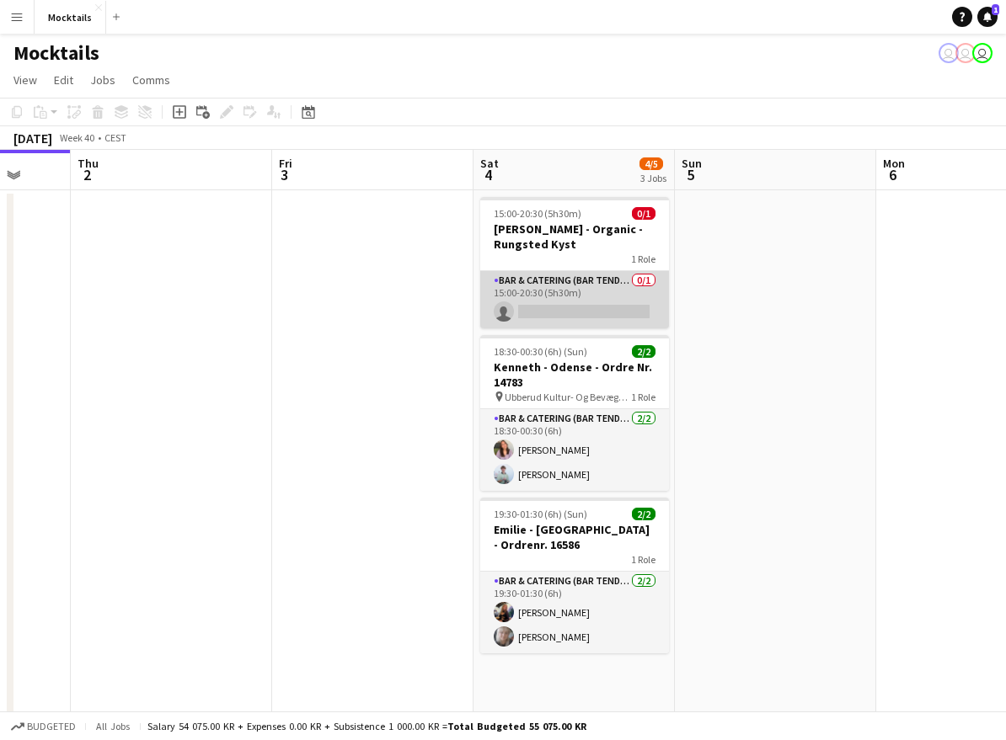
click at [551, 283] on app-card-role "Bar & Catering (Bar Tender) 0/1 15:00-20:30 (5h30m) single-neutral-actions" at bounding box center [574, 299] width 189 height 57
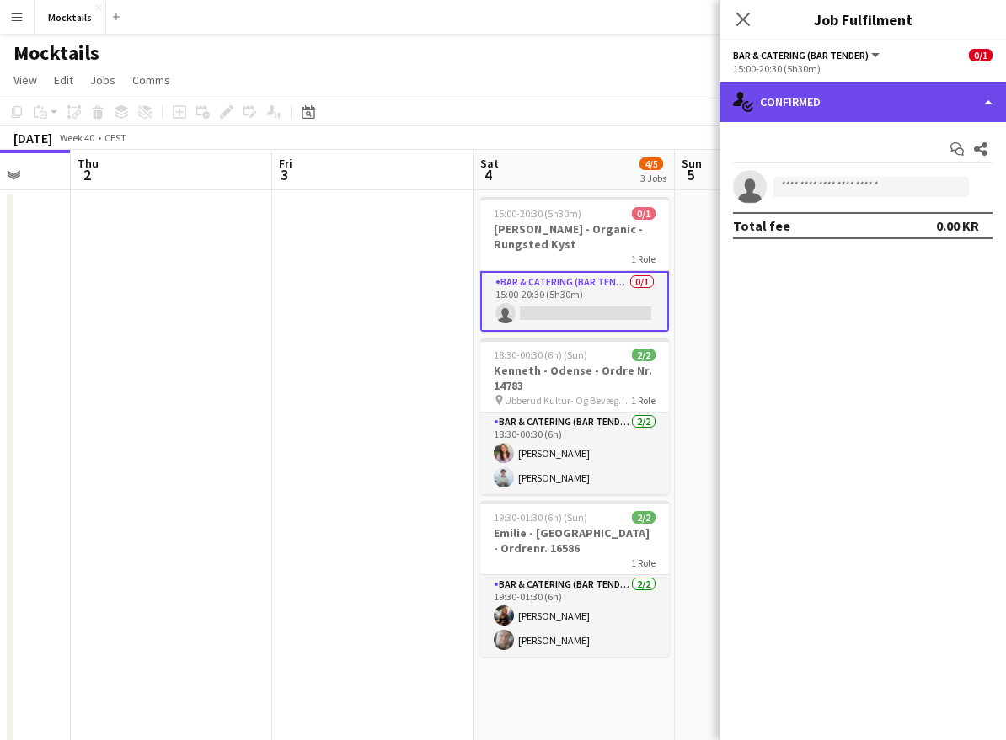
click at [876, 94] on div "single-neutral-actions-check-2 Confirmed" at bounding box center [862, 102] width 286 height 40
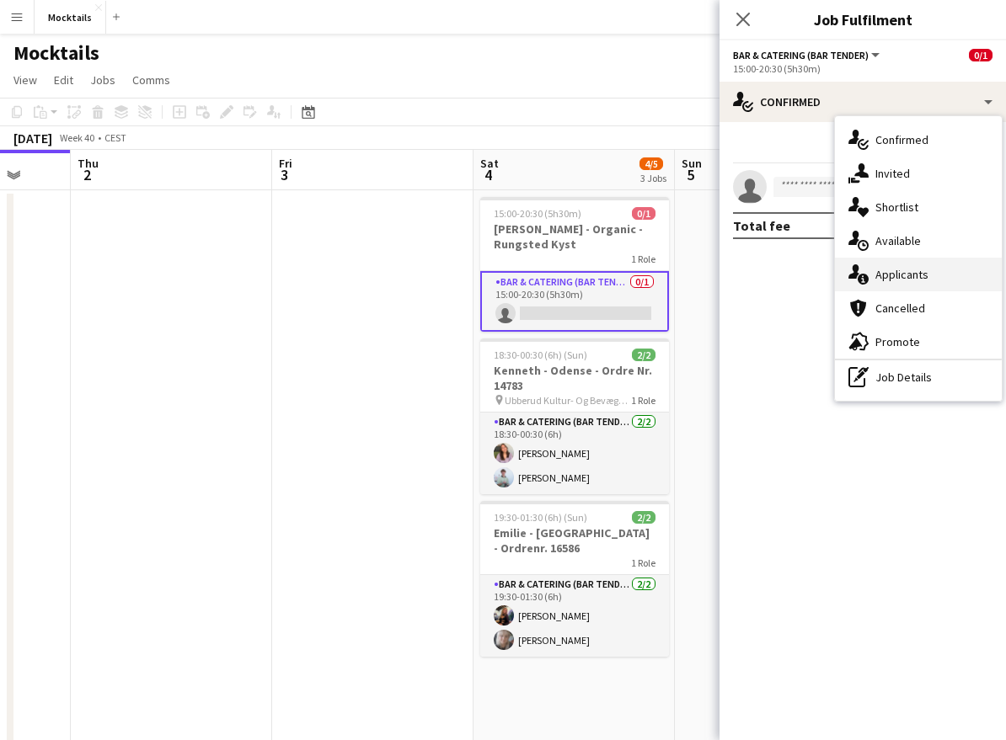
click at [906, 264] on div "single-neutral-actions-information Applicants" at bounding box center [918, 275] width 167 height 34
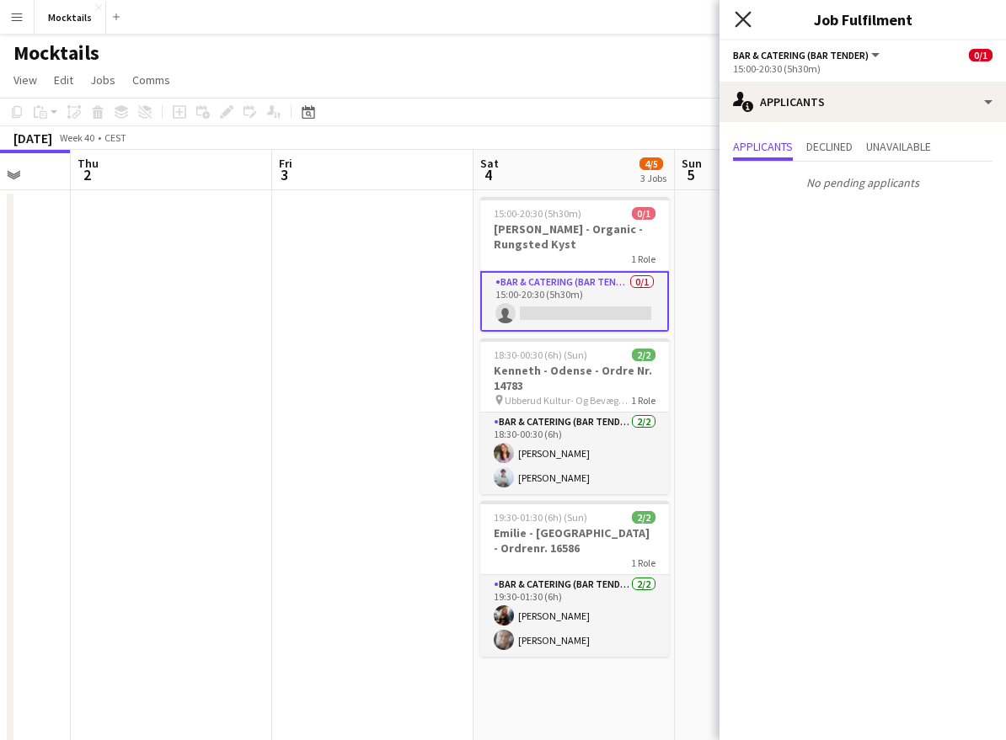
click at [739, 18] on icon "Close pop-in" at bounding box center [742, 19] width 16 height 16
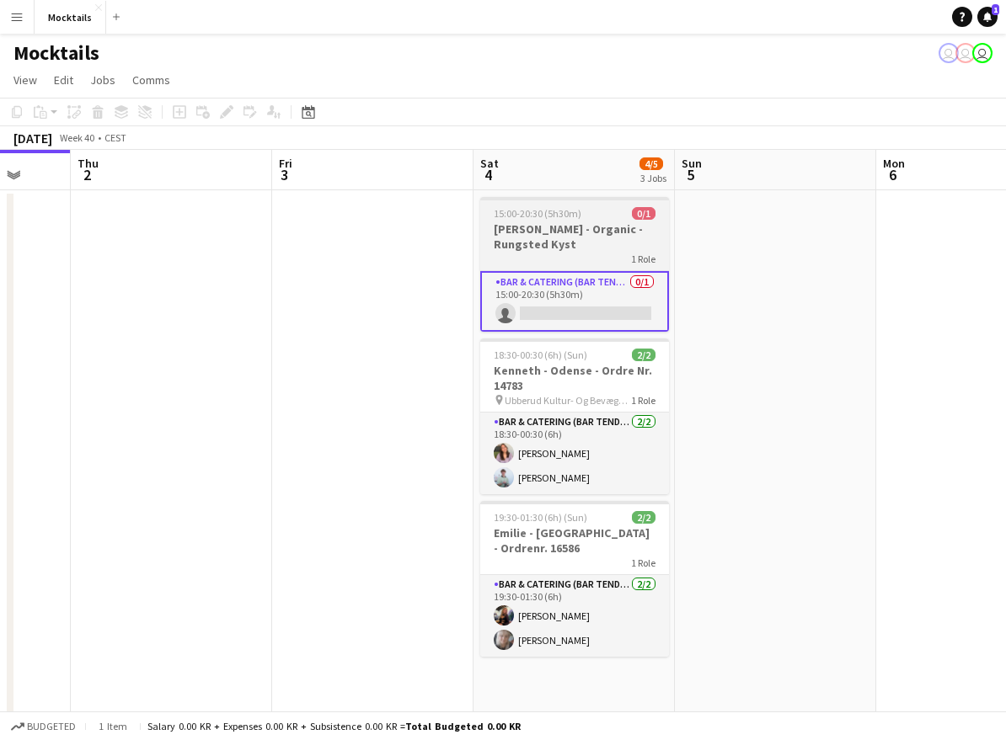
click at [580, 225] on h3 "[PERSON_NAME] - Organic - Rungsted Kyst" at bounding box center [574, 237] width 189 height 30
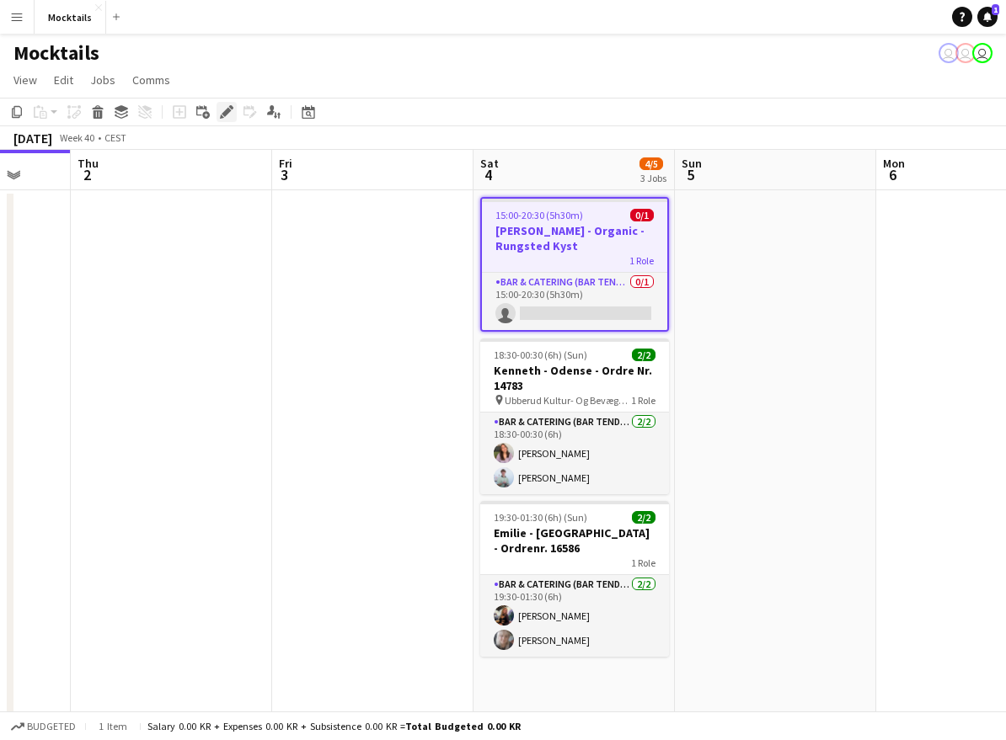
click at [221, 113] on icon "Edit" at bounding box center [226, 111] width 13 height 13
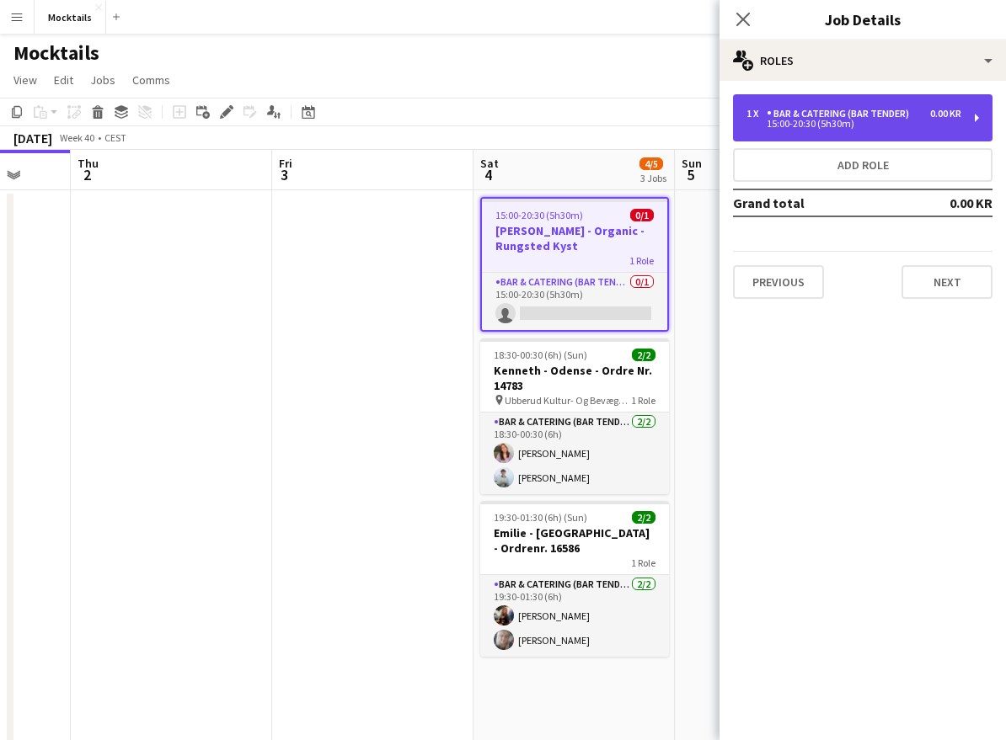
click at [820, 124] on div "15:00-20:30 (5h30m)" at bounding box center [853, 124] width 215 height 8
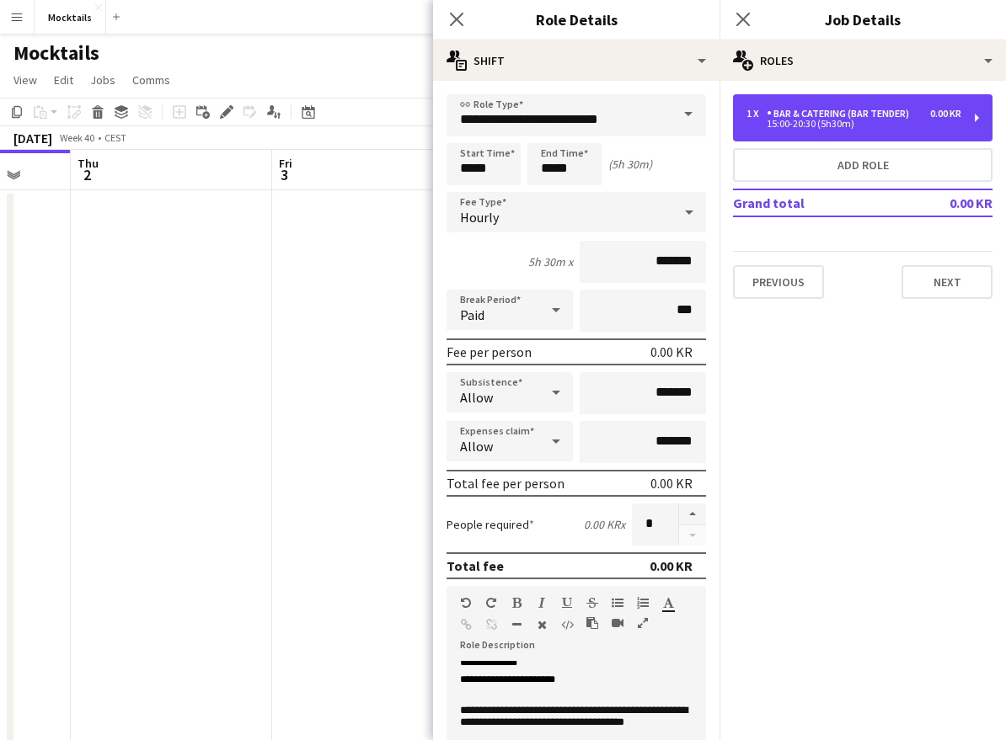
scroll to position [225, 0]
